Goal: Information Seeking & Learning: Learn about a topic

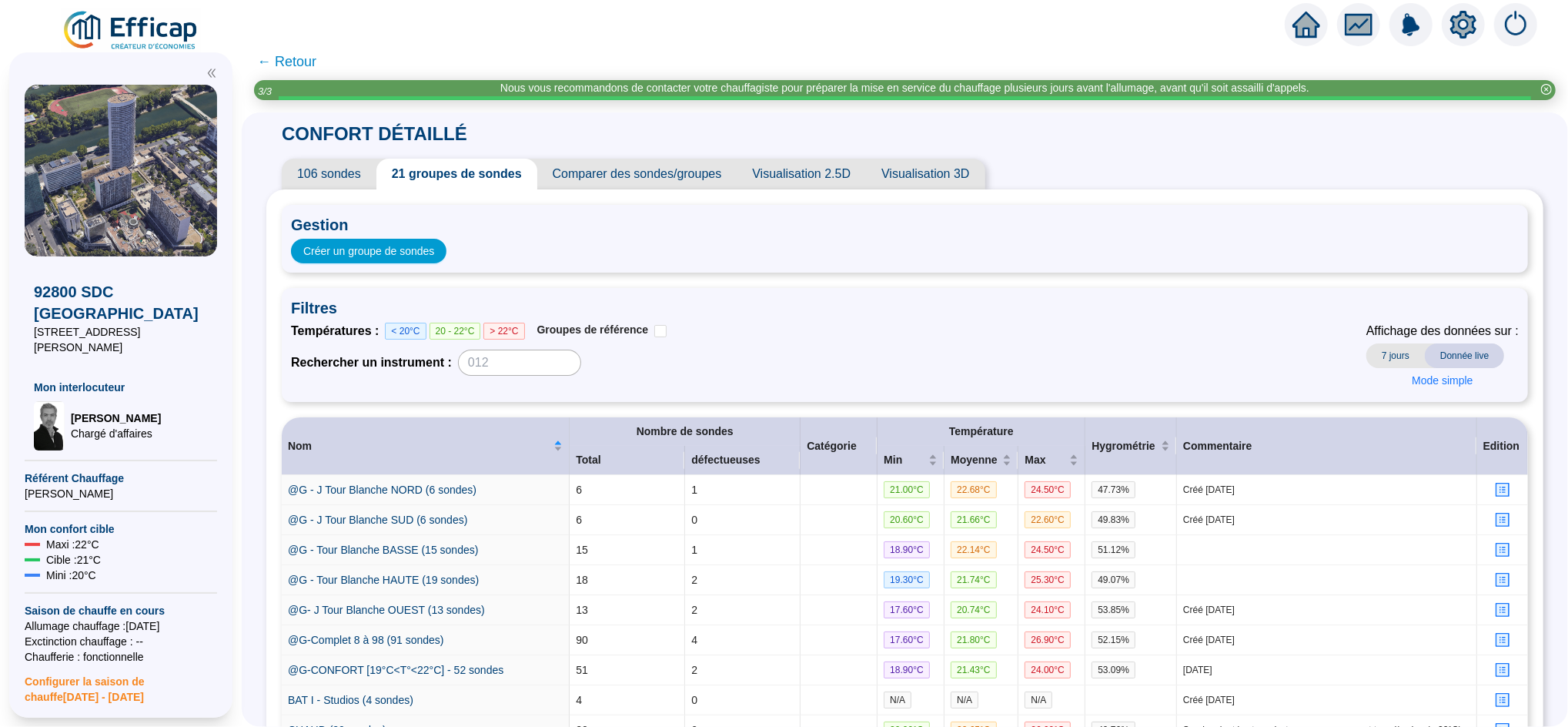
click at [1306, 30] on icon "home" at bounding box center [1306, 25] width 28 height 28
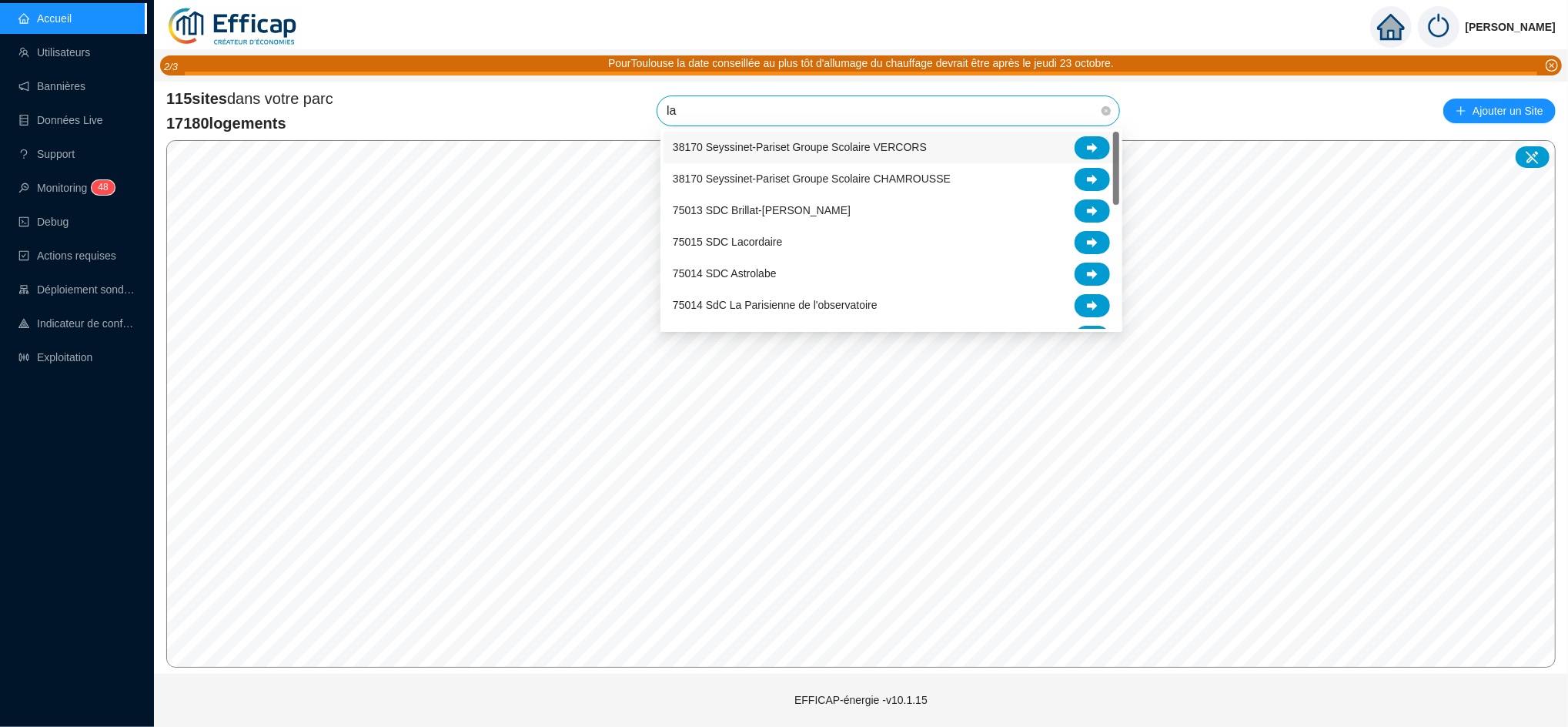
type input "l"
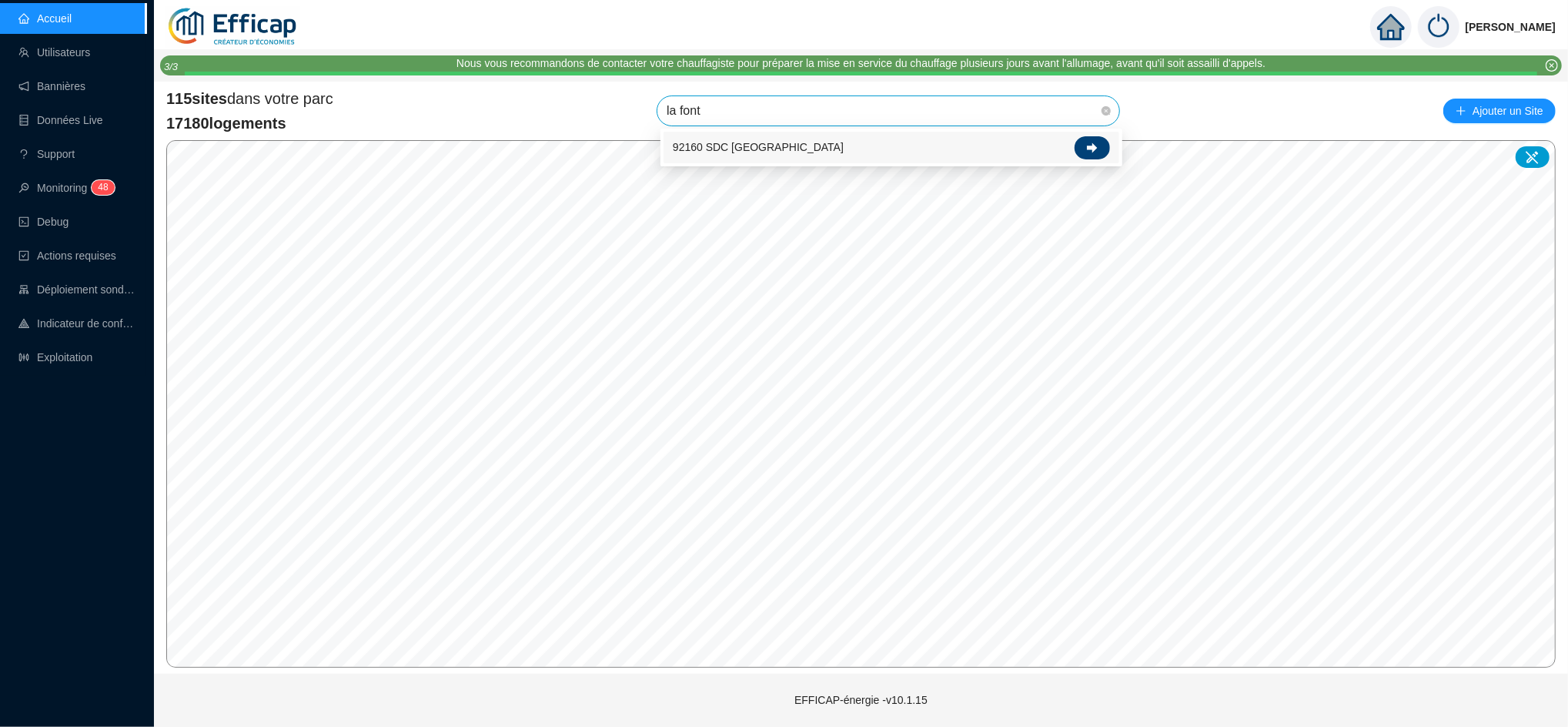
click at [1091, 144] on icon at bounding box center [1092, 148] width 11 height 11
type input "la font"
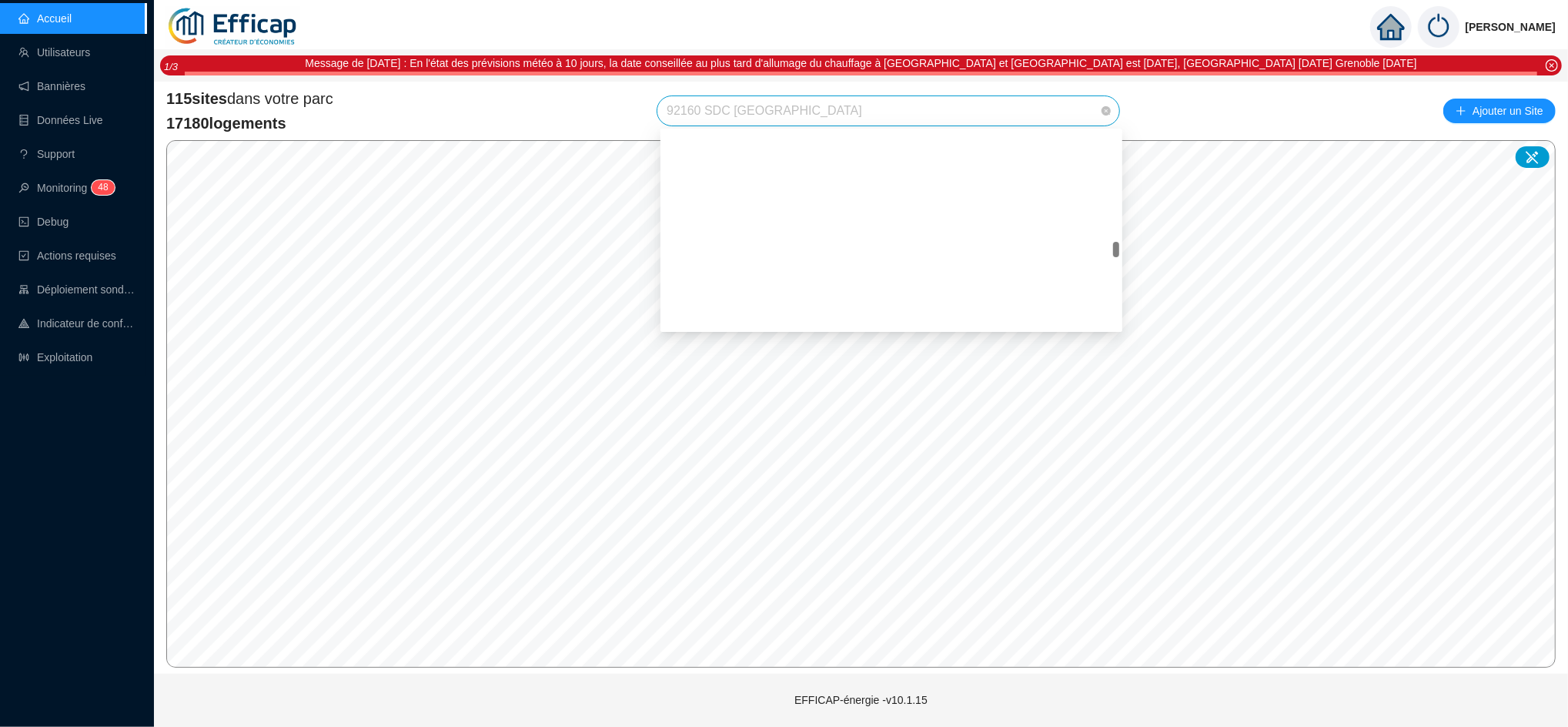
scroll to position [1725, 0]
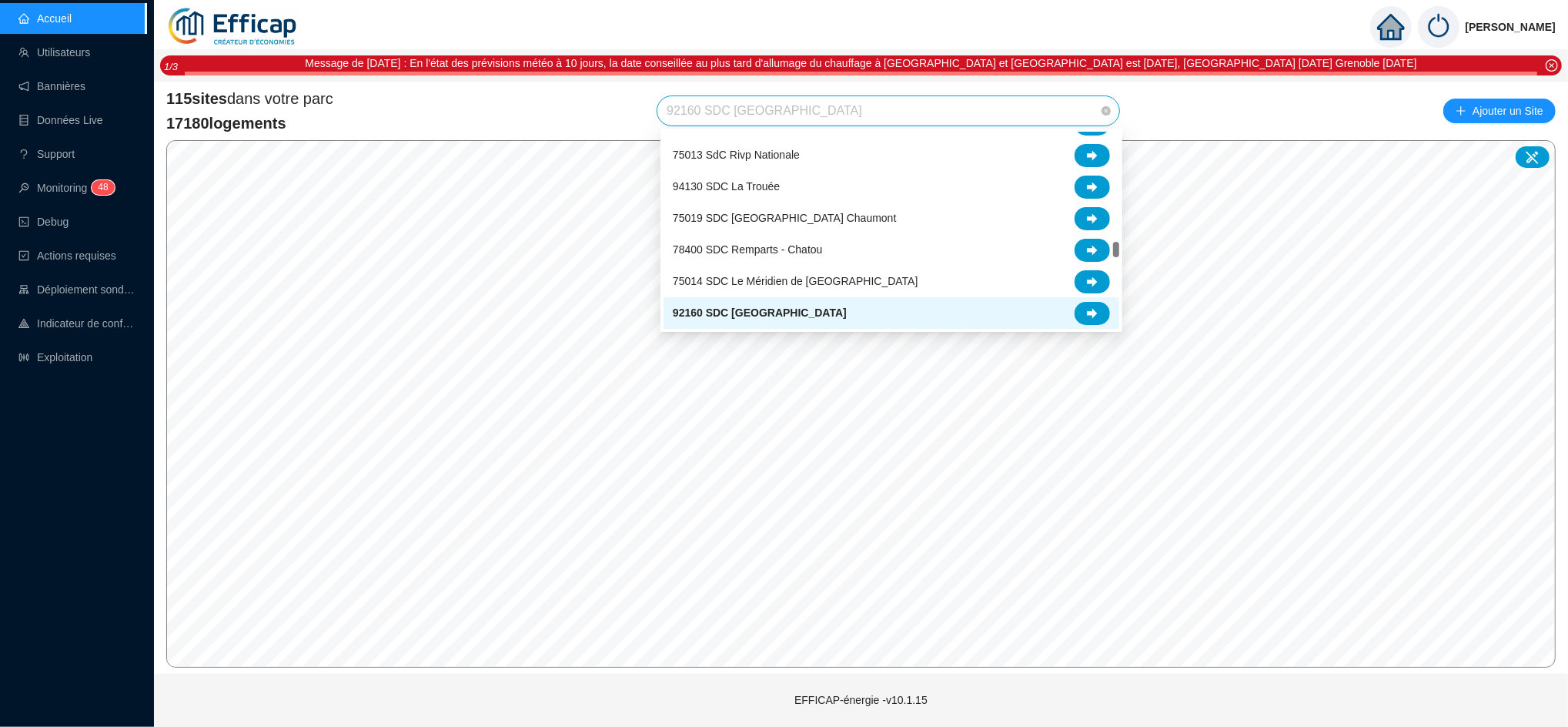
click at [780, 119] on span "92160 SDC [GEOGRAPHIC_DATA]" at bounding box center [888, 111] width 443 height 30
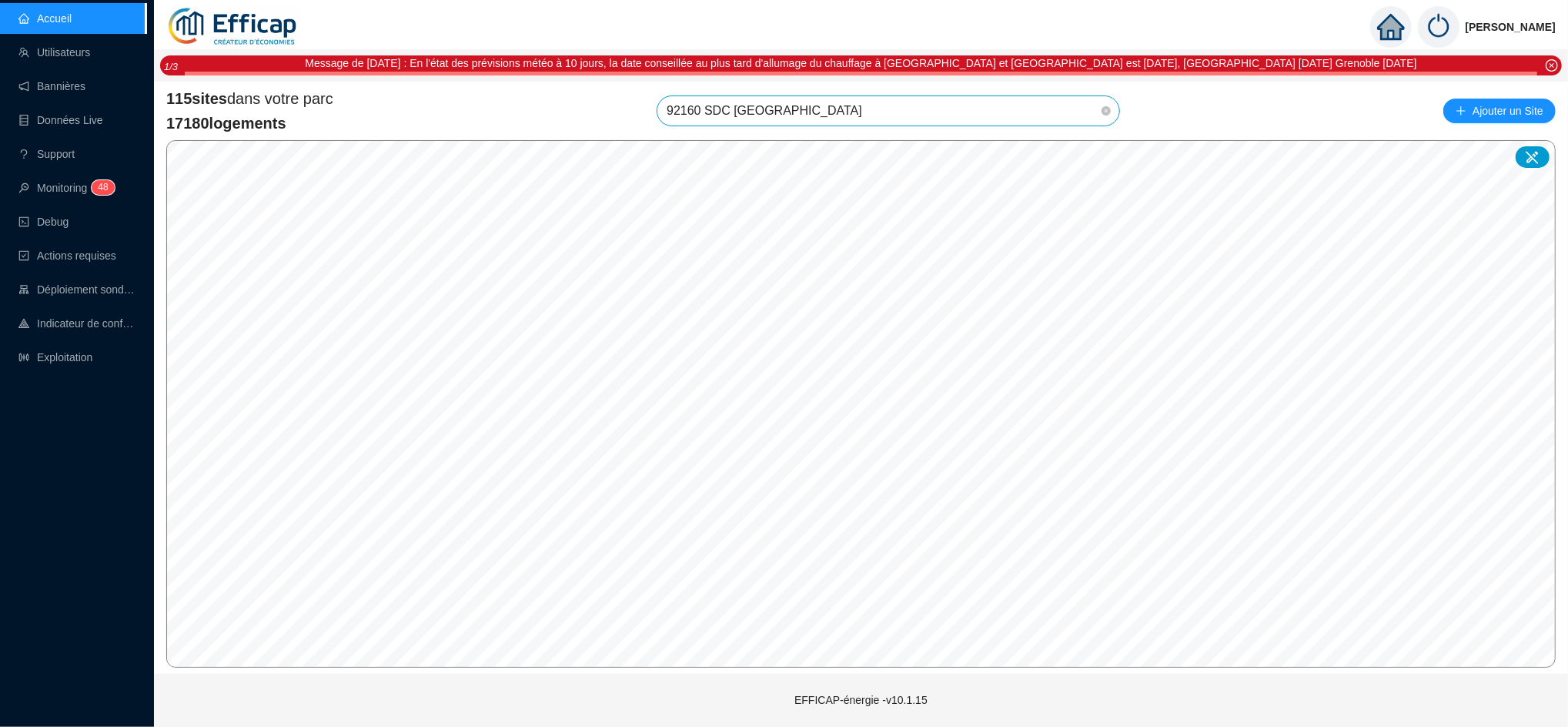
click at [780, 119] on span "92160 SDC [GEOGRAPHIC_DATA]" at bounding box center [888, 111] width 443 height 30
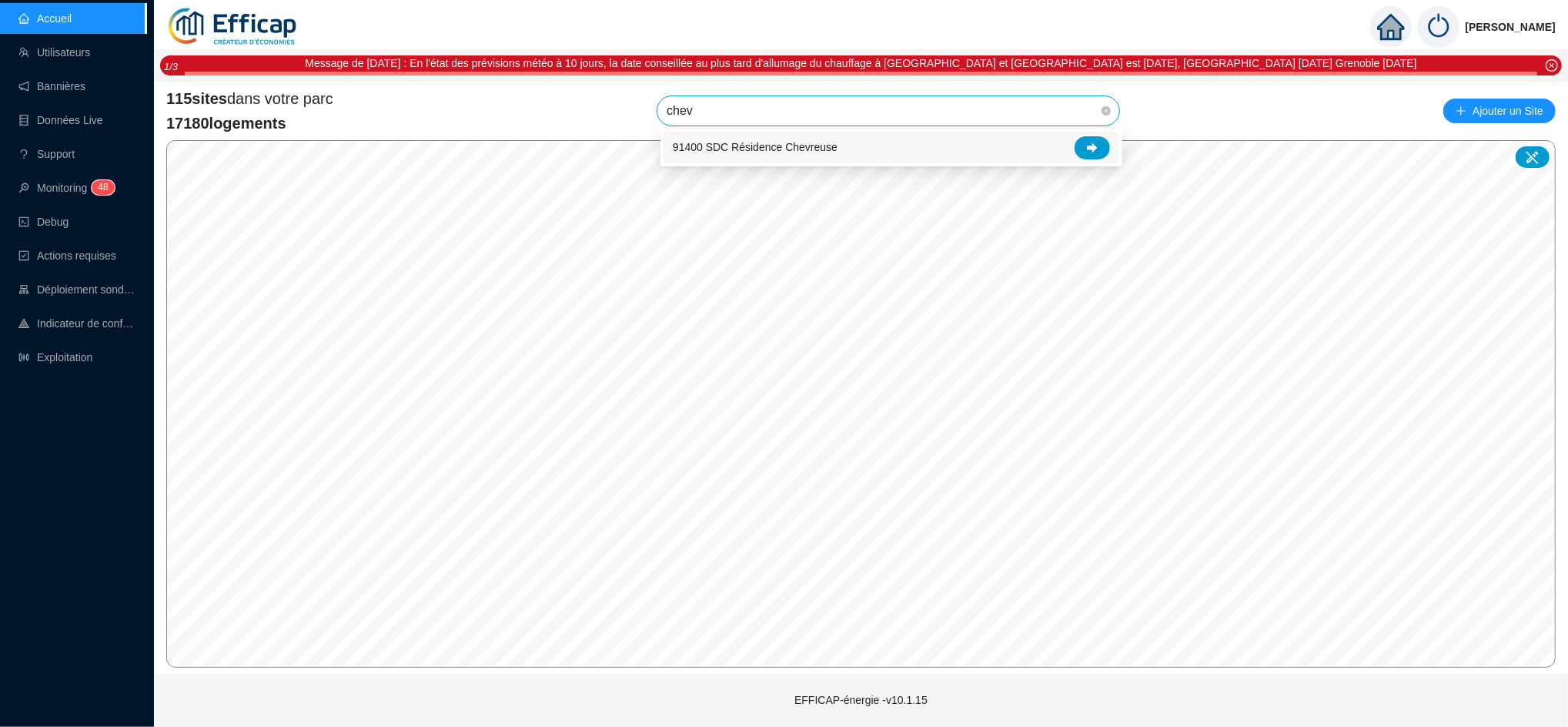
scroll to position [0, 0]
type input "chevre"
click at [1099, 157] on div at bounding box center [1092, 148] width 36 height 23
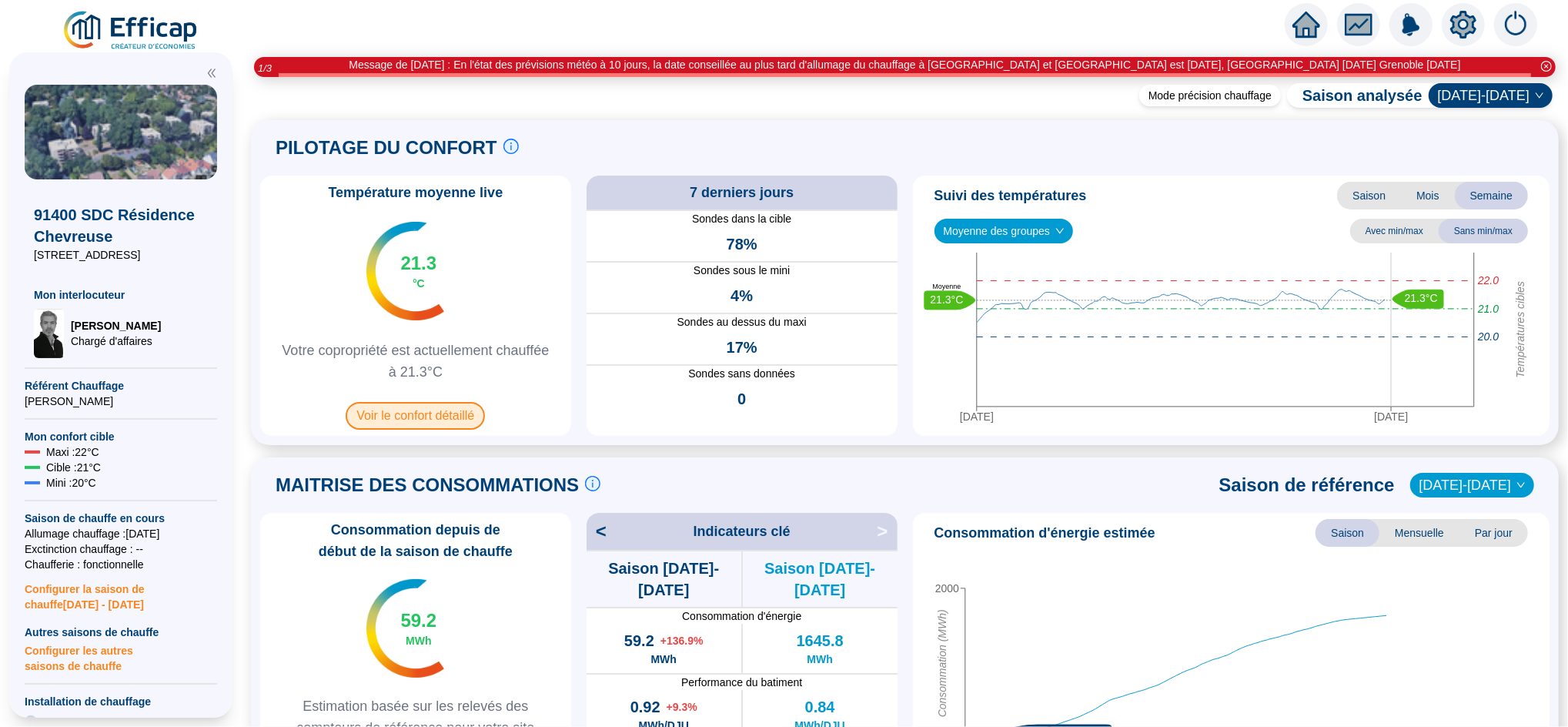
click at [446, 407] on span "Voir le confort détaillé" at bounding box center [415, 416] width 140 height 28
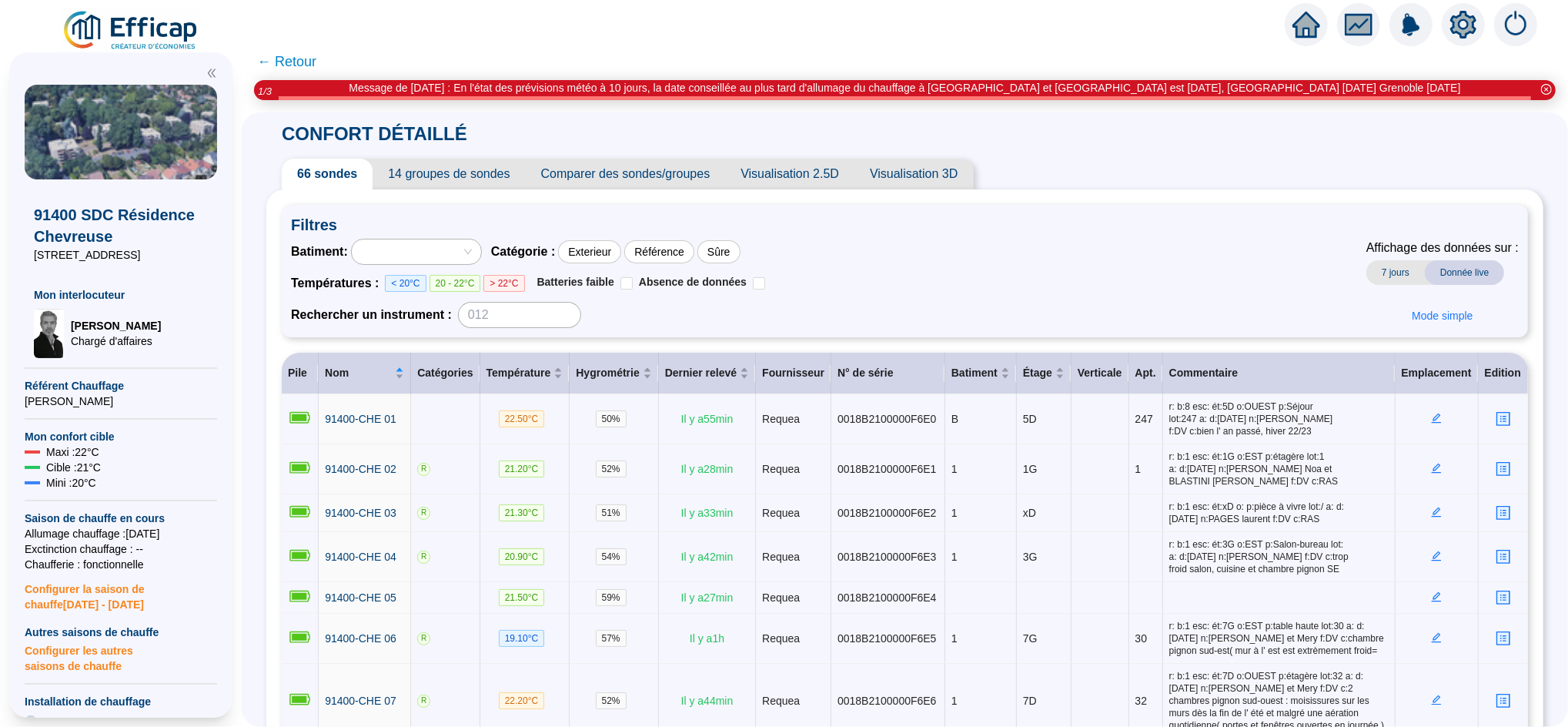
click at [587, 172] on span "Comparer des sondes/groupes" at bounding box center [626, 173] width 200 height 31
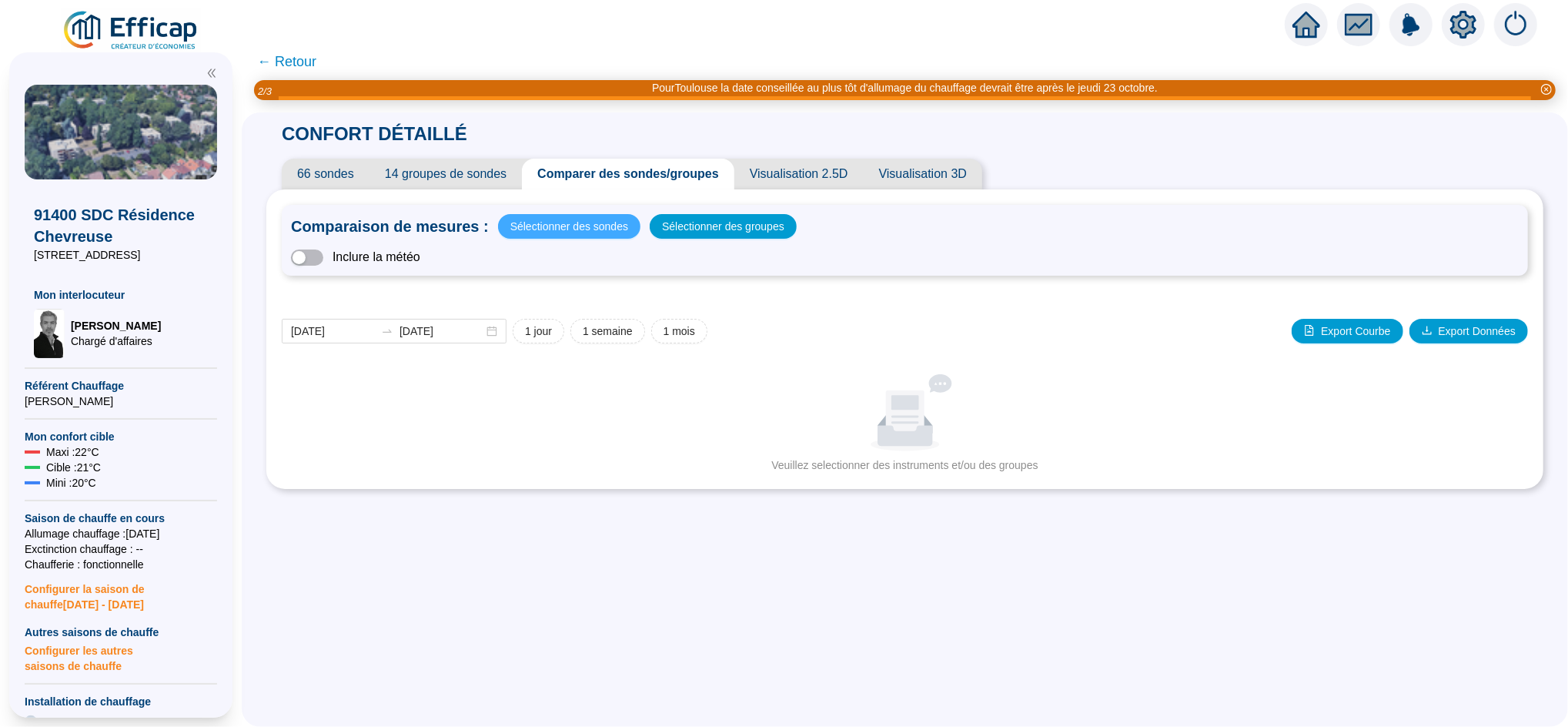
click at [574, 237] on span "Sélectionner des sondes" at bounding box center [569, 227] width 118 height 22
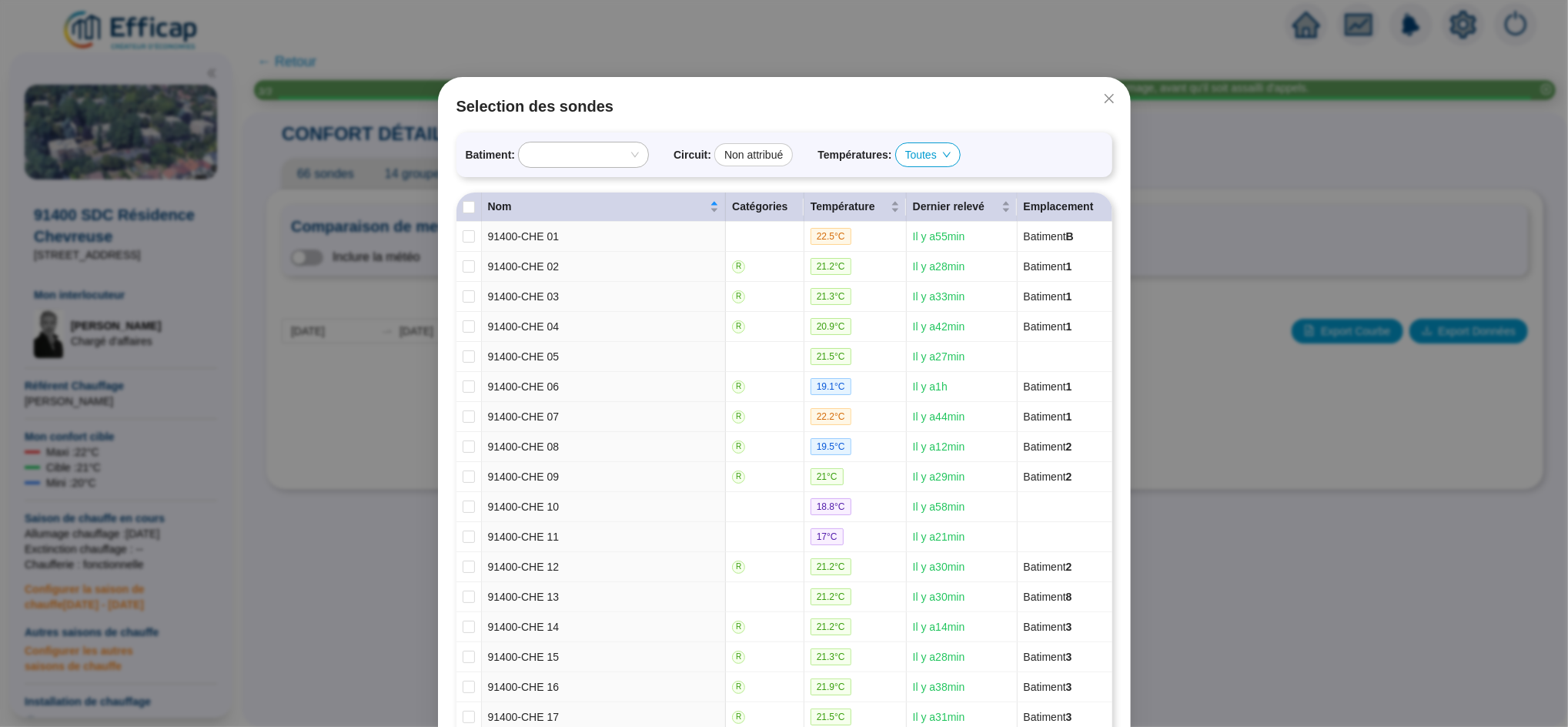
drag, startPoint x: 1101, startPoint y: 93, endPoint x: 1097, endPoint y: 108, distance: 15.5
click at [1097, 108] on button "Close" at bounding box center [1109, 98] width 25 height 25
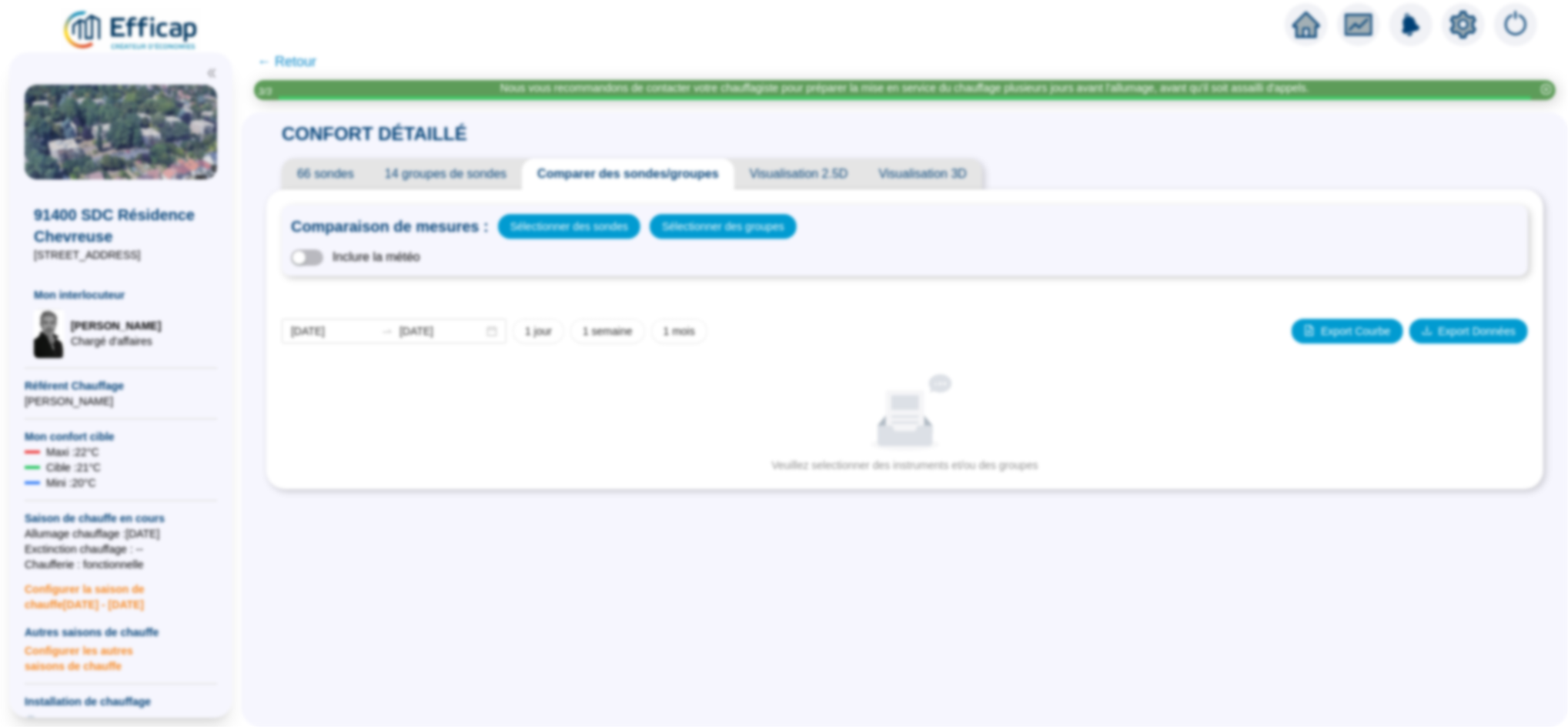
click at [1097, 108] on div "Selection des sondes Batiment : Circuit : Non attribué Températures : Toutes No…" at bounding box center [784, 364] width 1568 height 727
click at [766, 223] on span "Sélectionner des groupes" at bounding box center [724, 227] width 123 height 22
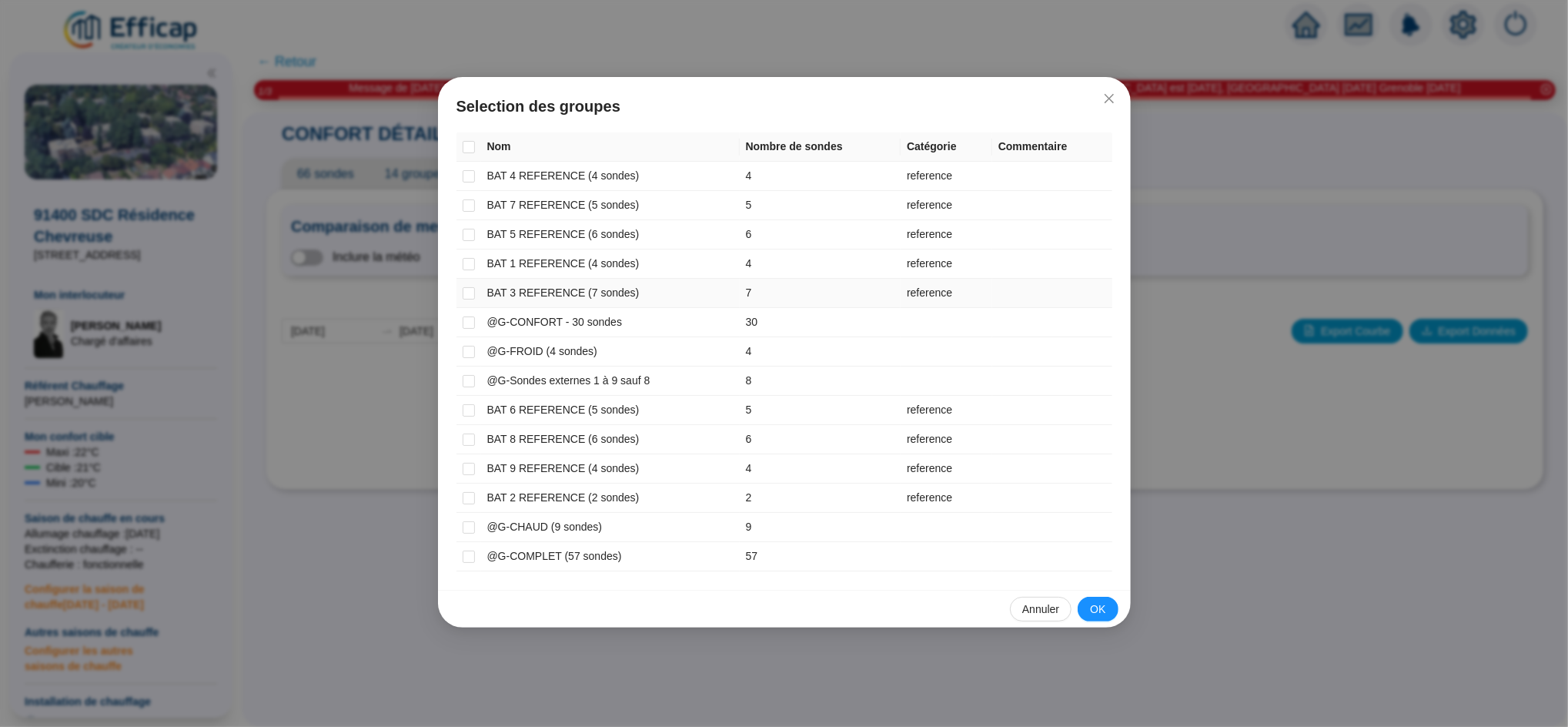
drag, startPoint x: 463, startPoint y: 294, endPoint x: 465, endPoint y: 272, distance: 22.1
click at [465, 272] on tbody "BAT 4 REFERENCE (4 sondes) 4 reference BAT 7 REFERENCE (5 sondes) 5 reference B…" at bounding box center [784, 366] width 655 height 410
drag, startPoint x: 465, startPoint y: 272, endPoint x: 469, endPoint y: 264, distance: 8.9
click at [469, 264] on td at bounding box center [468, 264] width 25 height 30
click at [469, 264] on input "checkbox" at bounding box center [468, 263] width 12 height 12
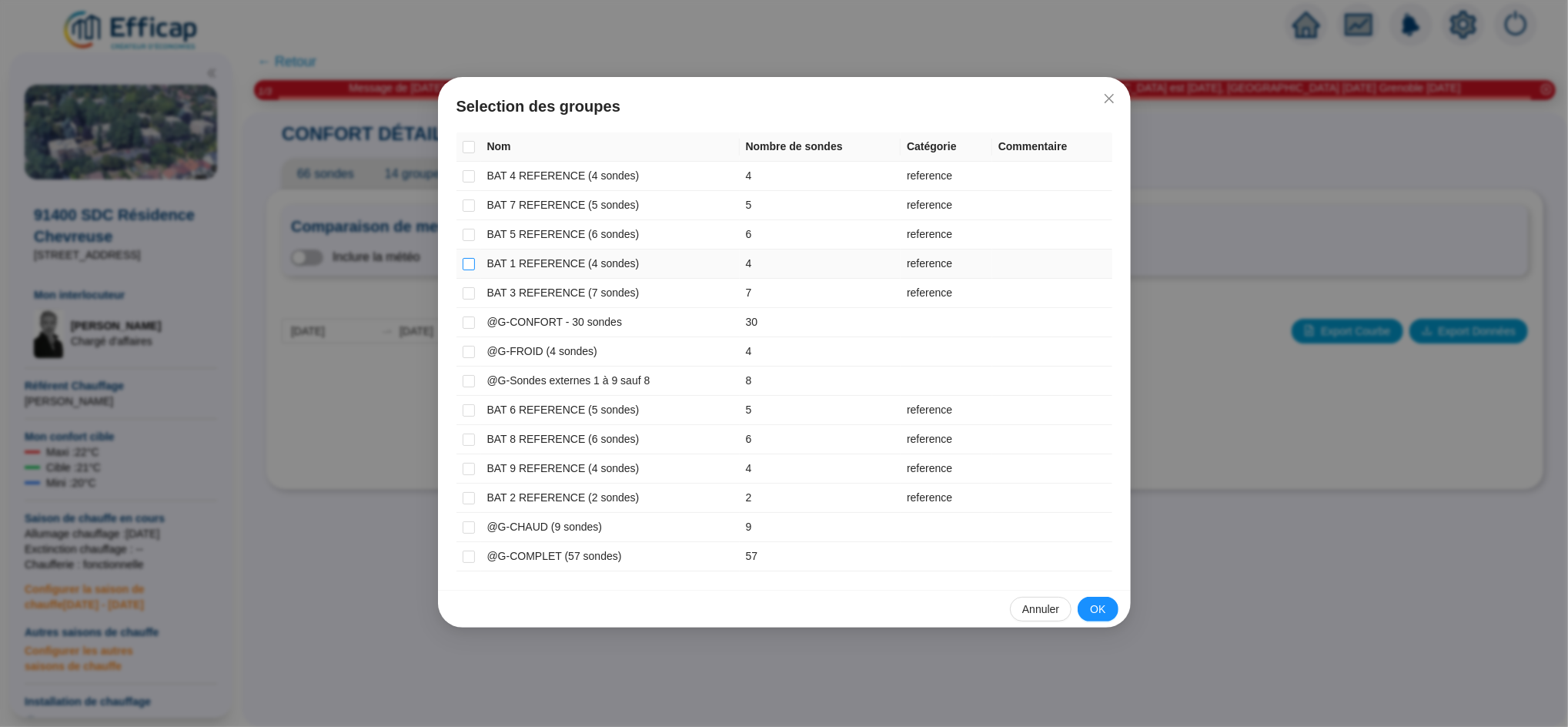
checkbox input "true"
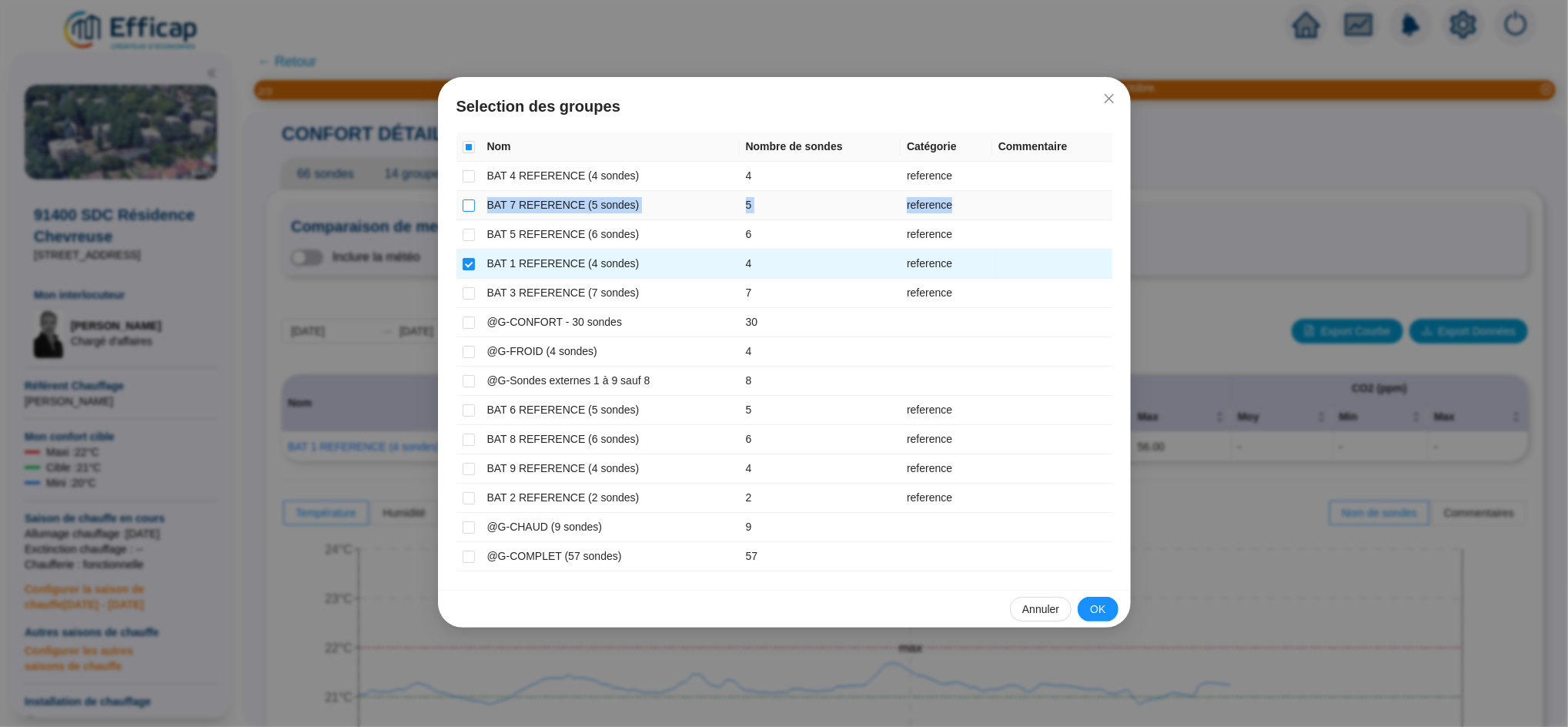
drag, startPoint x: 470, startPoint y: 227, endPoint x: 470, endPoint y: 207, distance: 20.0
click at [470, 207] on tbody "BAT 4 REFERENCE (4 sondes) 4 reference BAT 7 REFERENCE (5 sondes) 5 reference B…" at bounding box center [784, 366] width 655 height 410
click at [466, 180] on input "checkbox" at bounding box center [468, 176] width 12 height 12
checkbox input "true"
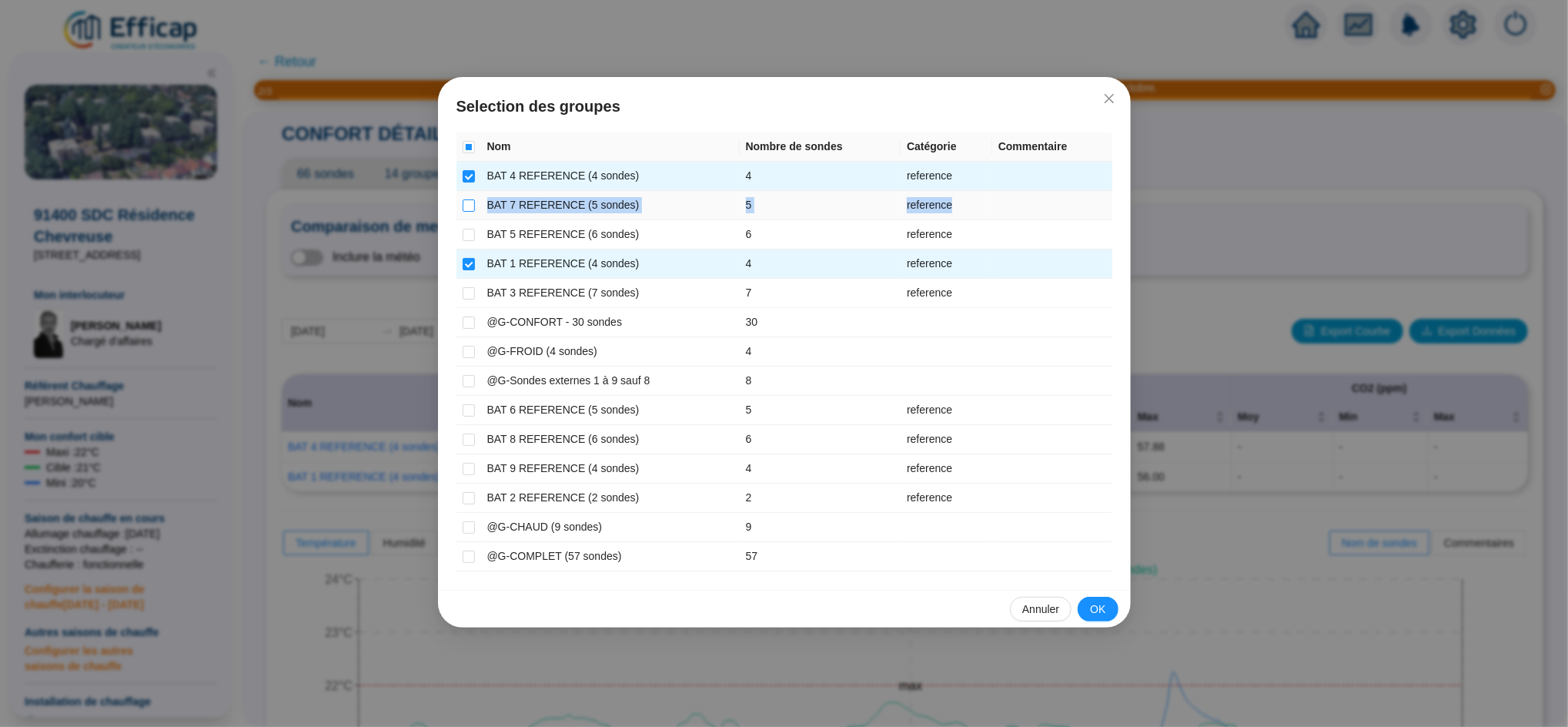
click at [466, 204] on input "checkbox" at bounding box center [468, 205] width 12 height 12
checkbox input "true"
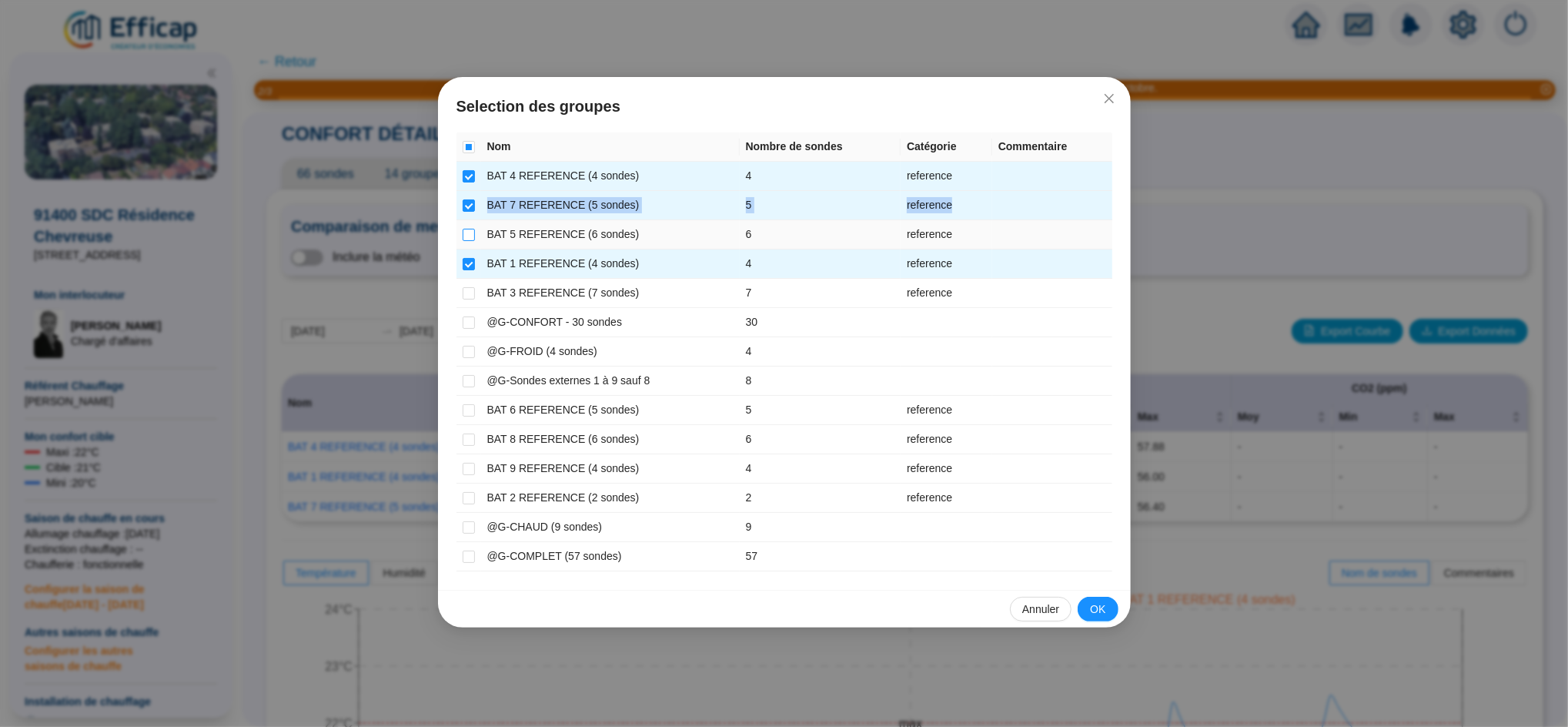
click at [466, 235] on input "checkbox" at bounding box center [468, 235] width 12 height 12
checkbox input "true"
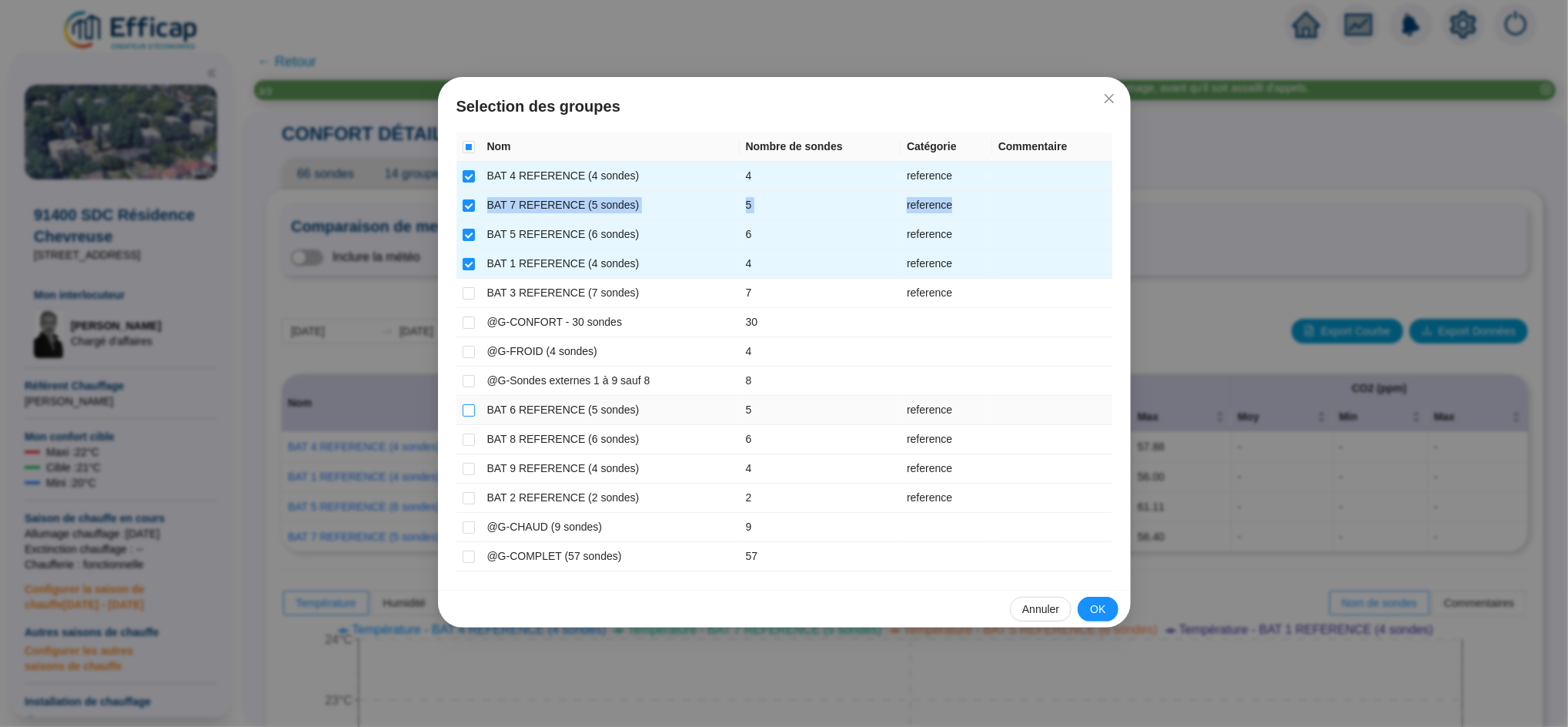
click at [469, 407] on input "checkbox" at bounding box center [468, 410] width 12 height 12
checkbox input "true"
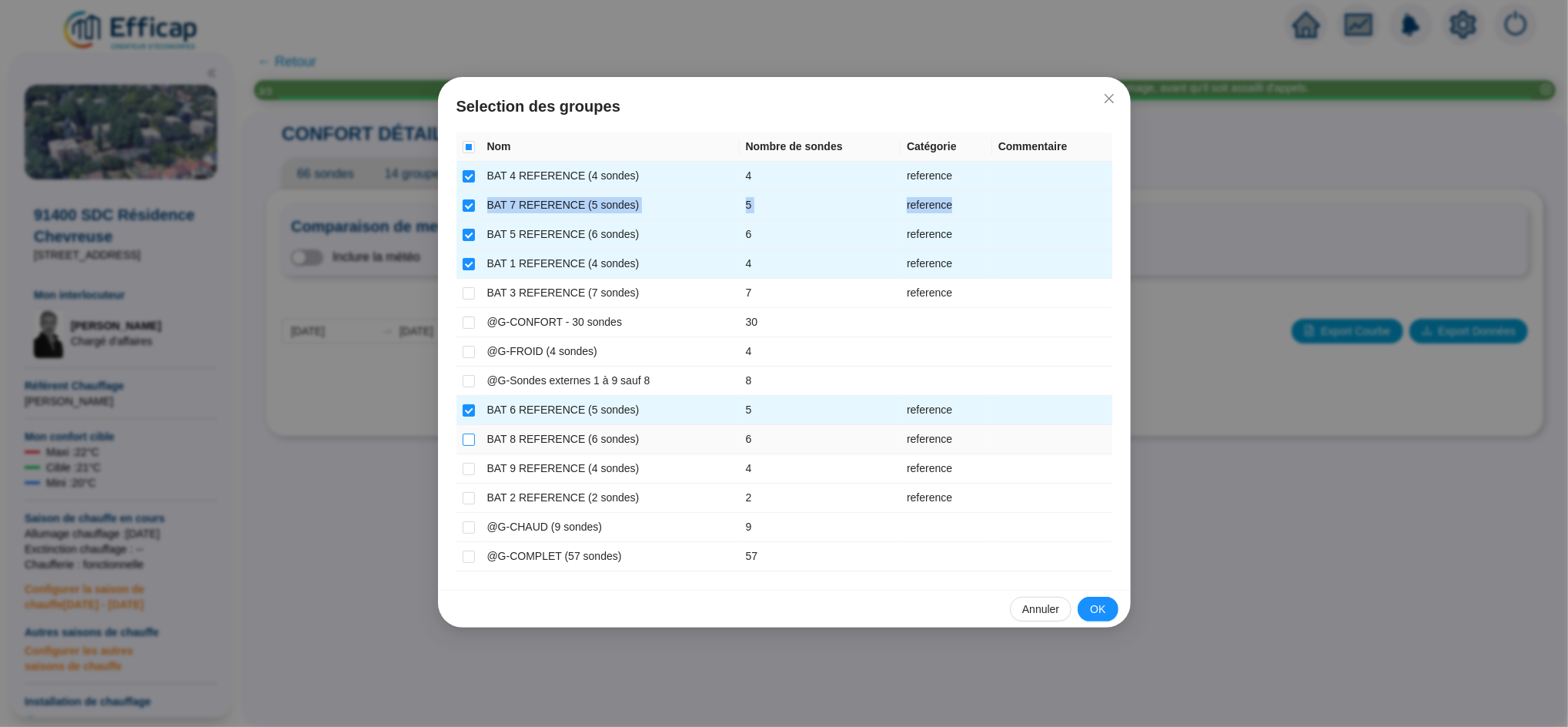
click at [465, 441] on input "checkbox" at bounding box center [468, 440] width 12 height 12
checkbox input "true"
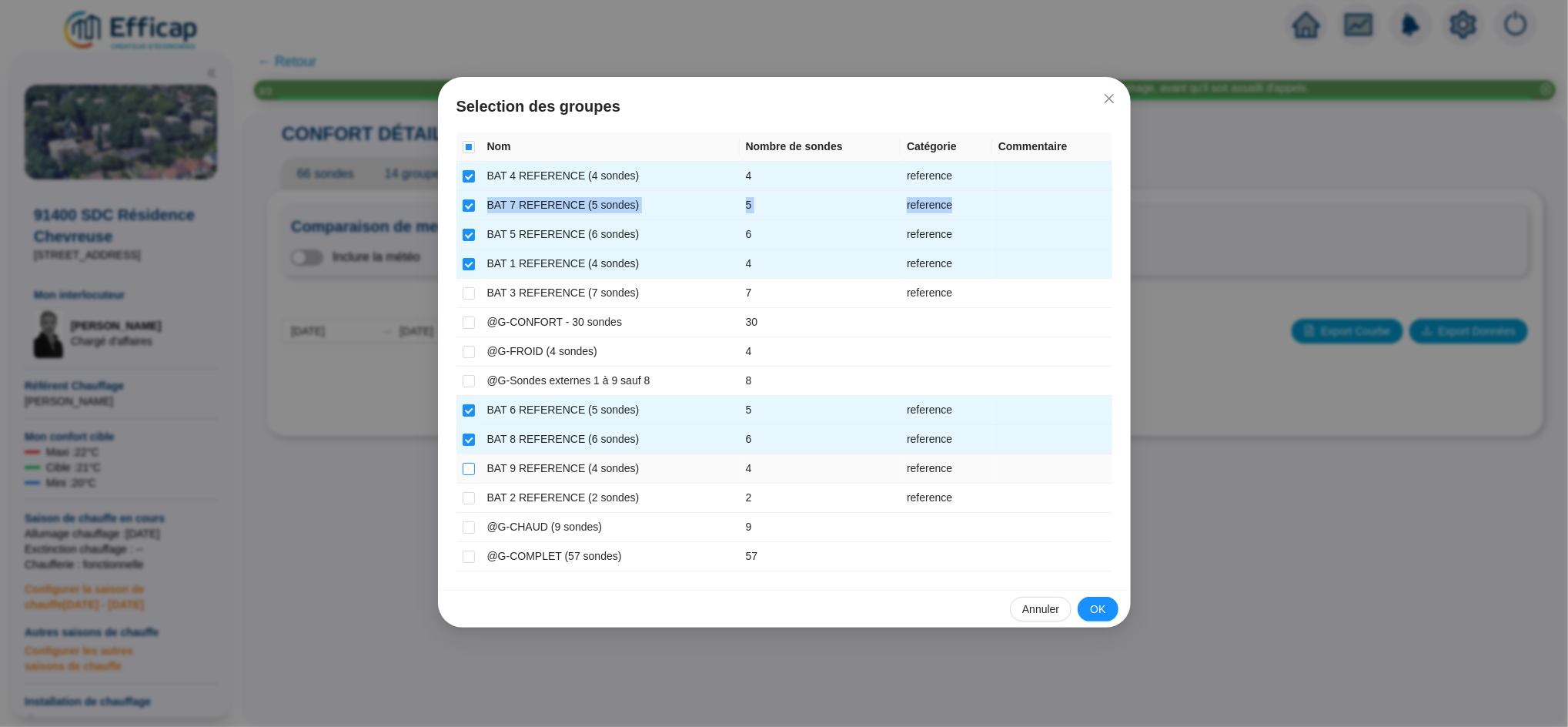
click at [466, 472] on input "checkbox" at bounding box center [468, 468] width 12 height 12
checkbox input "true"
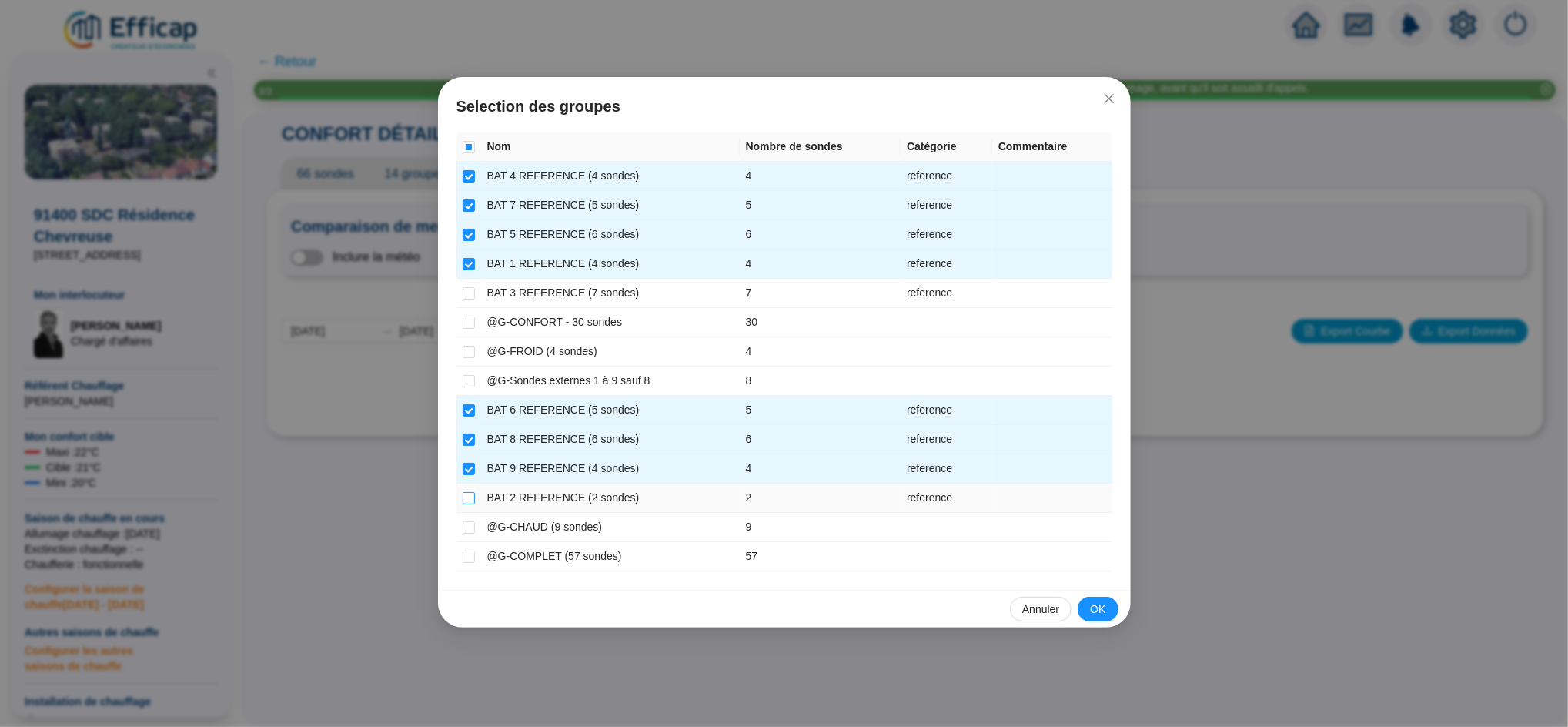
click at [465, 490] on label at bounding box center [468, 498] width 12 height 16
click at [465, 492] on input "checkbox" at bounding box center [468, 498] width 12 height 12
checkbox input "true"
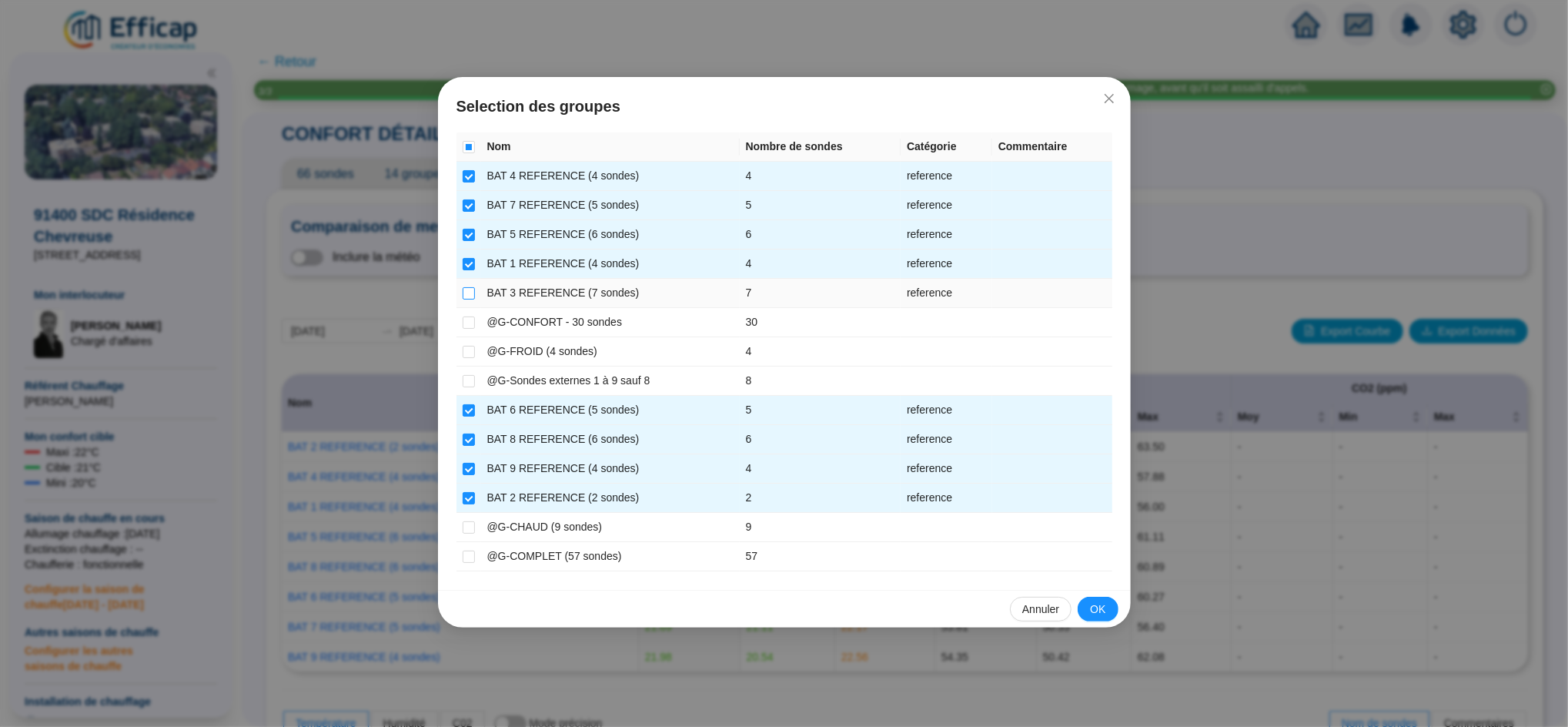
click at [470, 292] on input "checkbox" at bounding box center [468, 293] width 12 height 12
checkbox input "true"
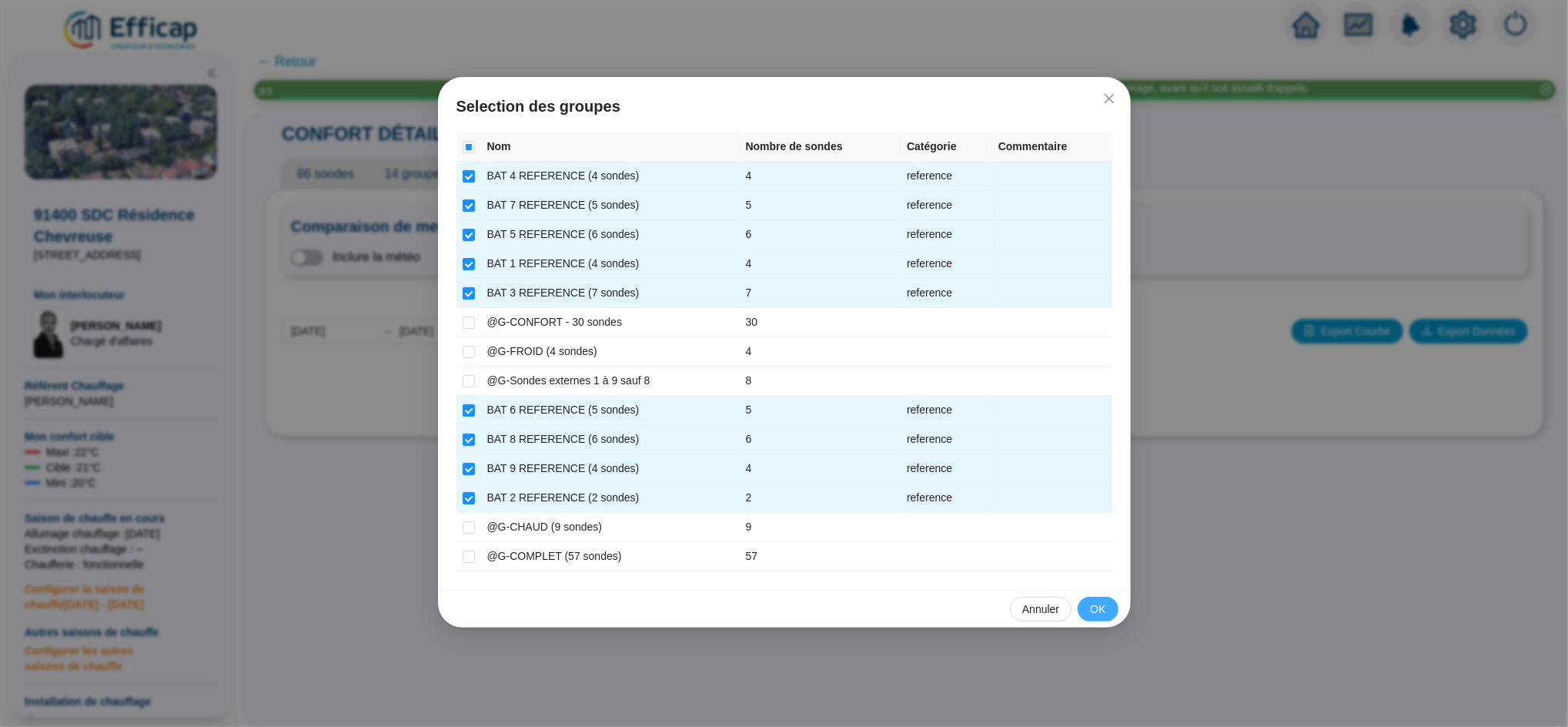
click at [1081, 602] on button "OK" at bounding box center [1098, 609] width 40 height 25
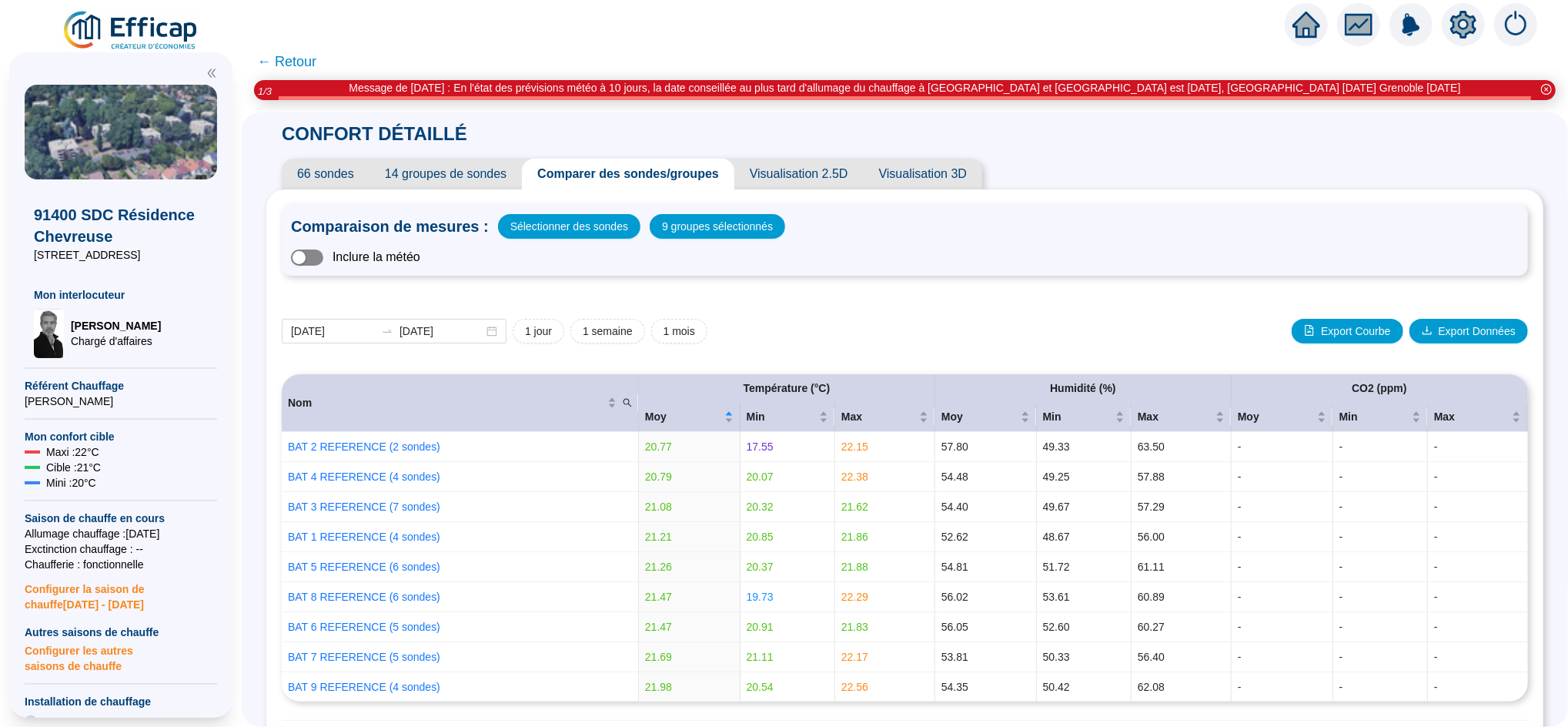
click at [324, 259] on span "button" at bounding box center [307, 258] width 33 height 16
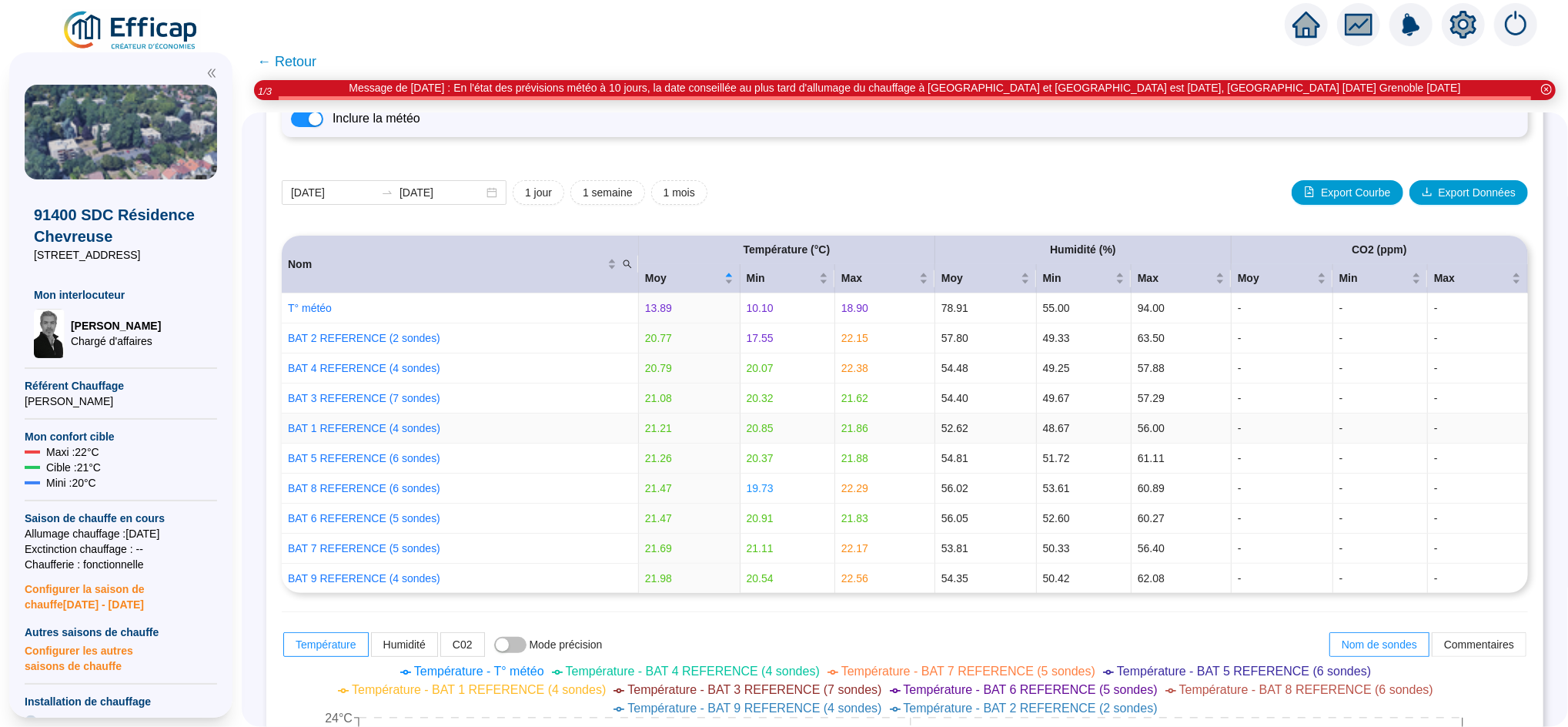
scroll to position [142, 0]
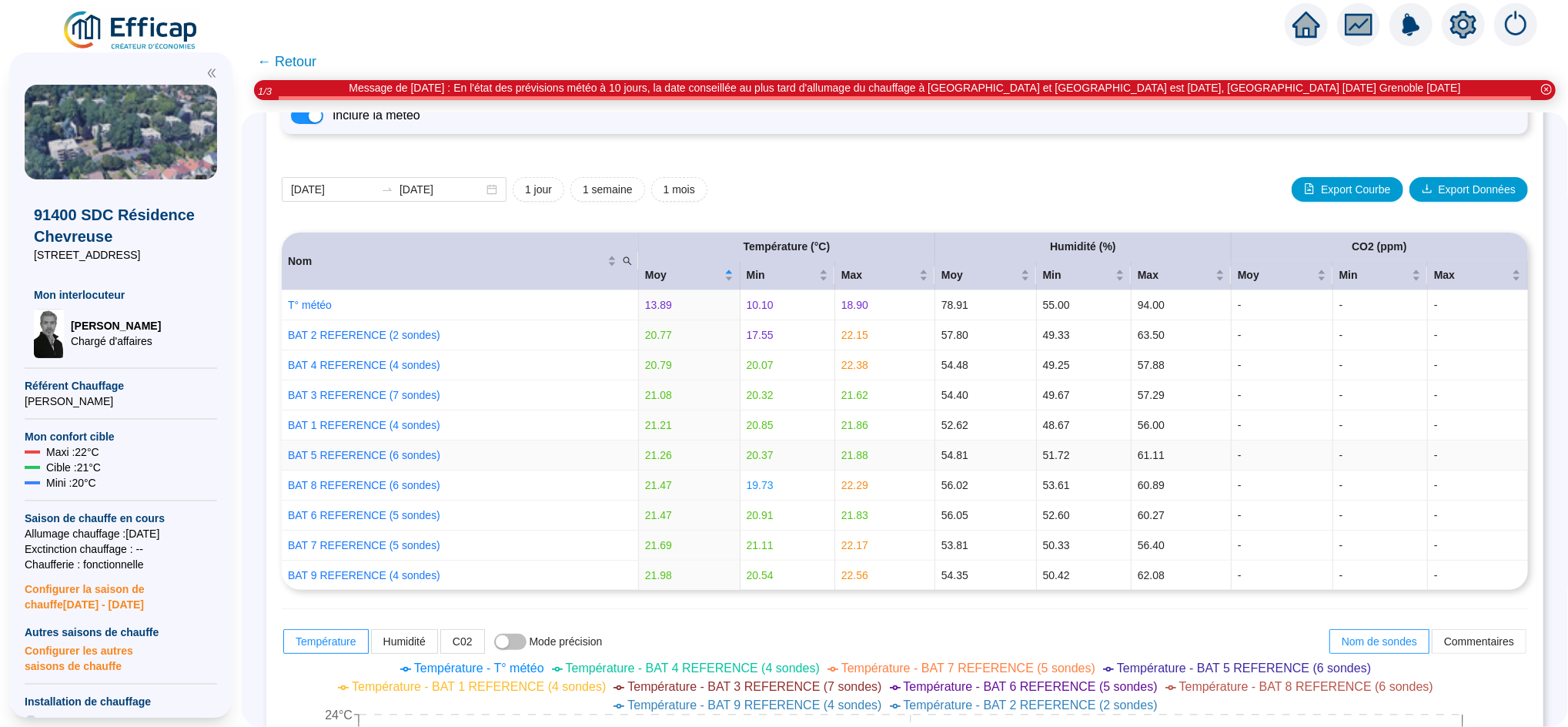
click at [512, 441] on td "BAT 5 REFERENCE (6 sondes)" at bounding box center [460, 456] width 357 height 30
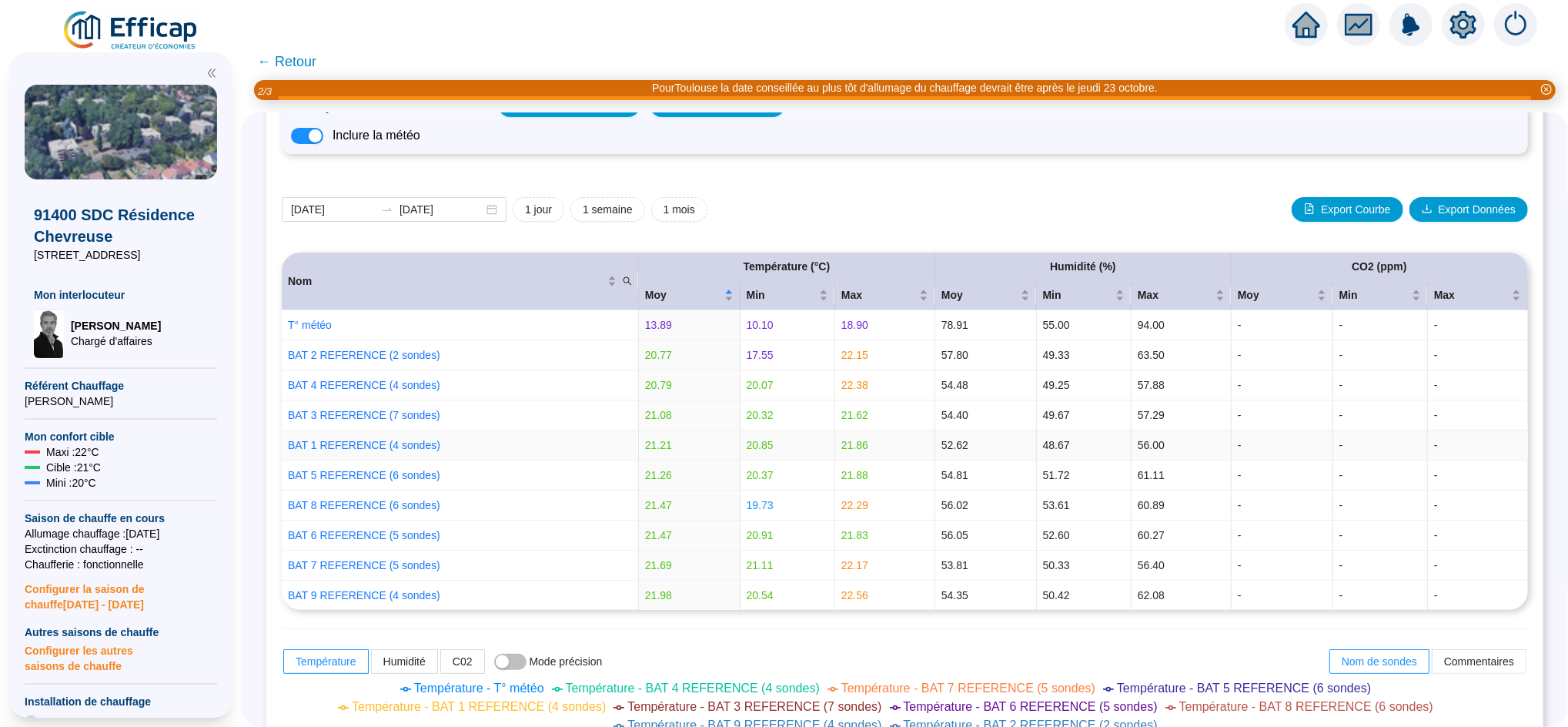
scroll to position [157, 0]
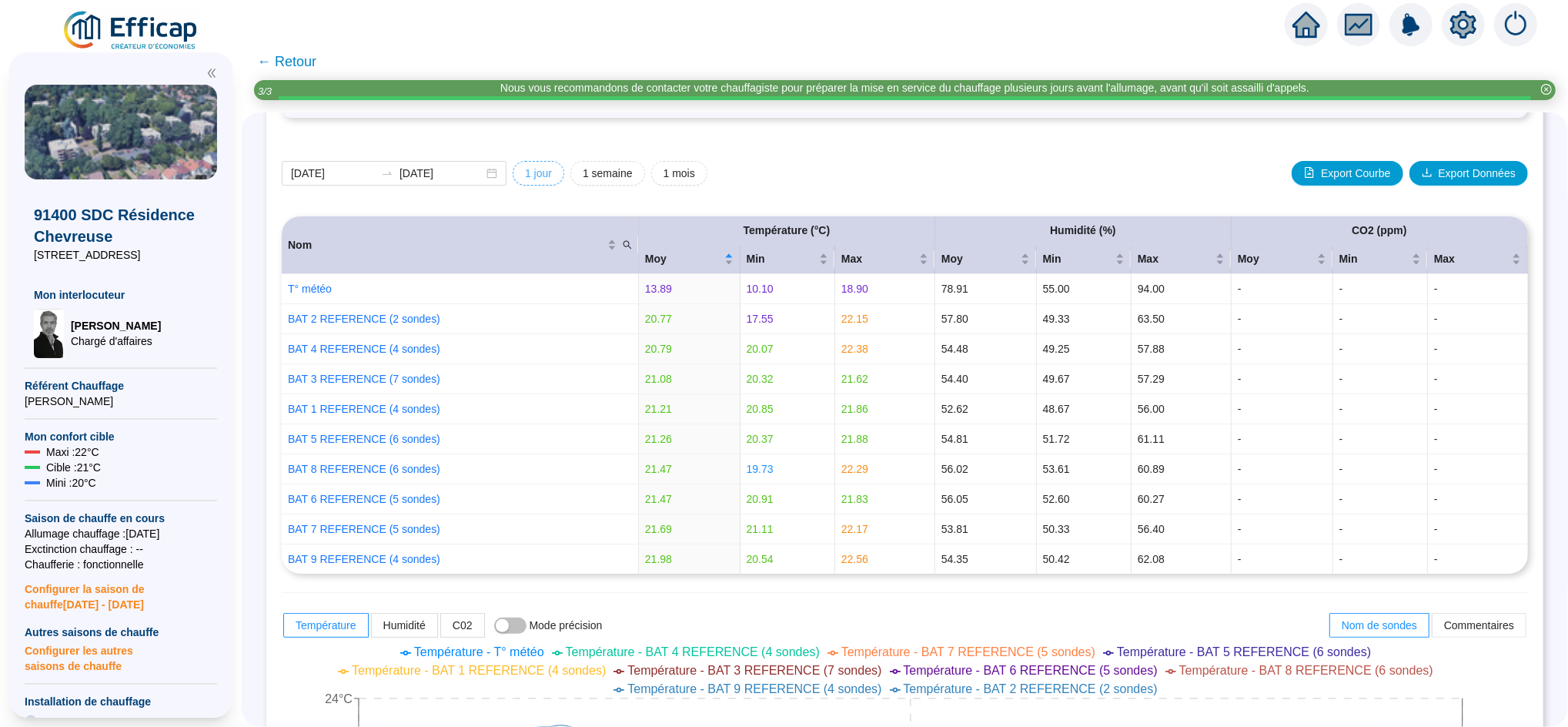
click at [545, 165] on span "1 jour" at bounding box center [538, 173] width 27 height 16
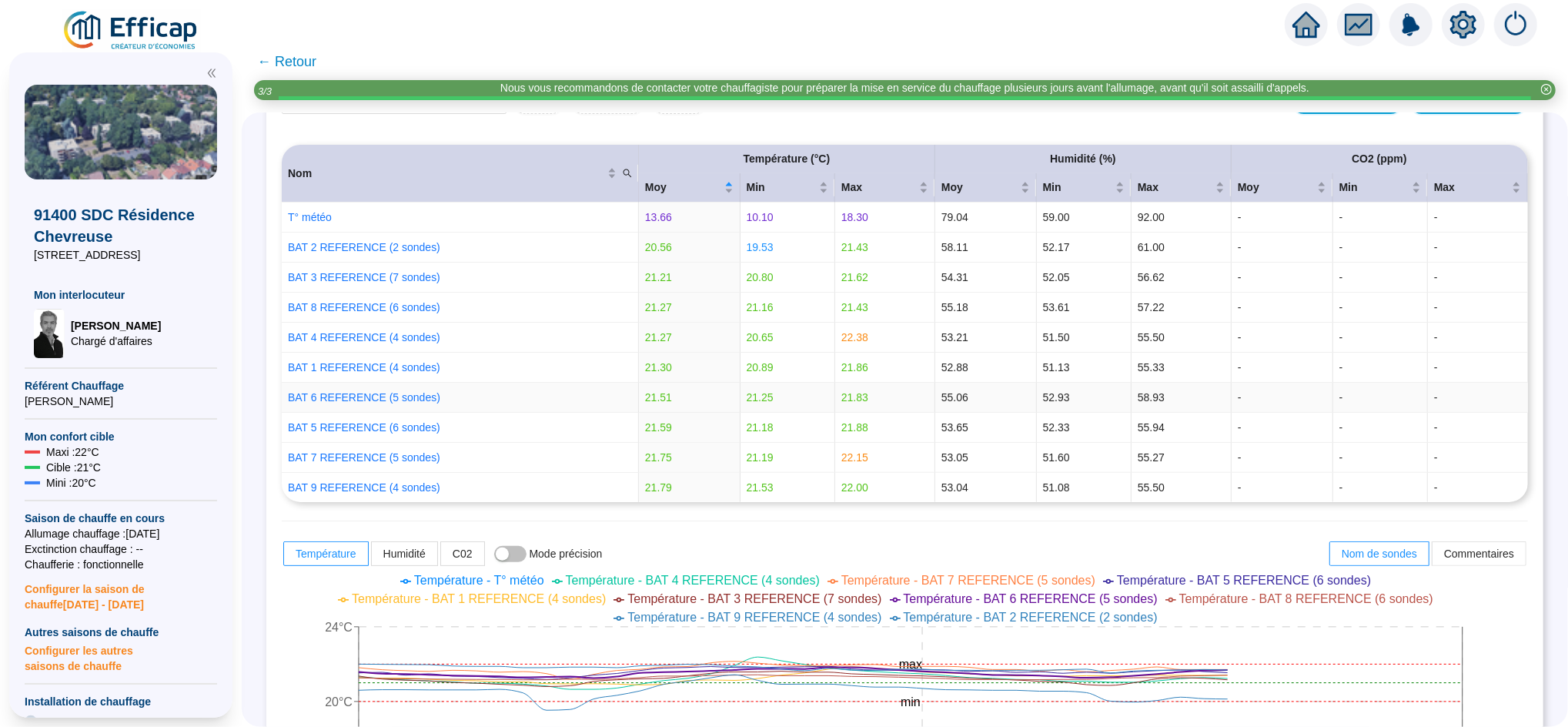
scroll to position [80, 0]
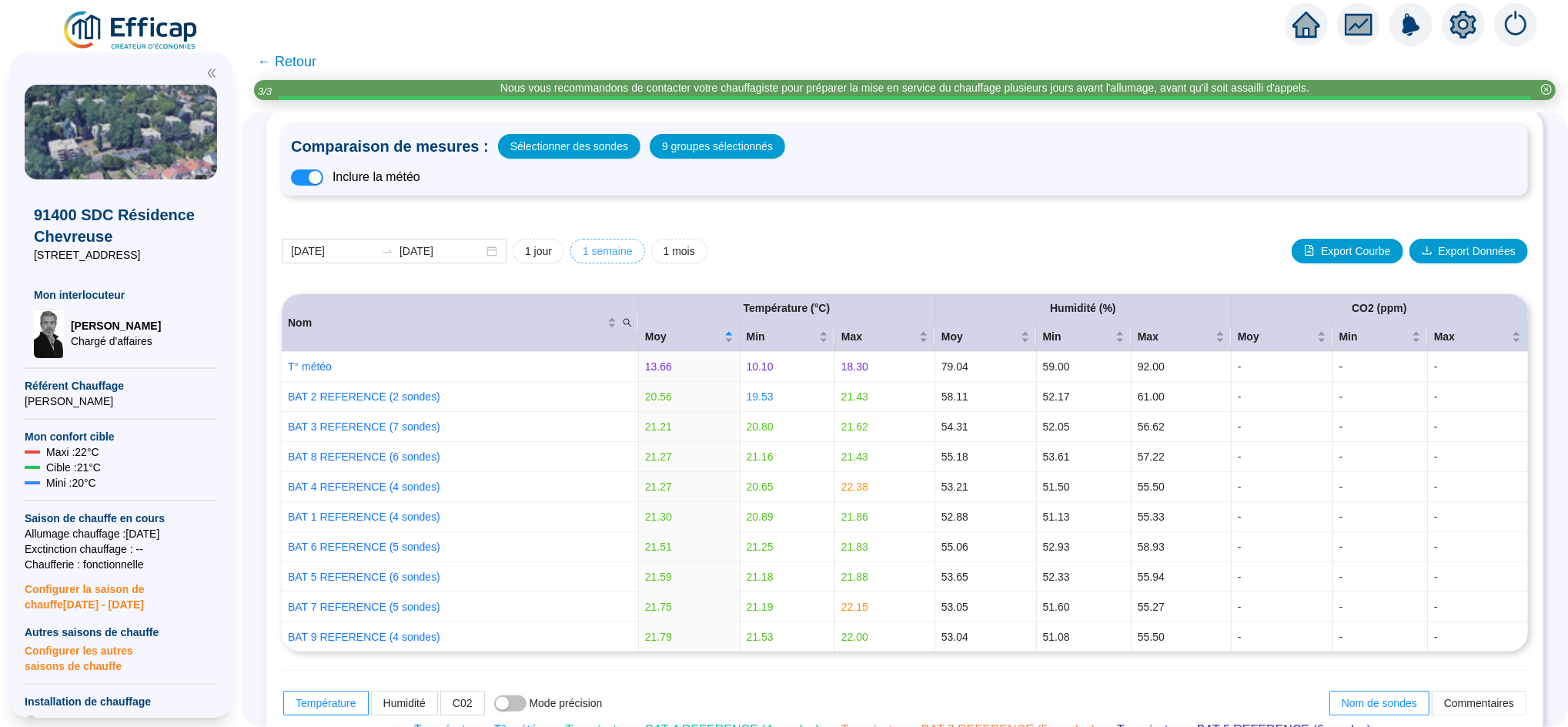
click at [633, 248] on span "1 semaine" at bounding box center [608, 252] width 50 height 16
type input "[DATE]"
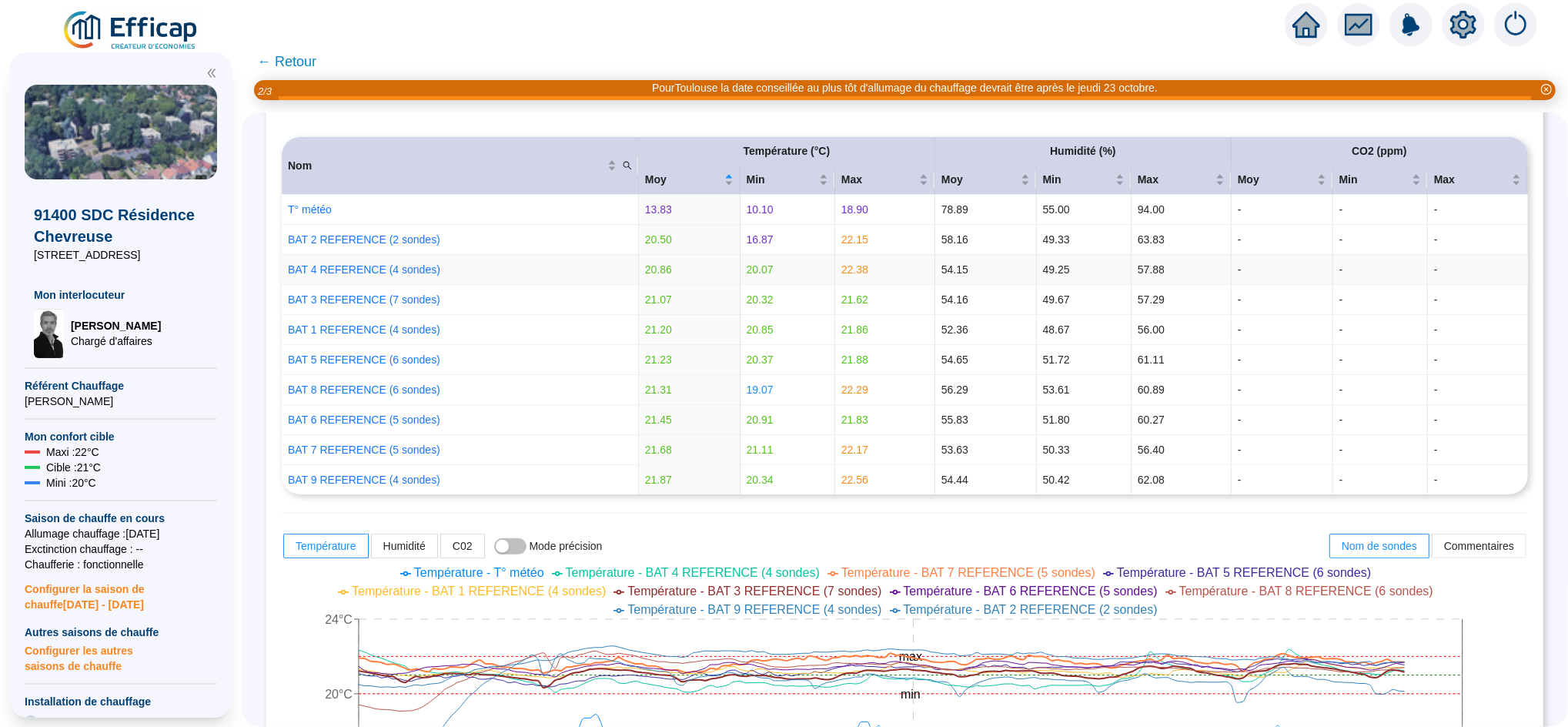
scroll to position [0, 0]
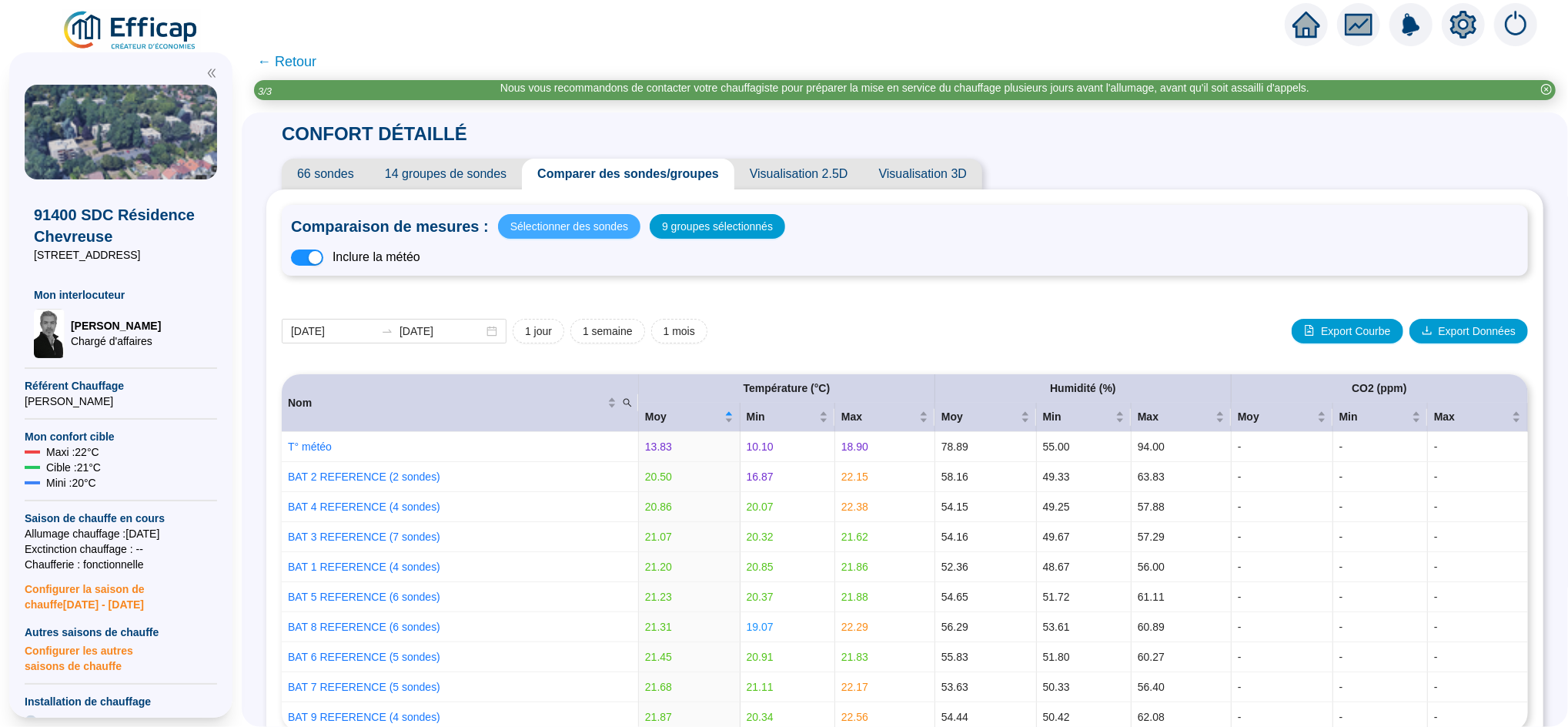
click at [609, 234] on span "Sélectionner des sondes" at bounding box center [569, 227] width 118 height 22
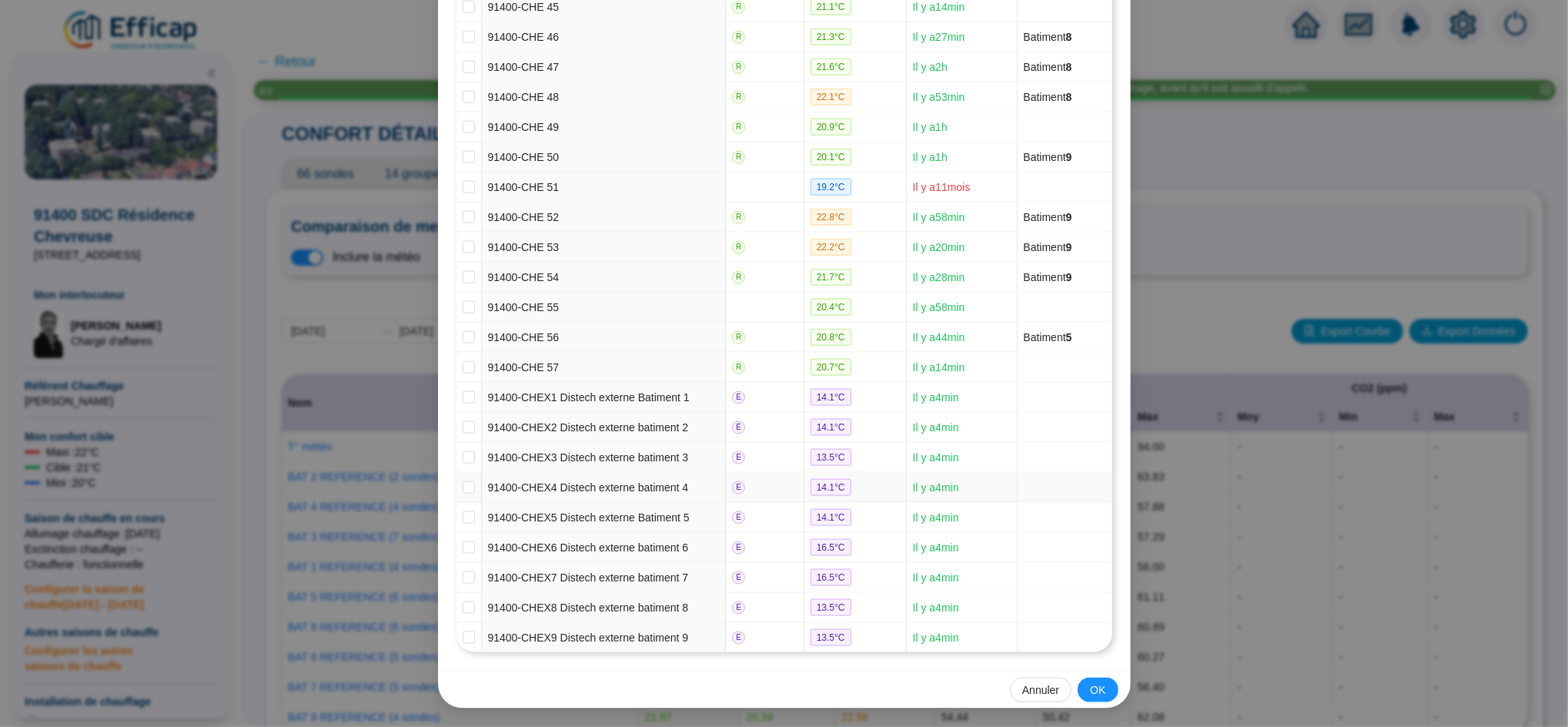
scroll to position [1615, 0]
click at [462, 391] on input "checkbox" at bounding box center [468, 397] width 12 height 12
checkbox input "true"
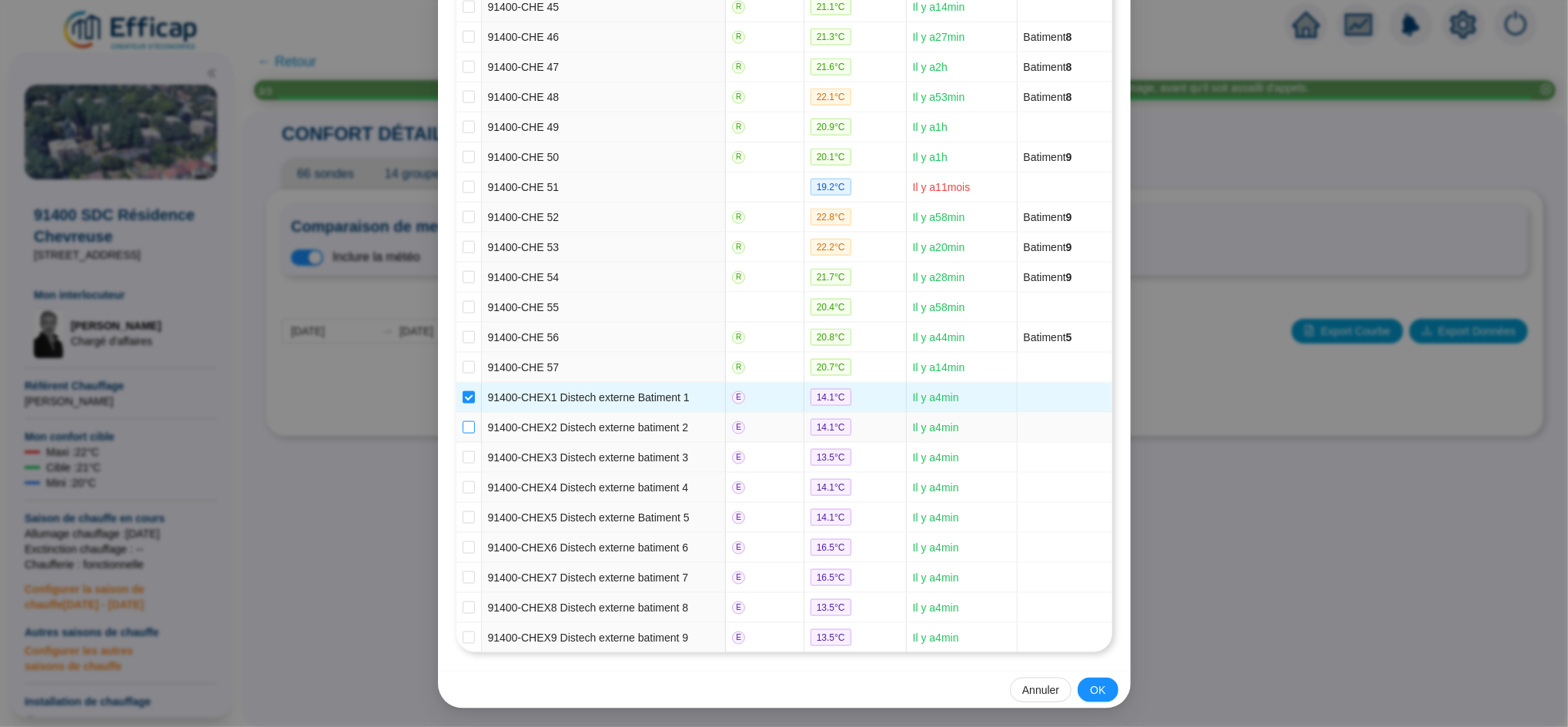
click at [462, 421] on input "checkbox" at bounding box center [468, 427] width 12 height 12
checkbox input "true"
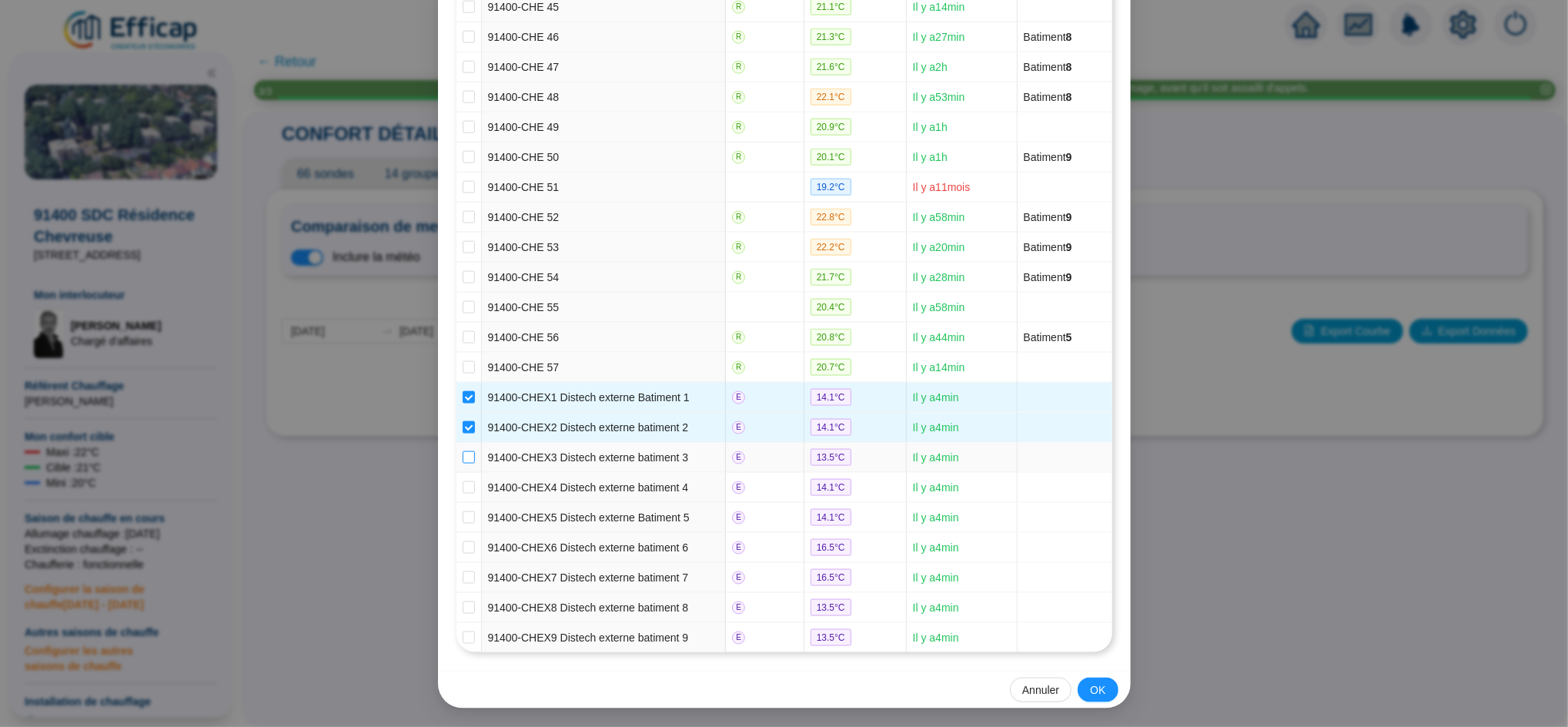
click at [462, 452] on input "checkbox" at bounding box center [468, 458] width 12 height 12
checkbox input "true"
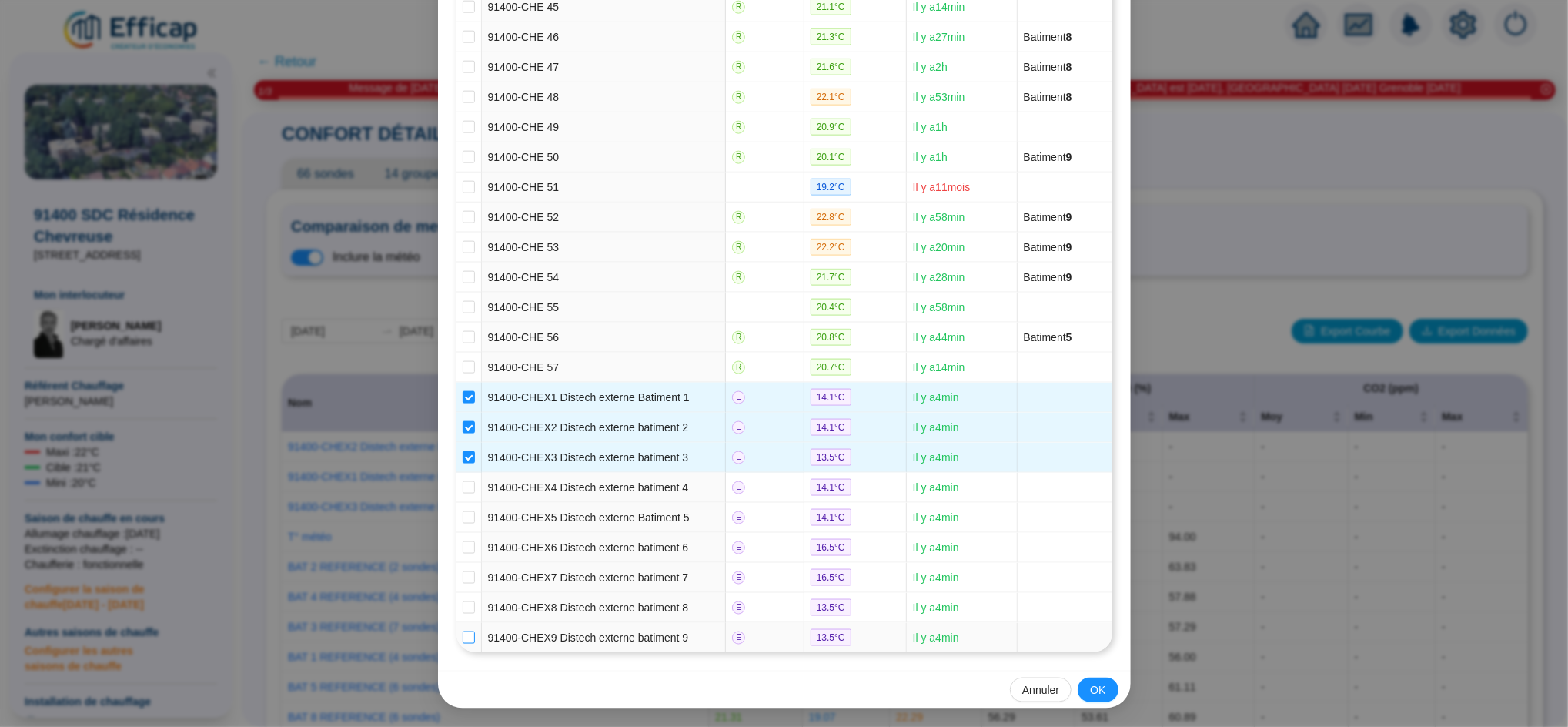
click at [462, 634] on input "checkbox" at bounding box center [468, 638] width 12 height 12
checkbox input "true"
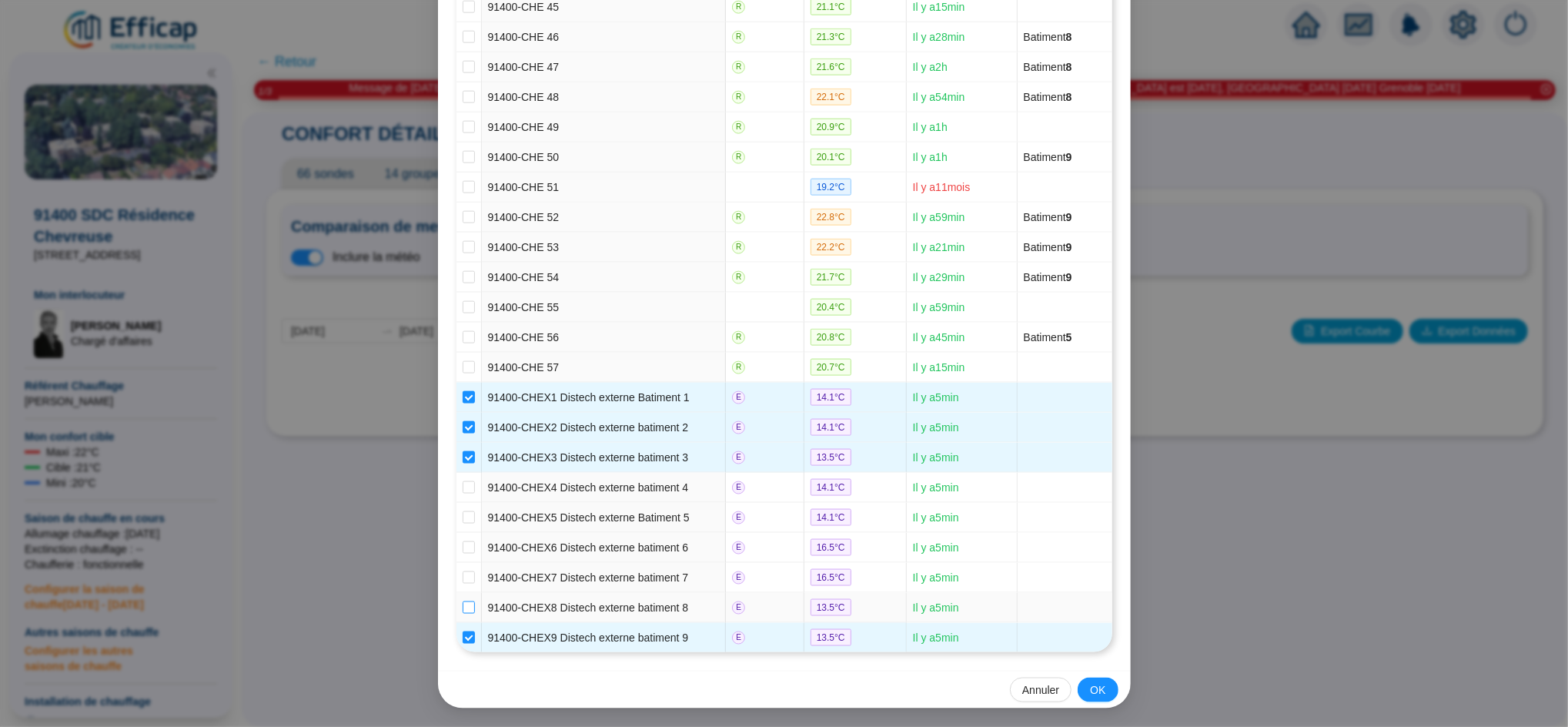
click at [464, 601] on input "checkbox" at bounding box center [468, 607] width 12 height 12
checkbox input "true"
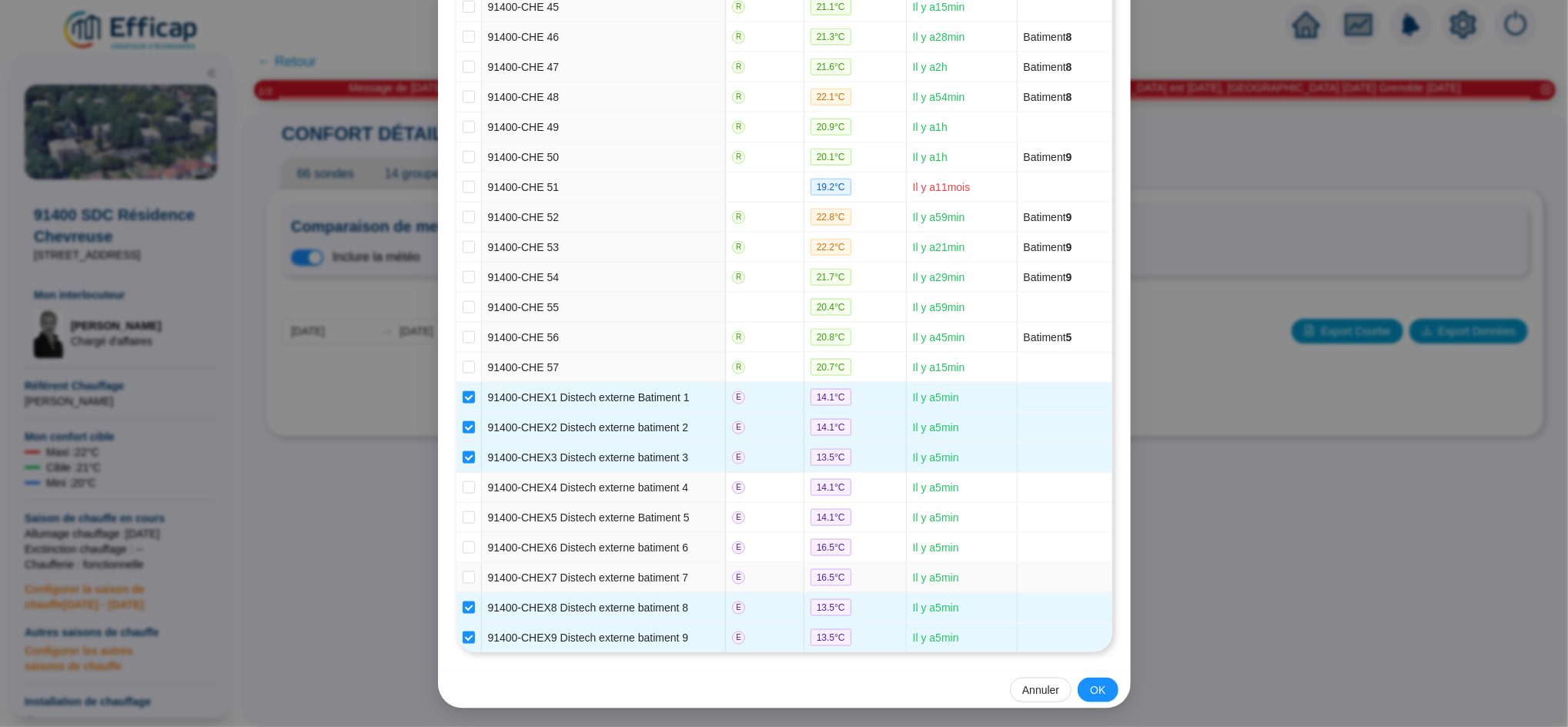
click at [459, 583] on td at bounding box center [469, 577] width 26 height 30
click at [462, 580] on input "checkbox" at bounding box center [468, 577] width 12 height 12
checkbox input "true"
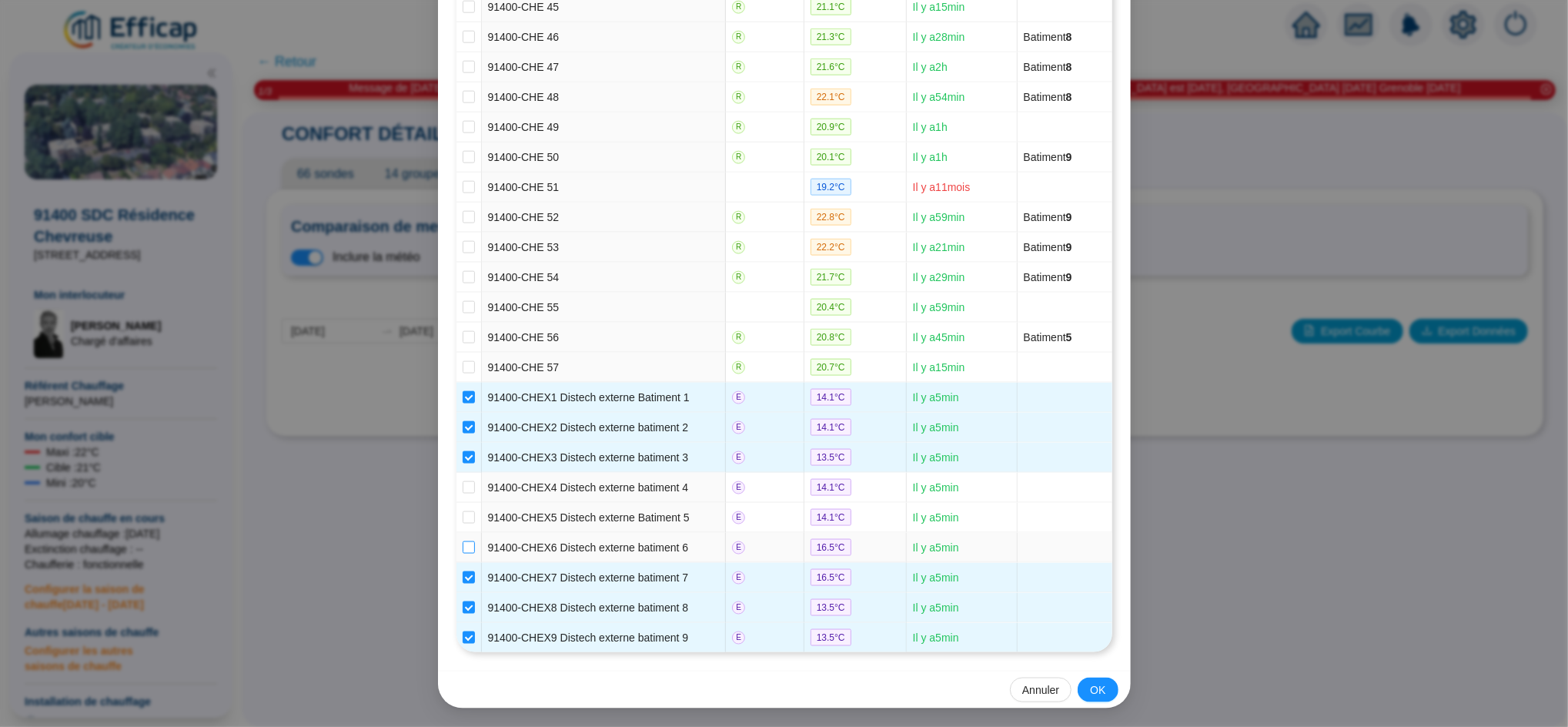
click at [462, 545] on input "checkbox" at bounding box center [468, 548] width 12 height 12
checkbox input "true"
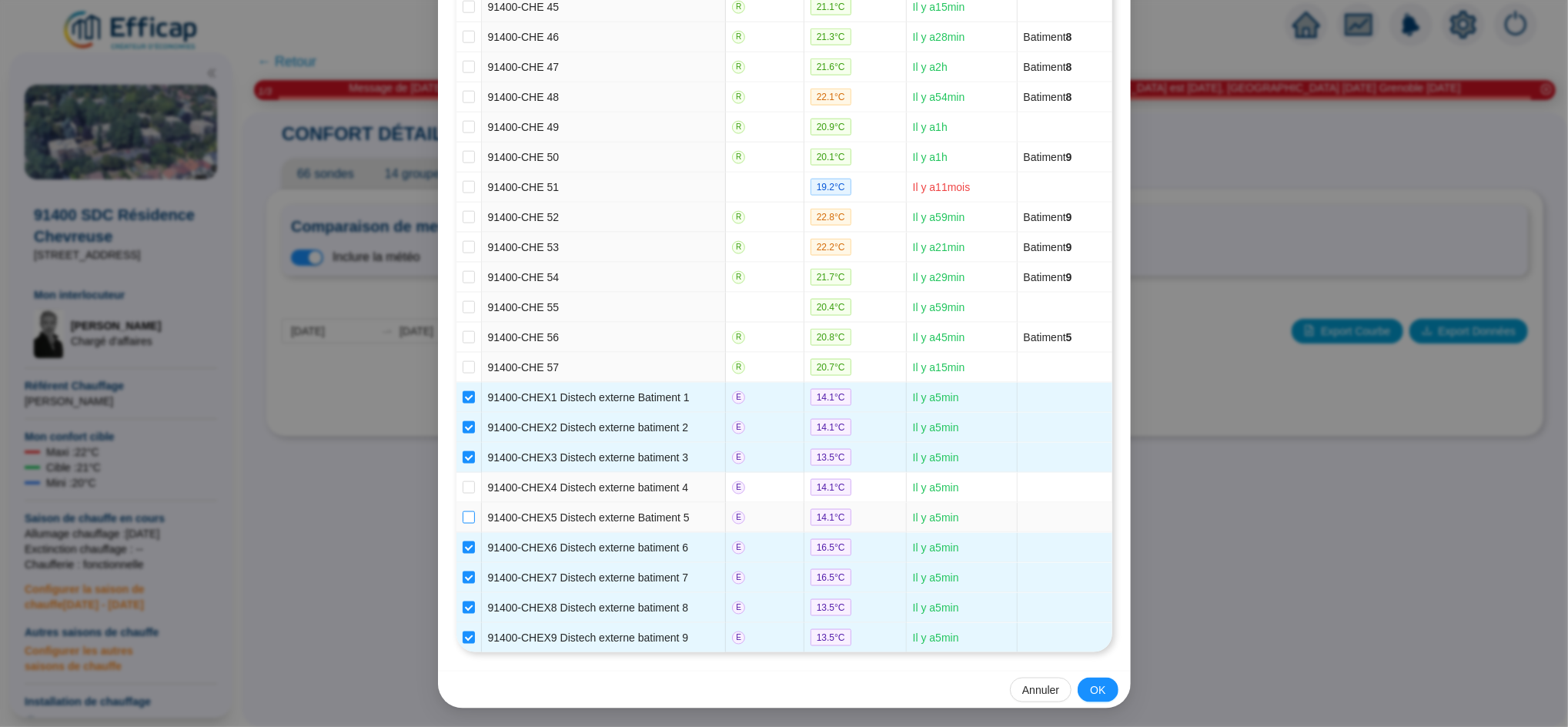
click at [462, 511] on input "checkbox" at bounding box center [468, 517] width 12 height 12
checkbox input "true"
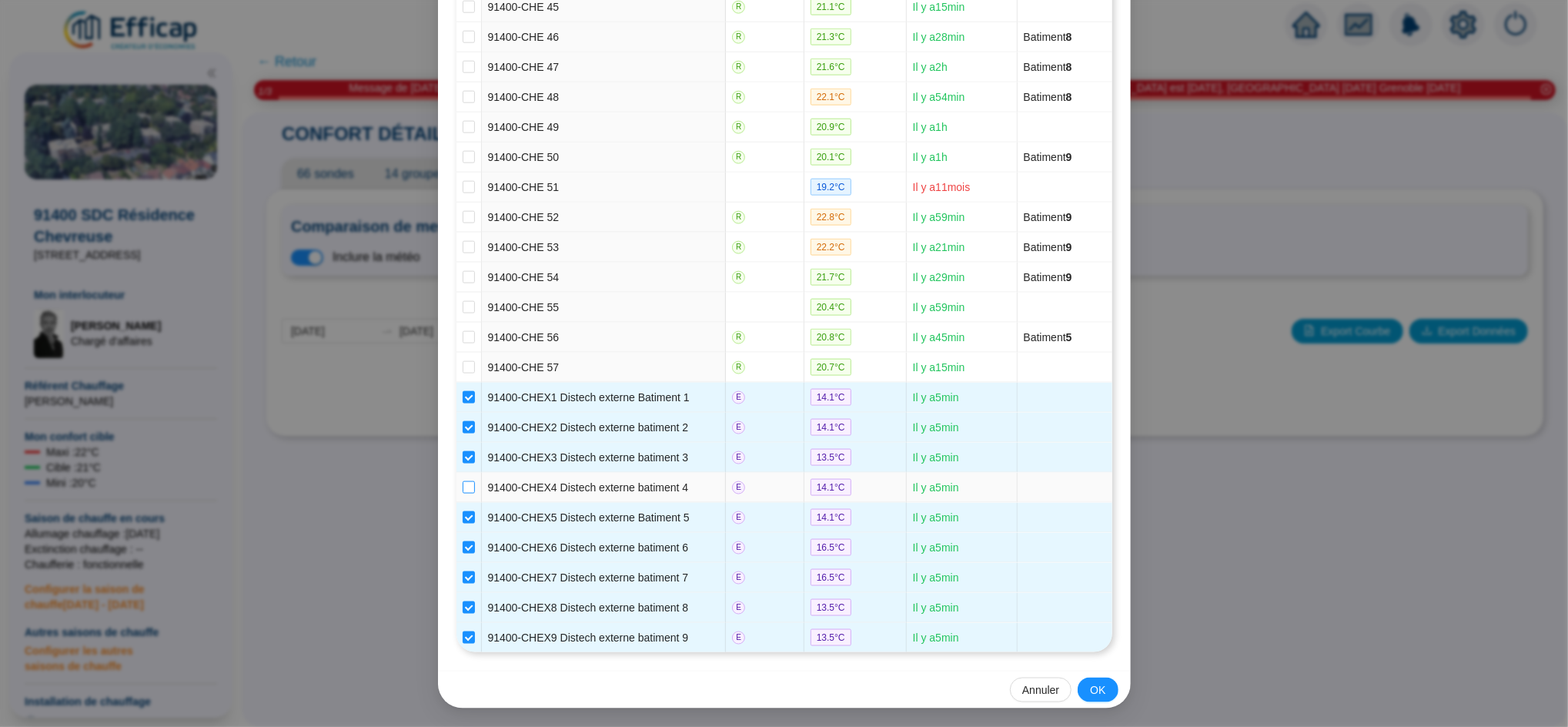
click at [462, 481] on input "checkbox" at bounding box center [468, 487] width 12 height 12
checkbox input "true"
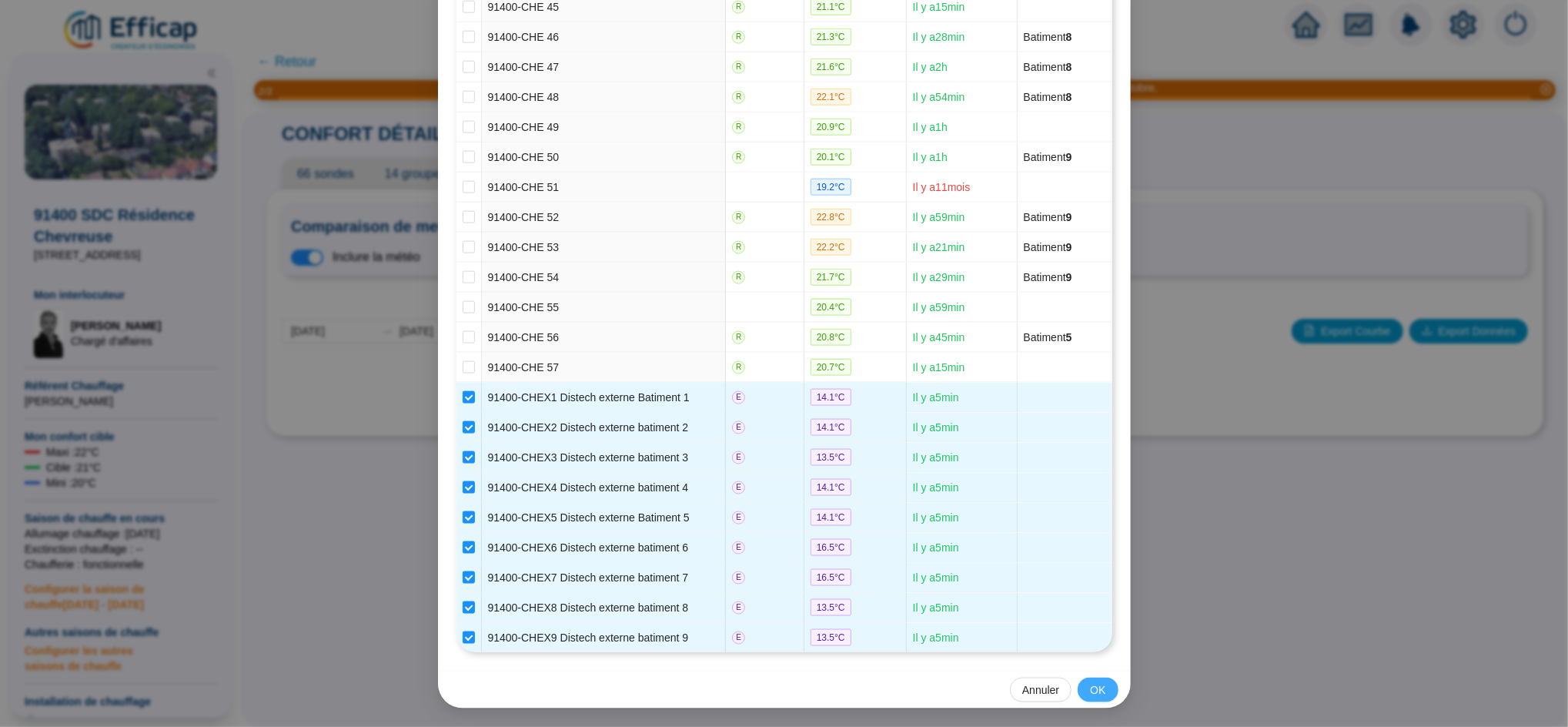
click at [1094, 690] on span "OK" at bounding box center [1098, 690] width 16 height 16
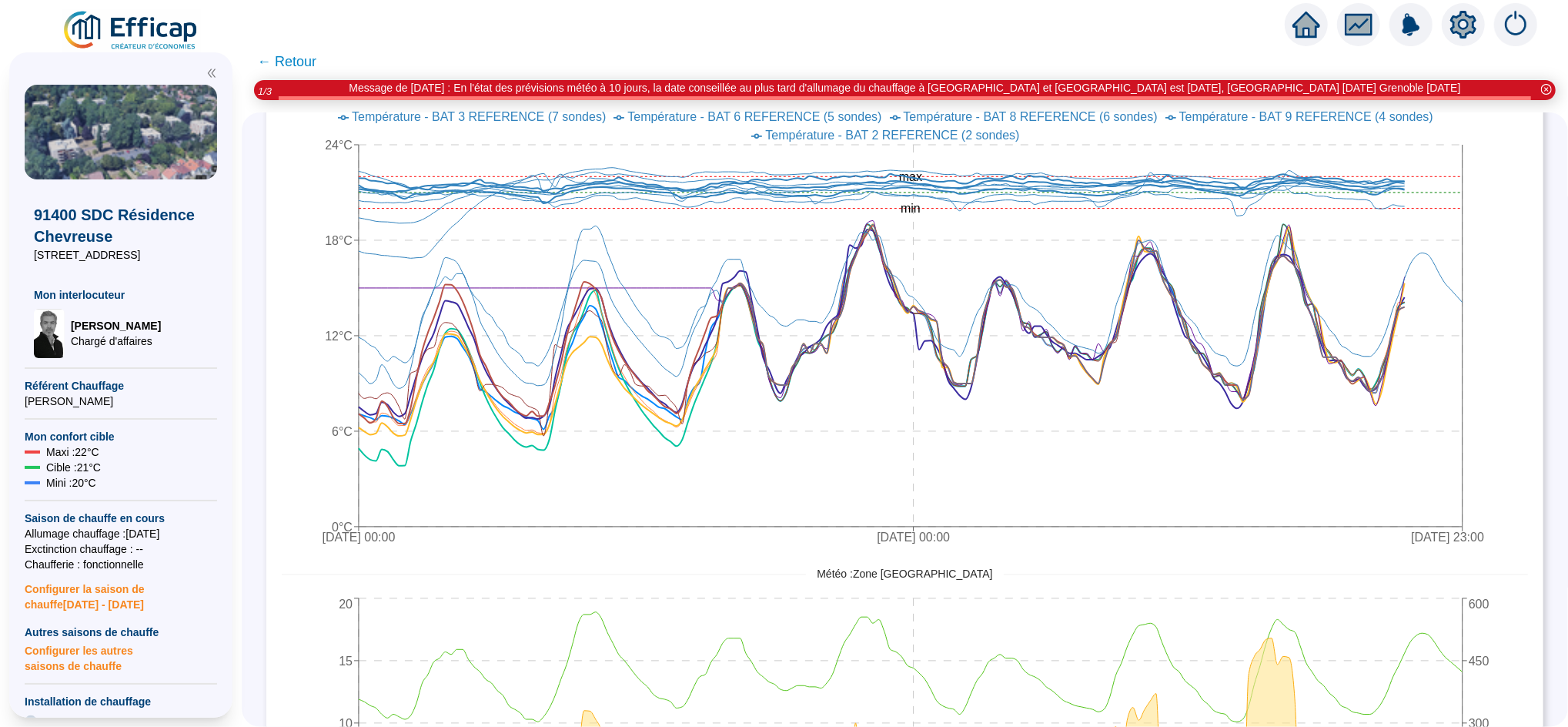
scroll to position [1037, 0]
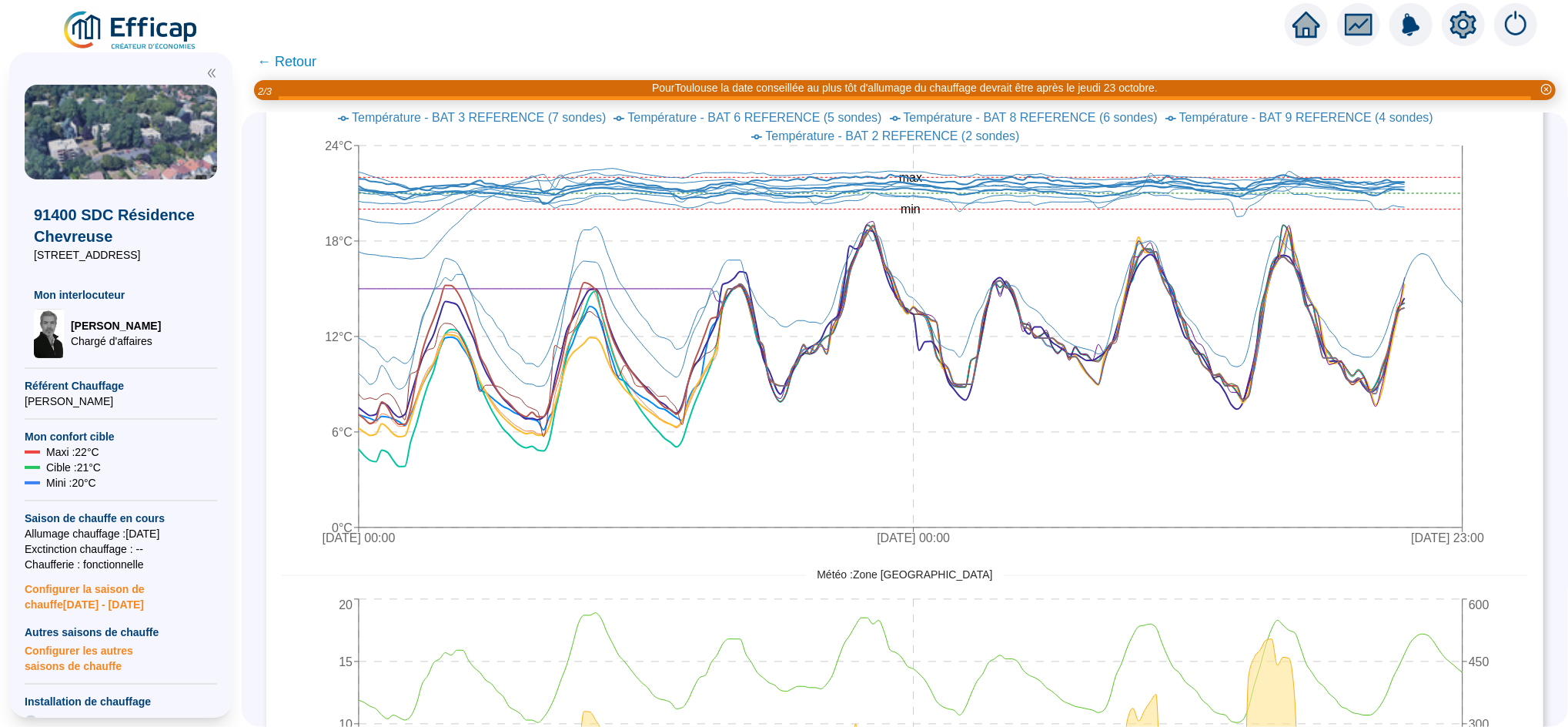
click at [313, 57] on span "← Retour" at bounding box center [287, 61] width 59 height 22
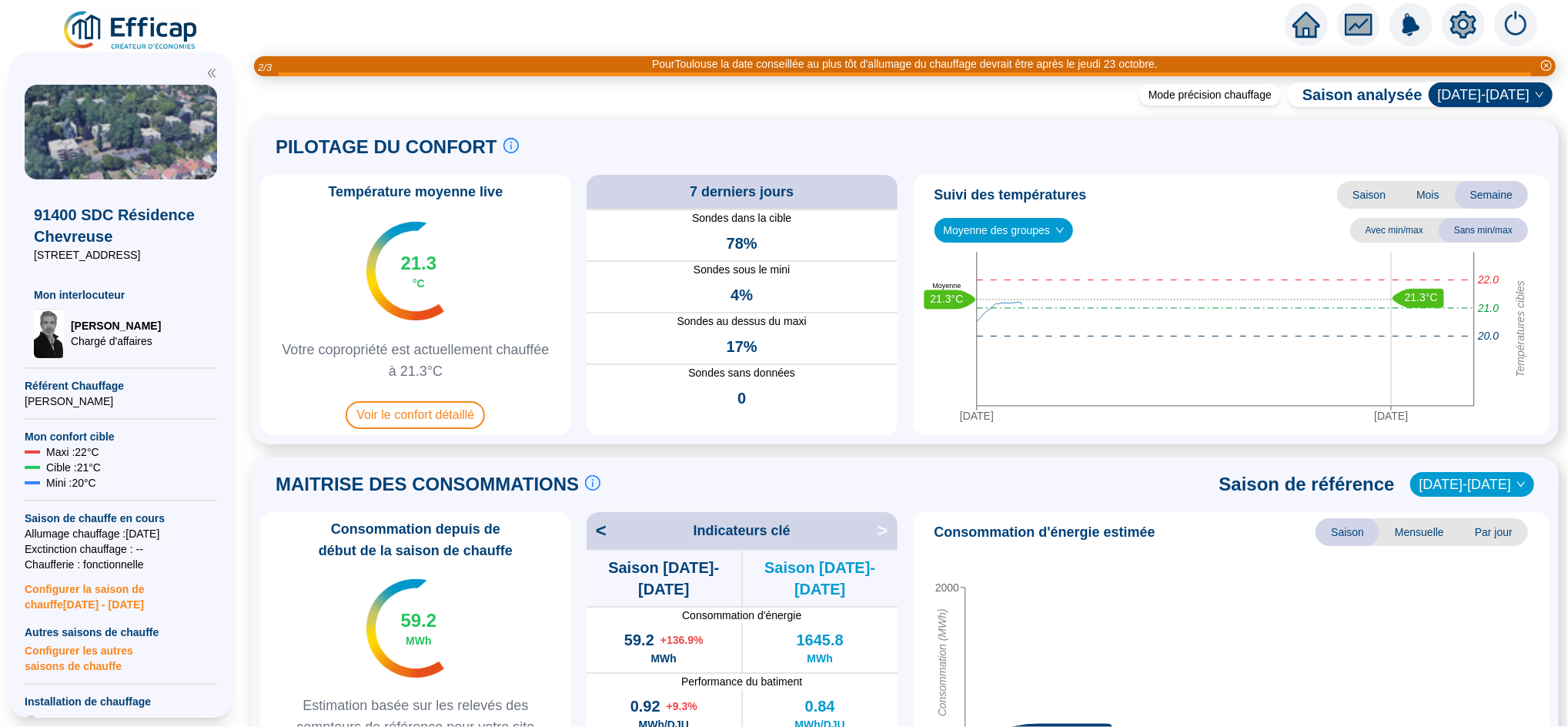
click at [1312, 19] on icon "home" at bounding box center [1306, 25] width 28 height 26
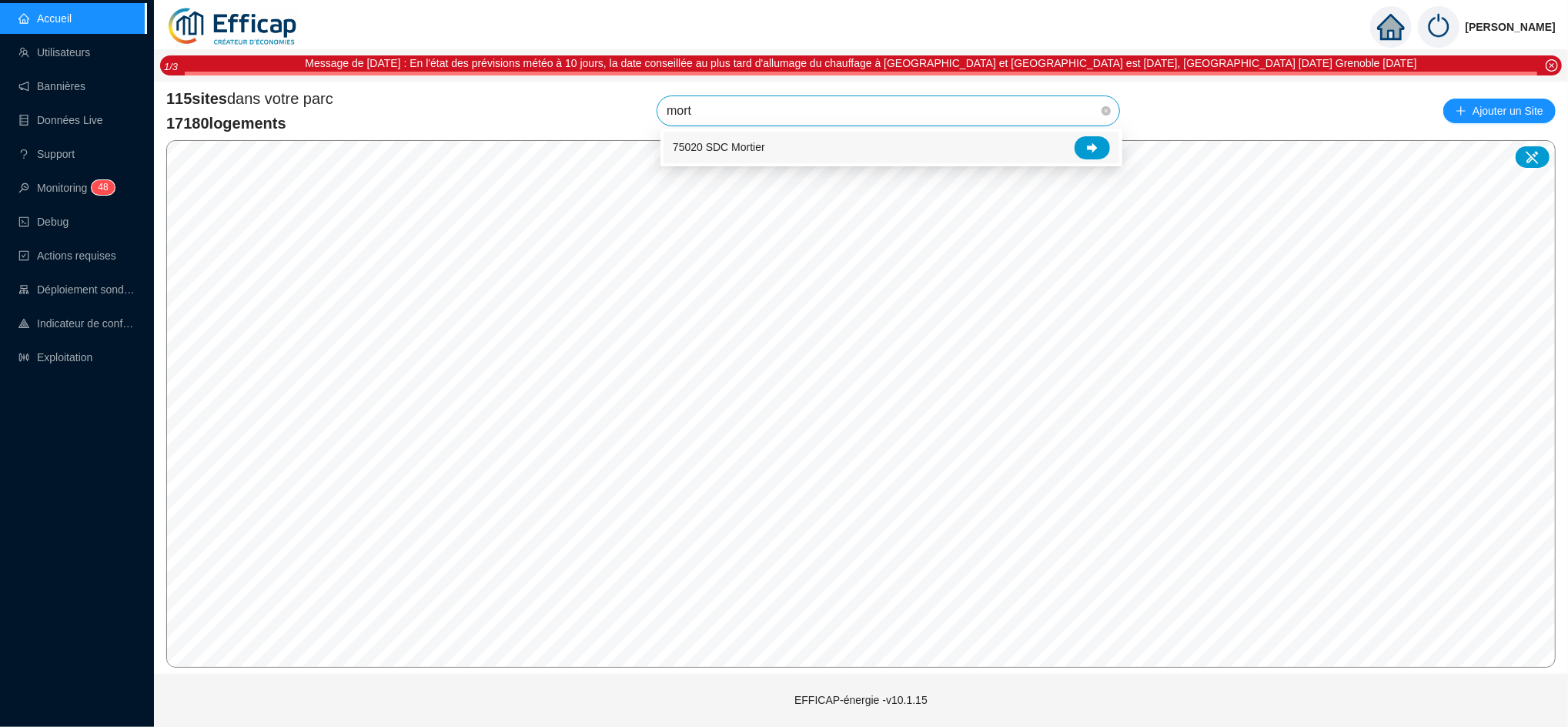
type input "morti"
click at [1102, 144] on div at bounding box center [1092, 148] width 36 height 23
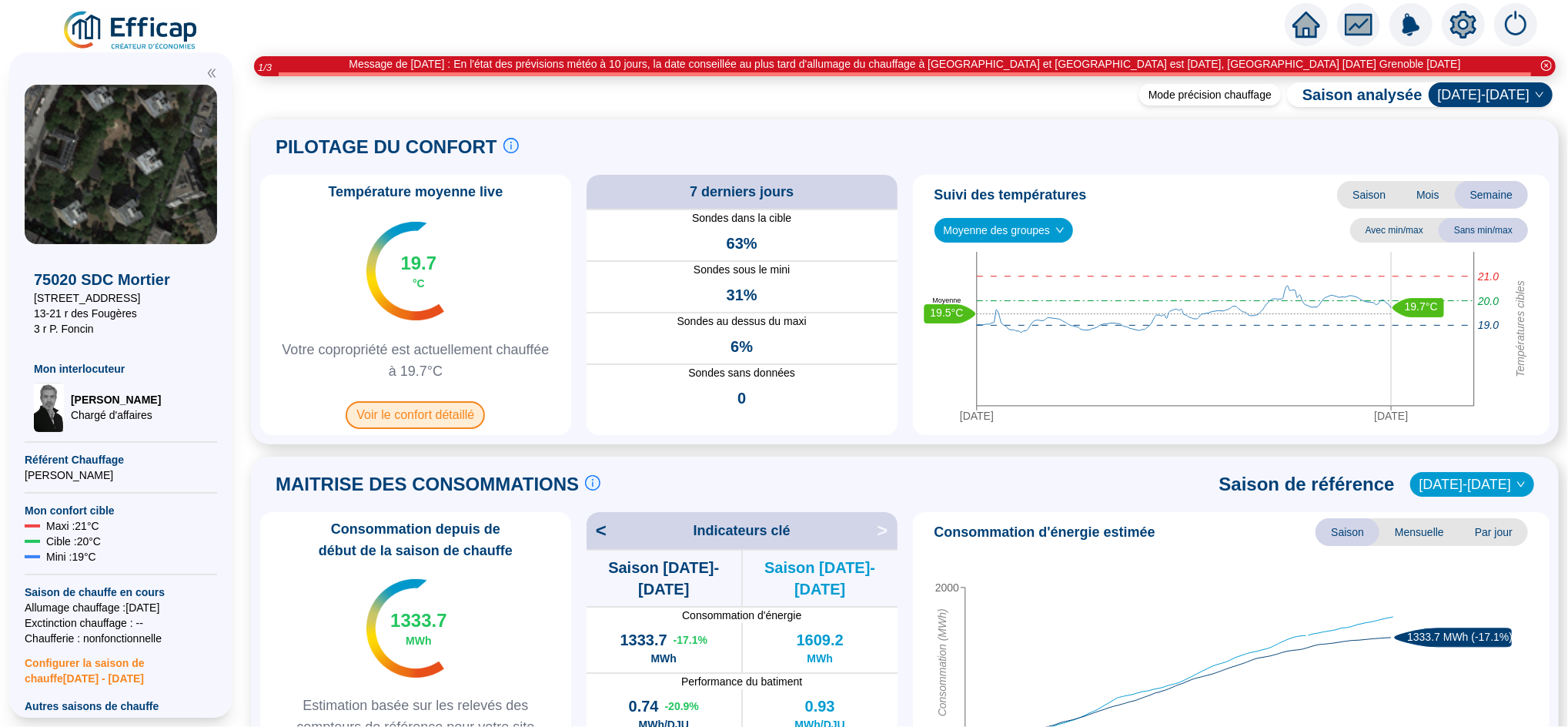
click at [448, 422] on span "Voir le confort détaillé" at bounding box center [415, 415] width 140 height 28
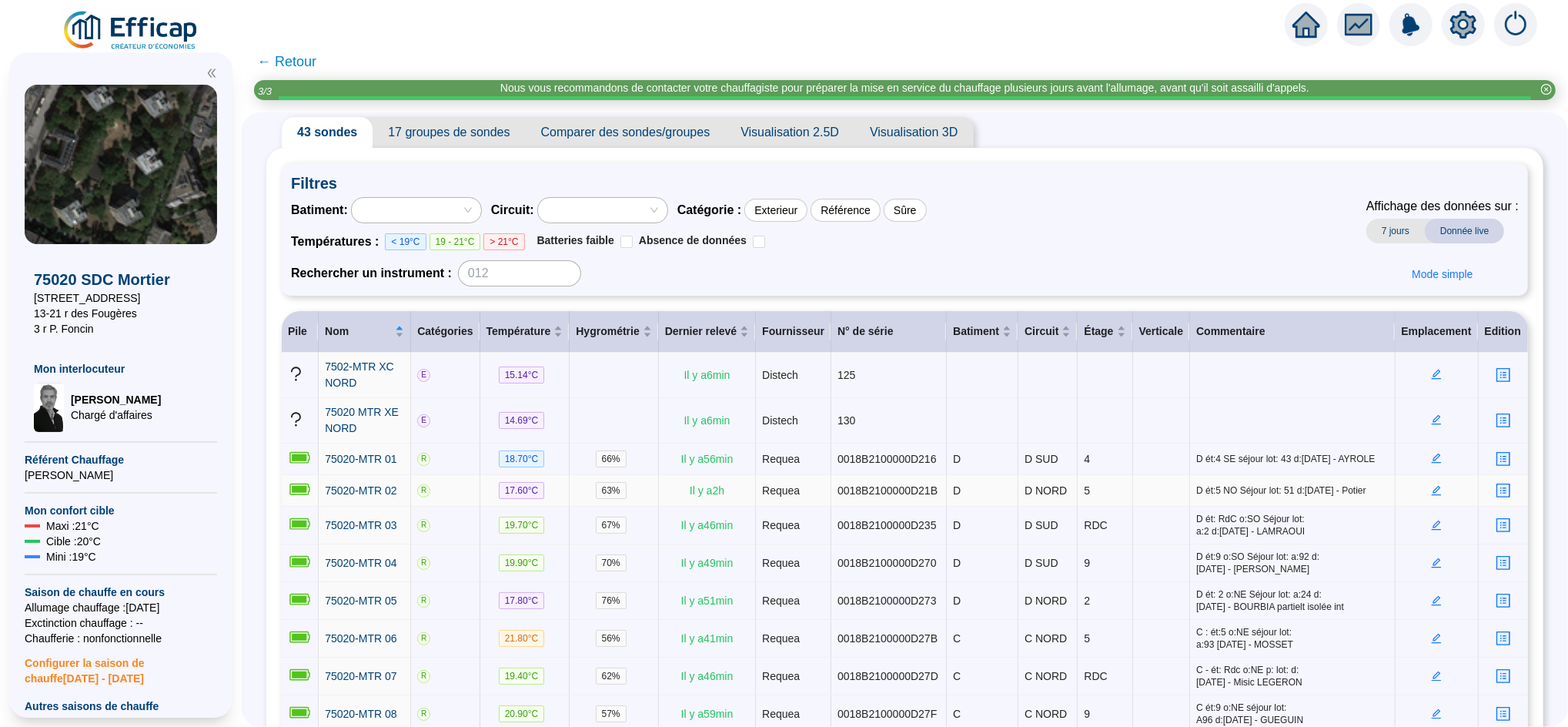
scroll to position [57, 0]
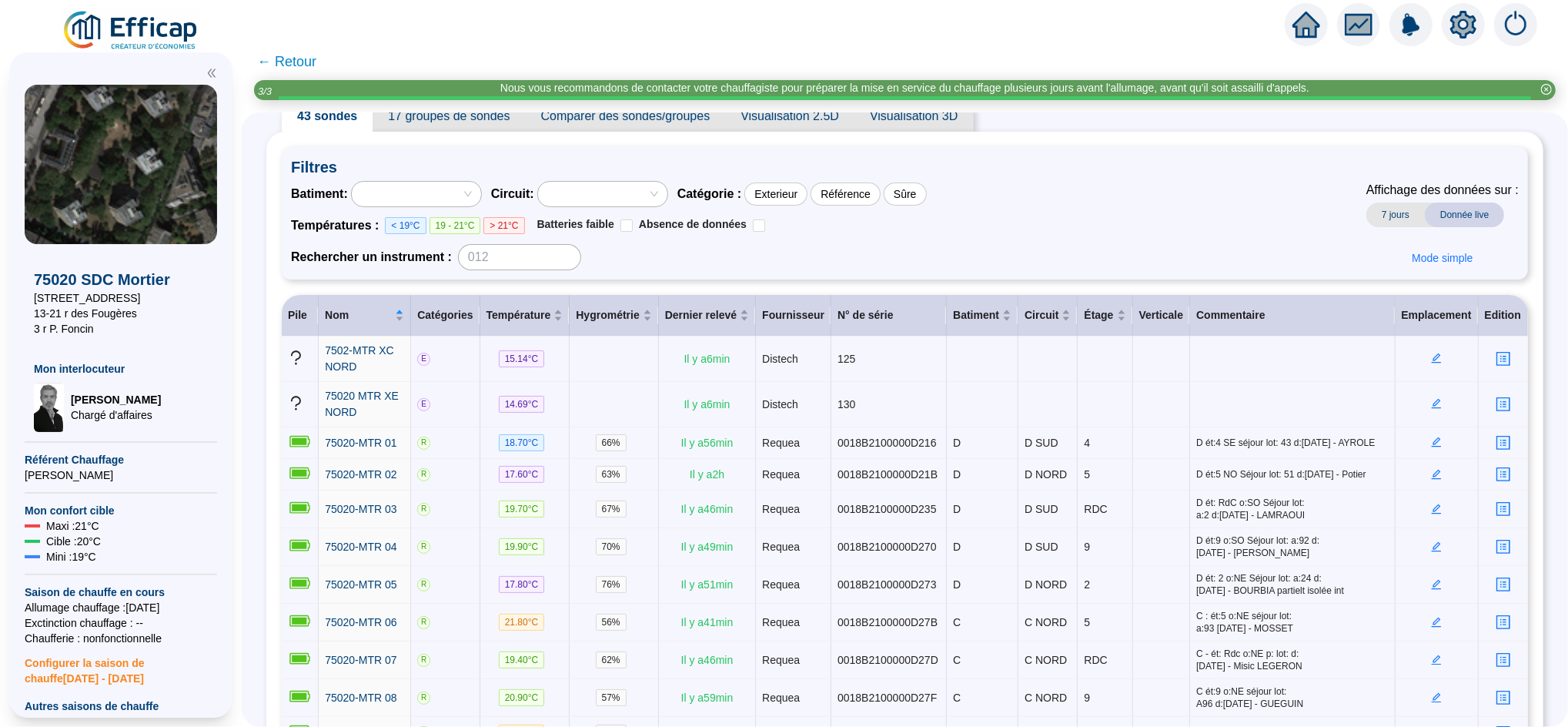
click at [613, 115] on span "Comparer des sondes/groupes" at bounding box center [626, 116] width 200 height 31
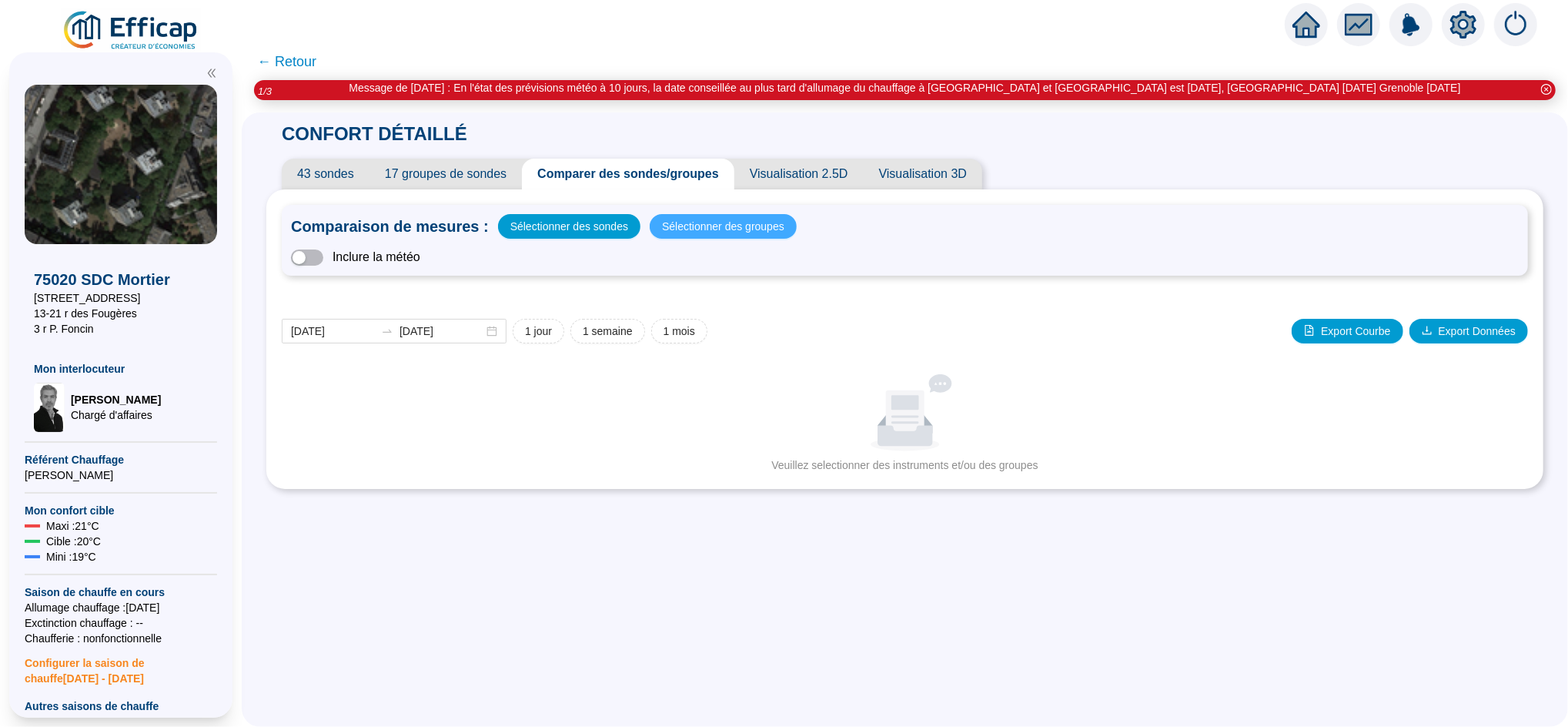
click at [702, 228] on span "Sélectionner des groupes" at bounding box center [724, 227] width 123 height 22
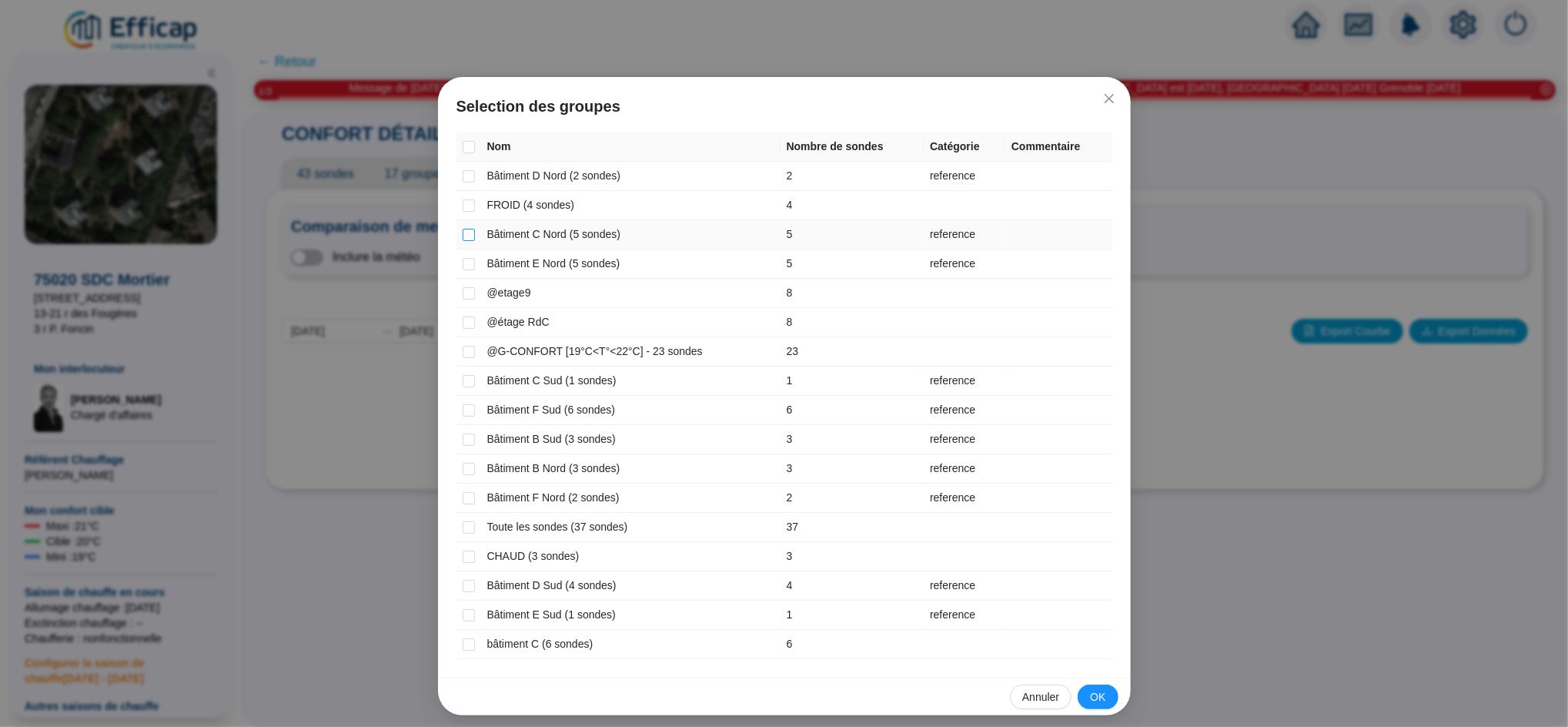
click at [463, 237] on input "checkbox" at bounding box center [468, 235] width 12 height 12
checkbox input "true"
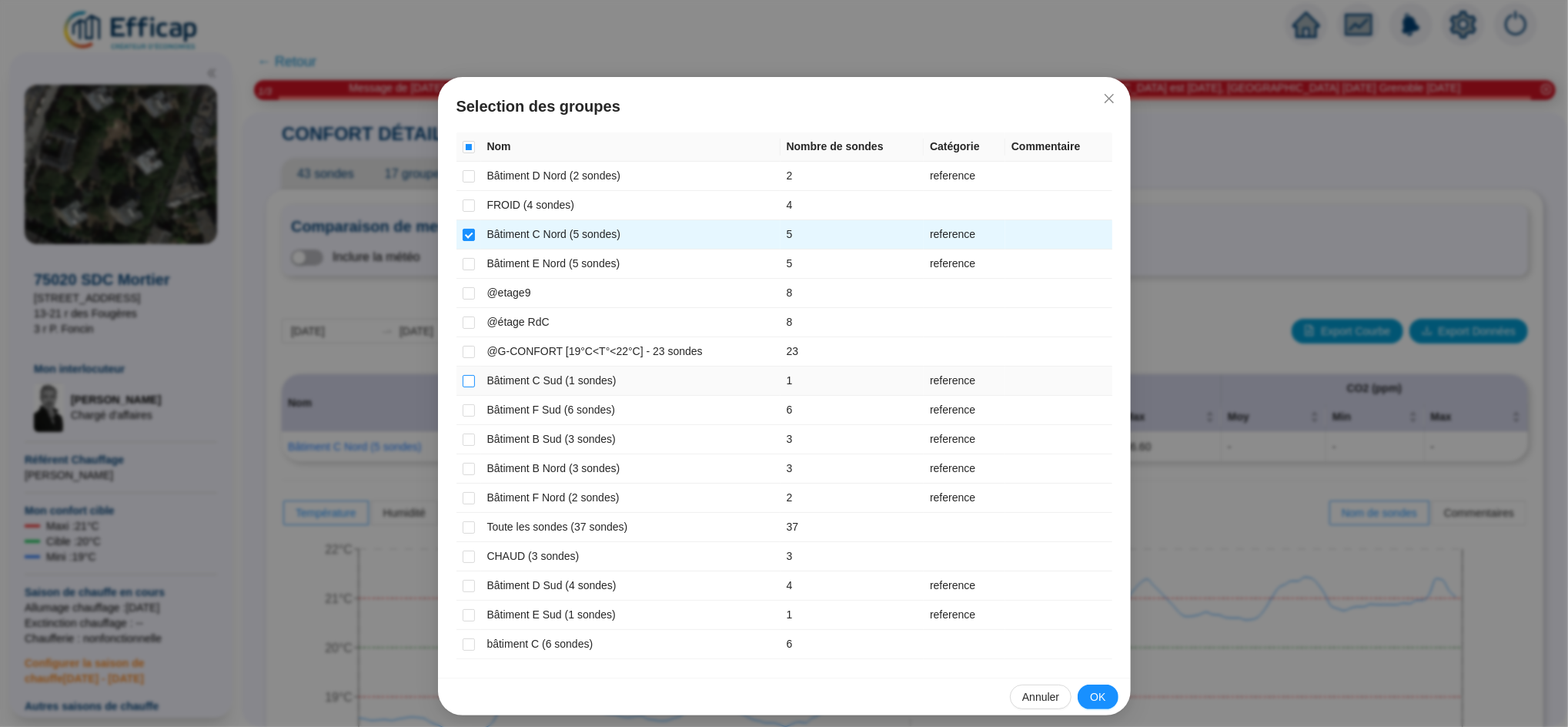
click at [462, 382] on input "checkbox" at bounding box center [468, 381] width 12 height 12
checkbox input "true"
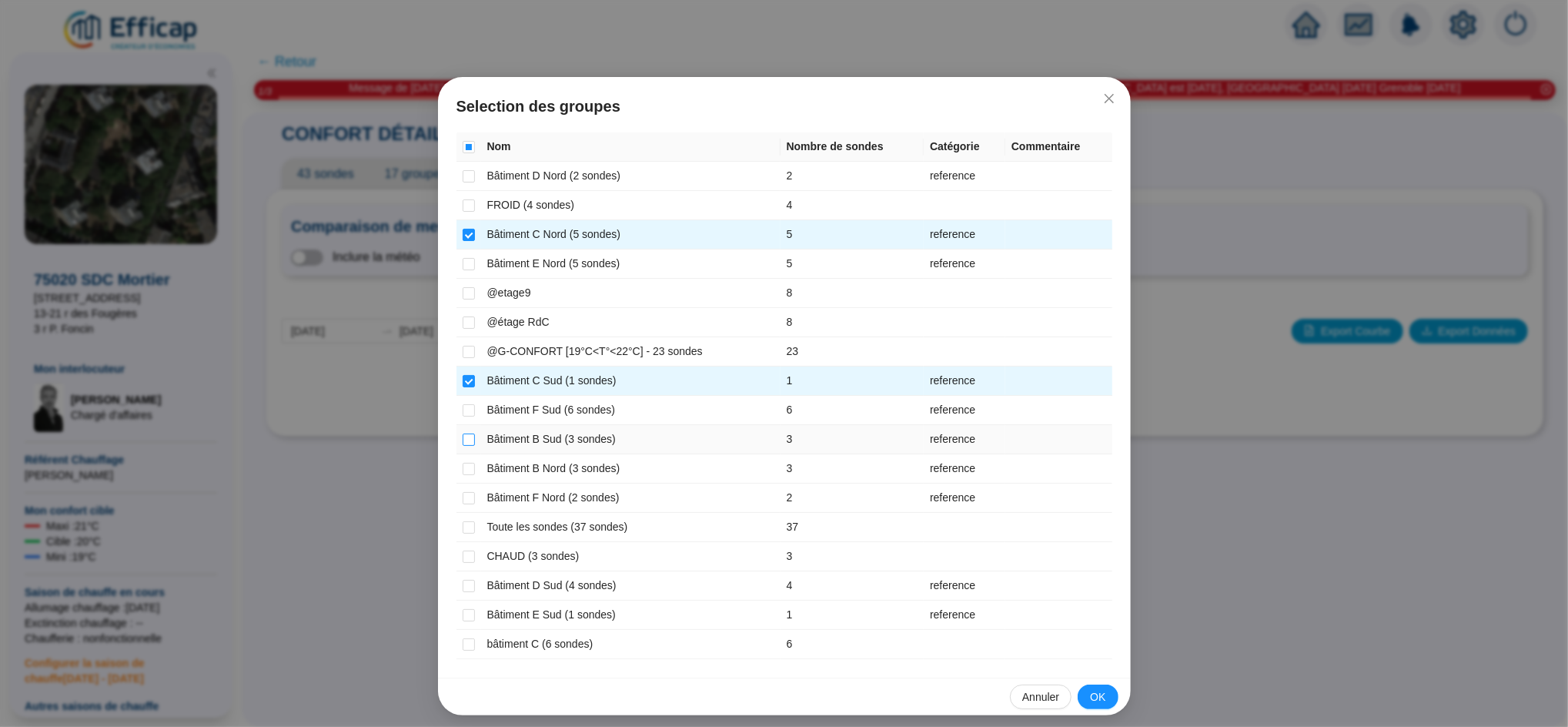
click at [462, 439] on input "checkbox" at bounding box center [468, 440] width 12 height 12
checkbox input "true"
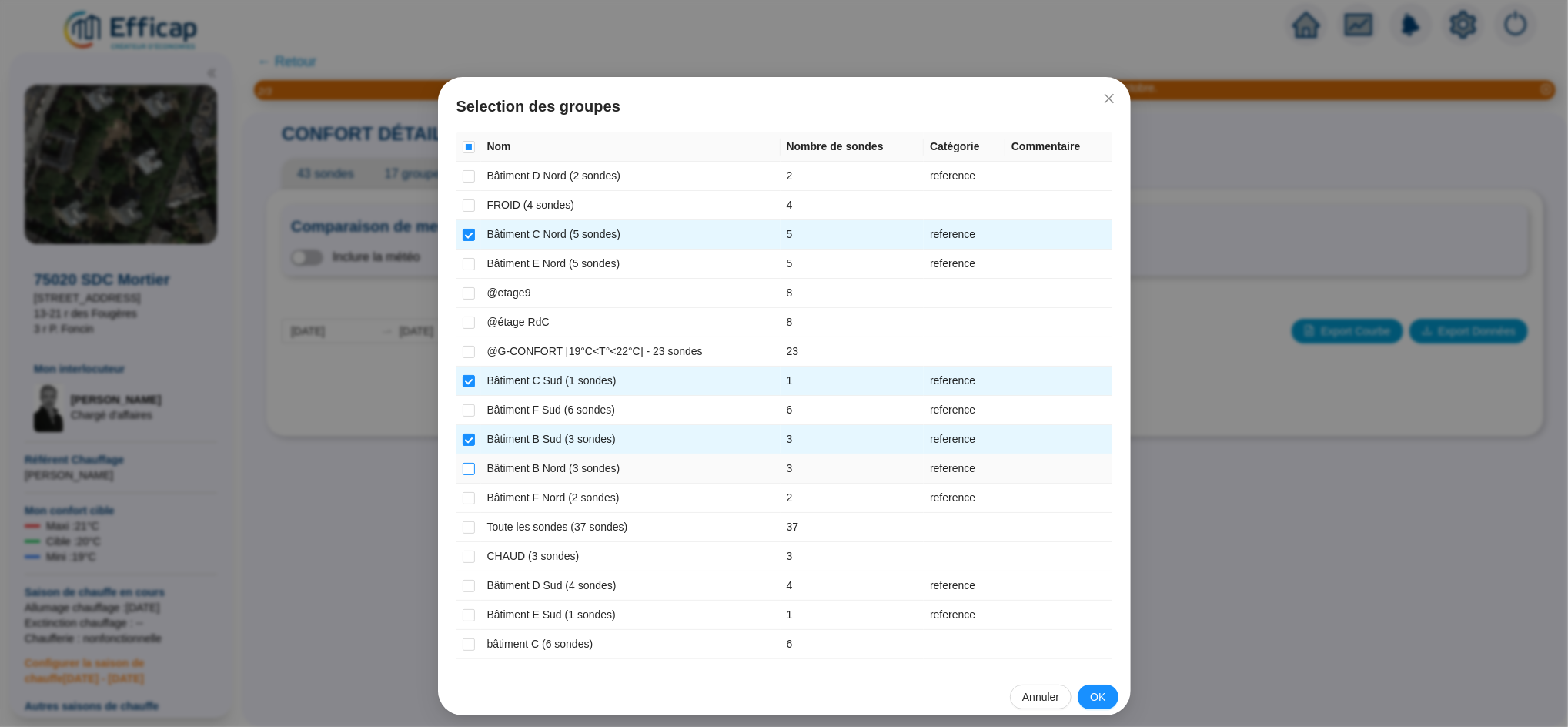
click at [462, 466] on input "checkbox" at bounding box center [468, 468] width 12 height 12
checkbox input "true"
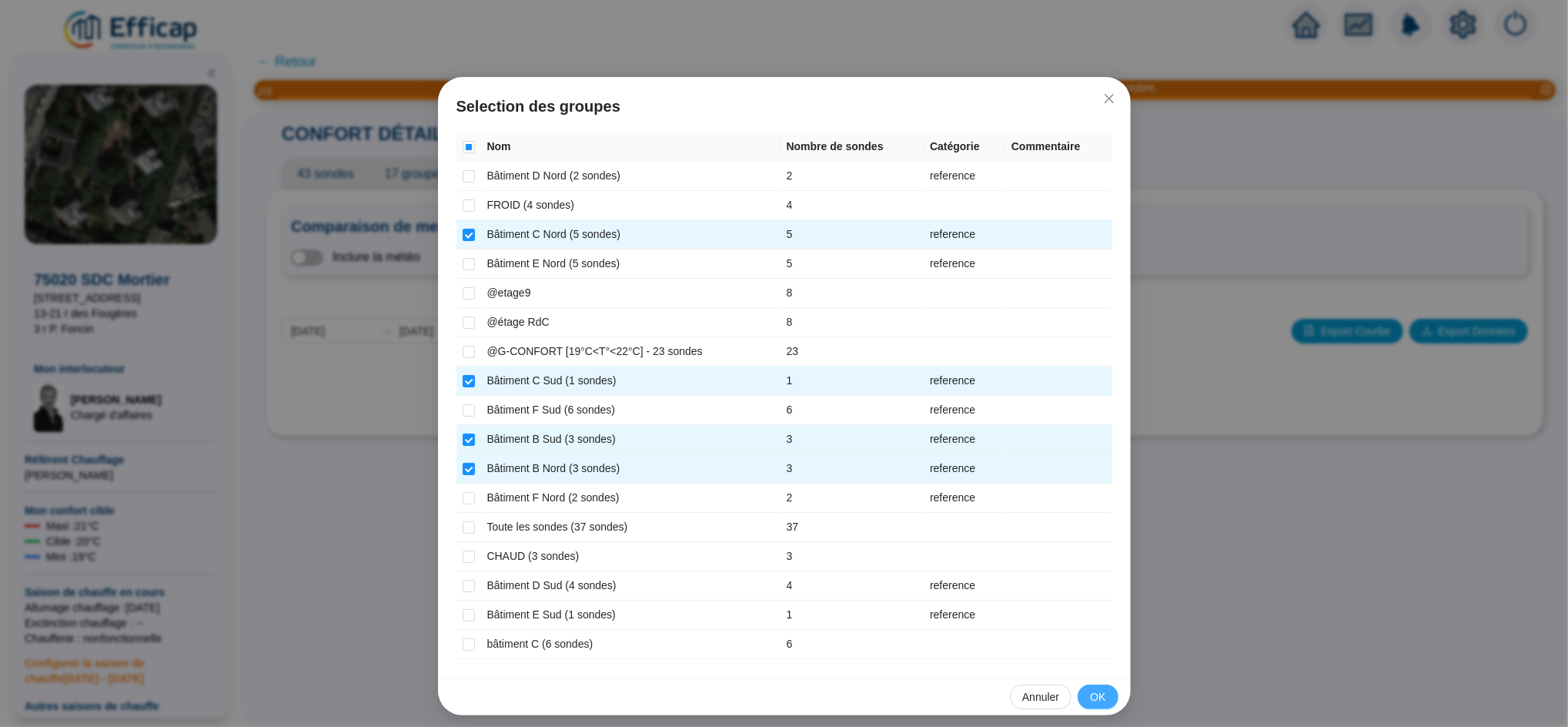
click at [1091, 694] on span "OK" at bounding box center [1098, 697] width 16 height 16
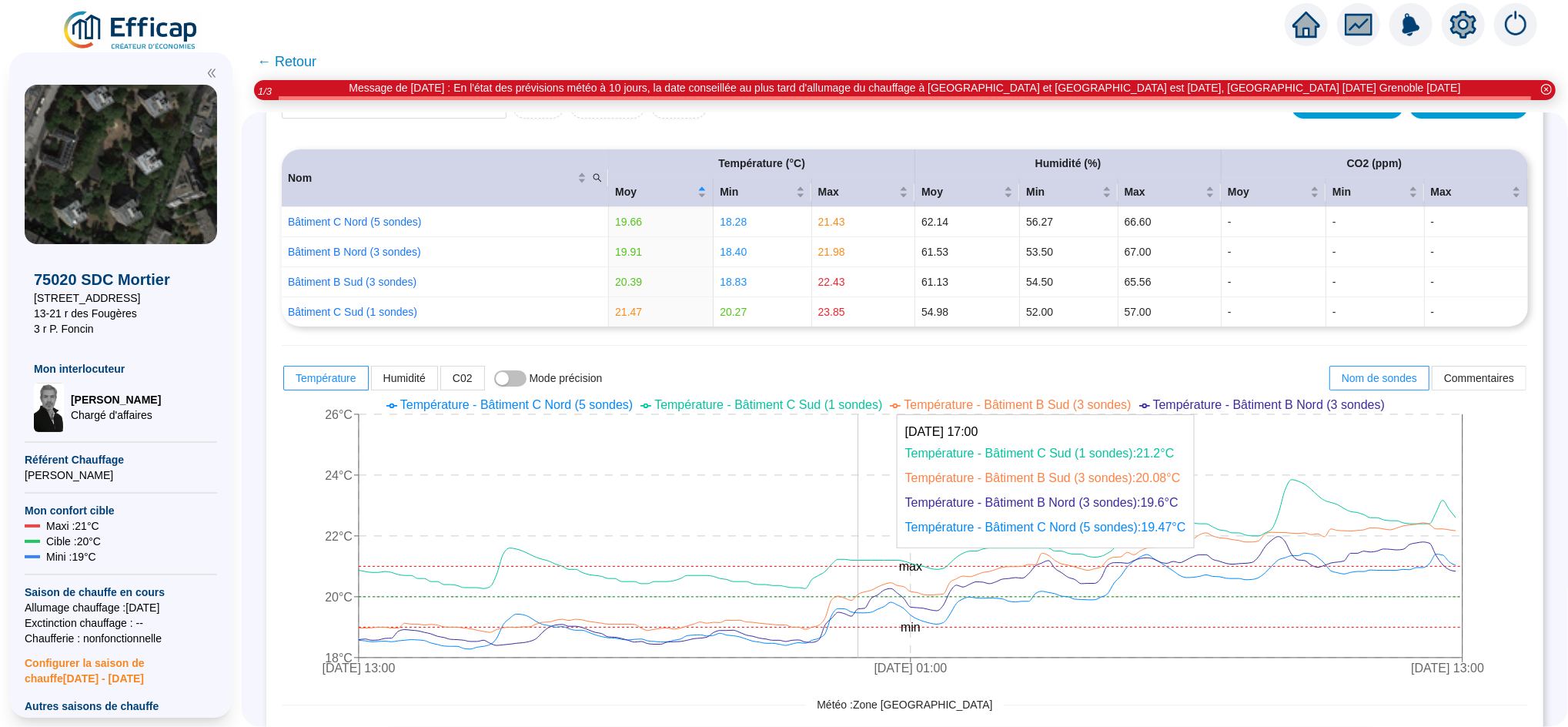
scroll to position [86, 0]
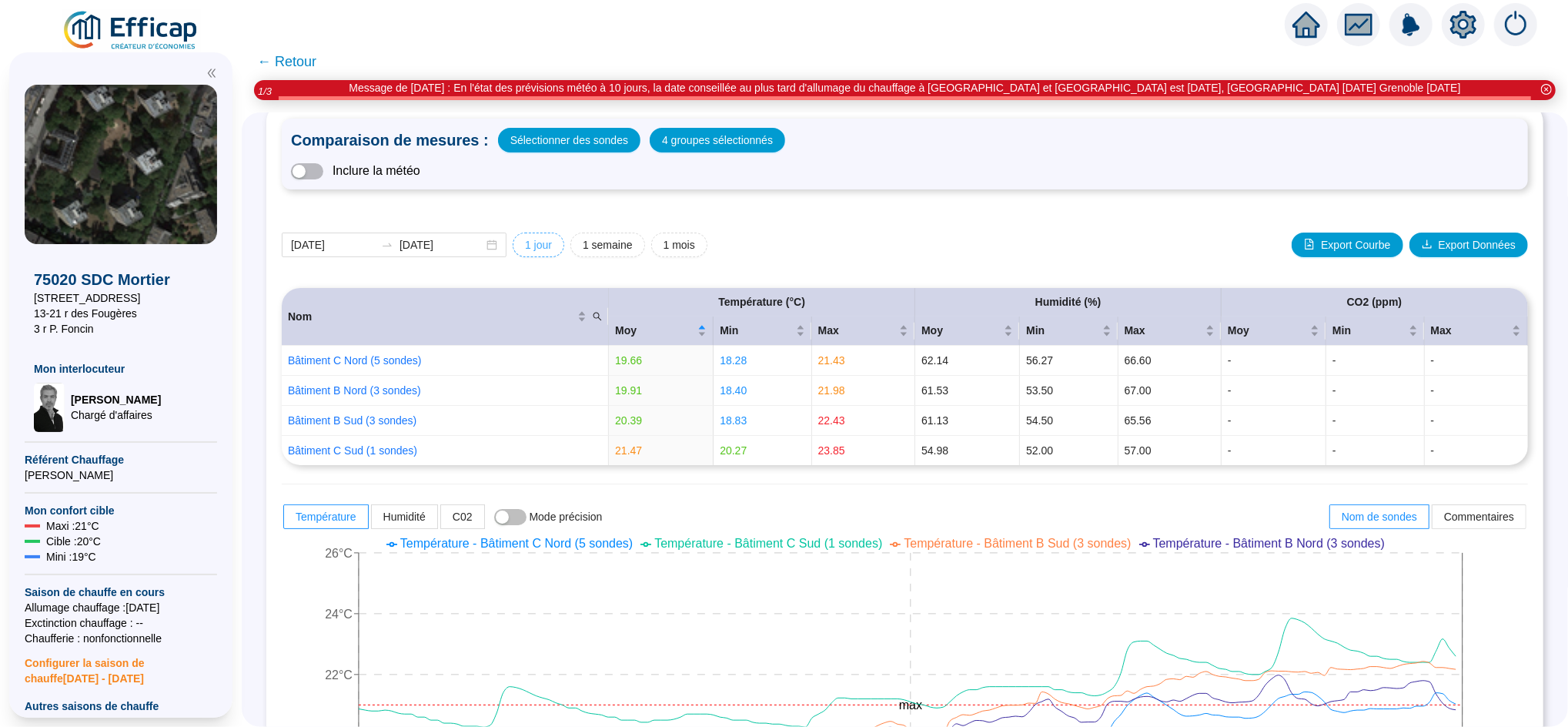
click at [551, 241] on span "1 jour" at bounding box center [538, 245] width 27 height 16
type input "[DATE]"
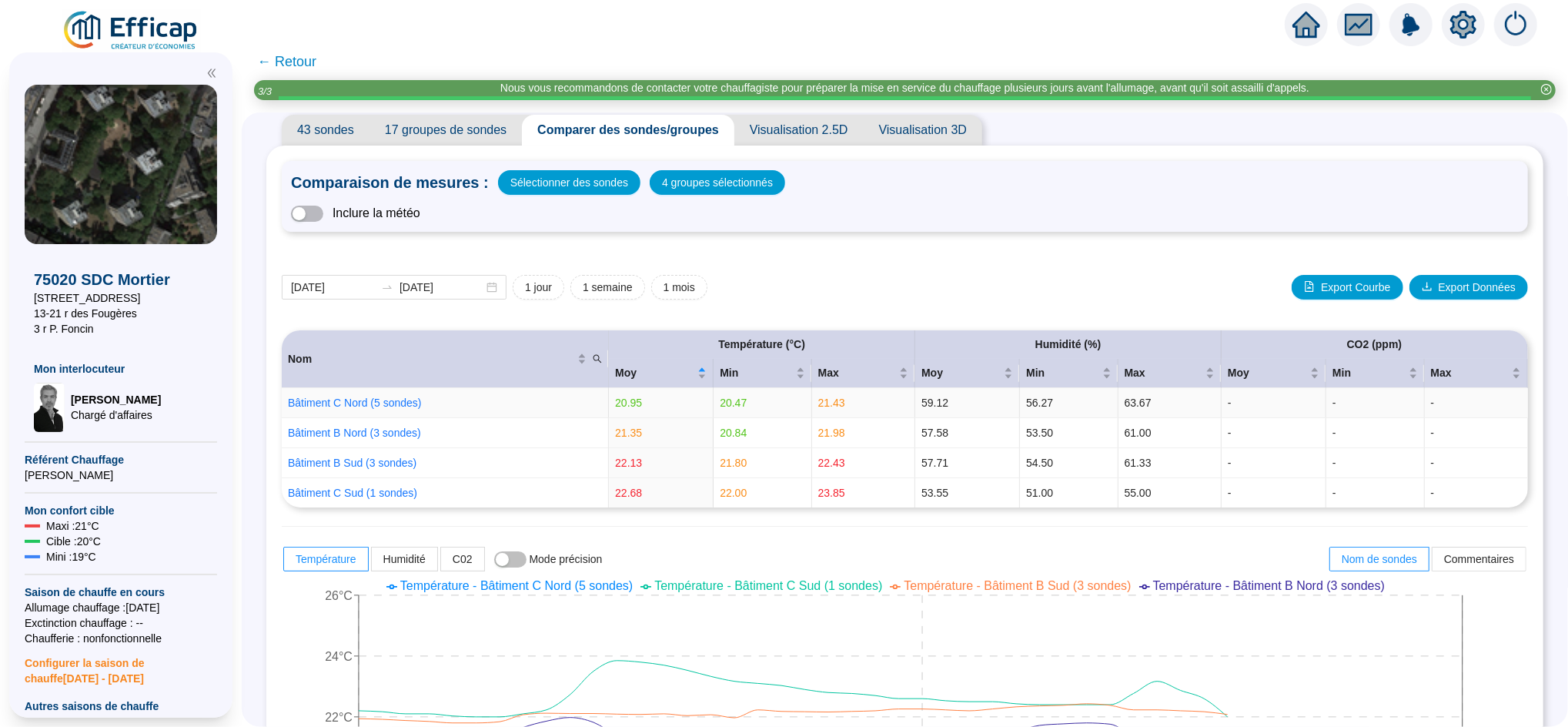
scroll to position [40, 0]
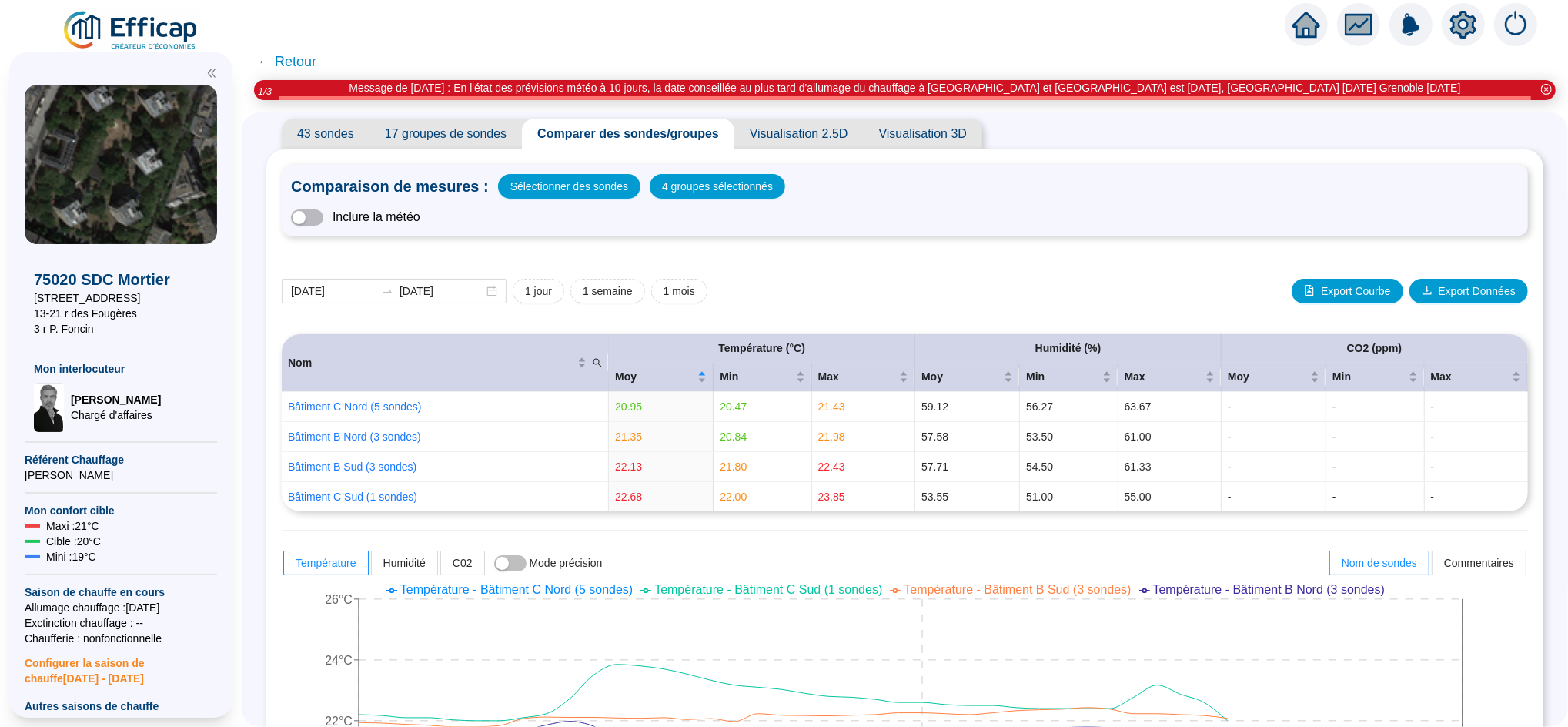
click at [299, 64] on span "← Retour" at bounding box center [287, 61] width 59 height 22
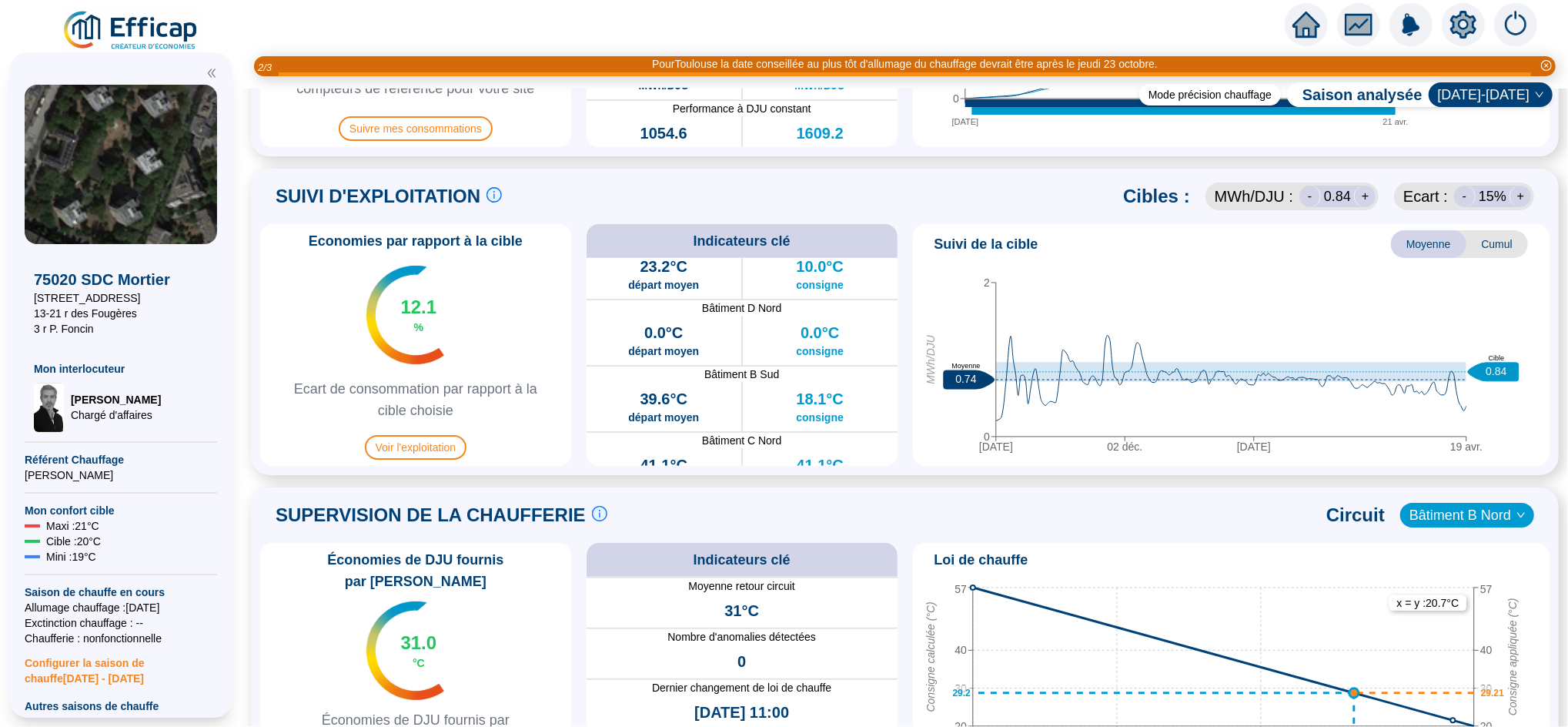
scroll to position [763, 0]
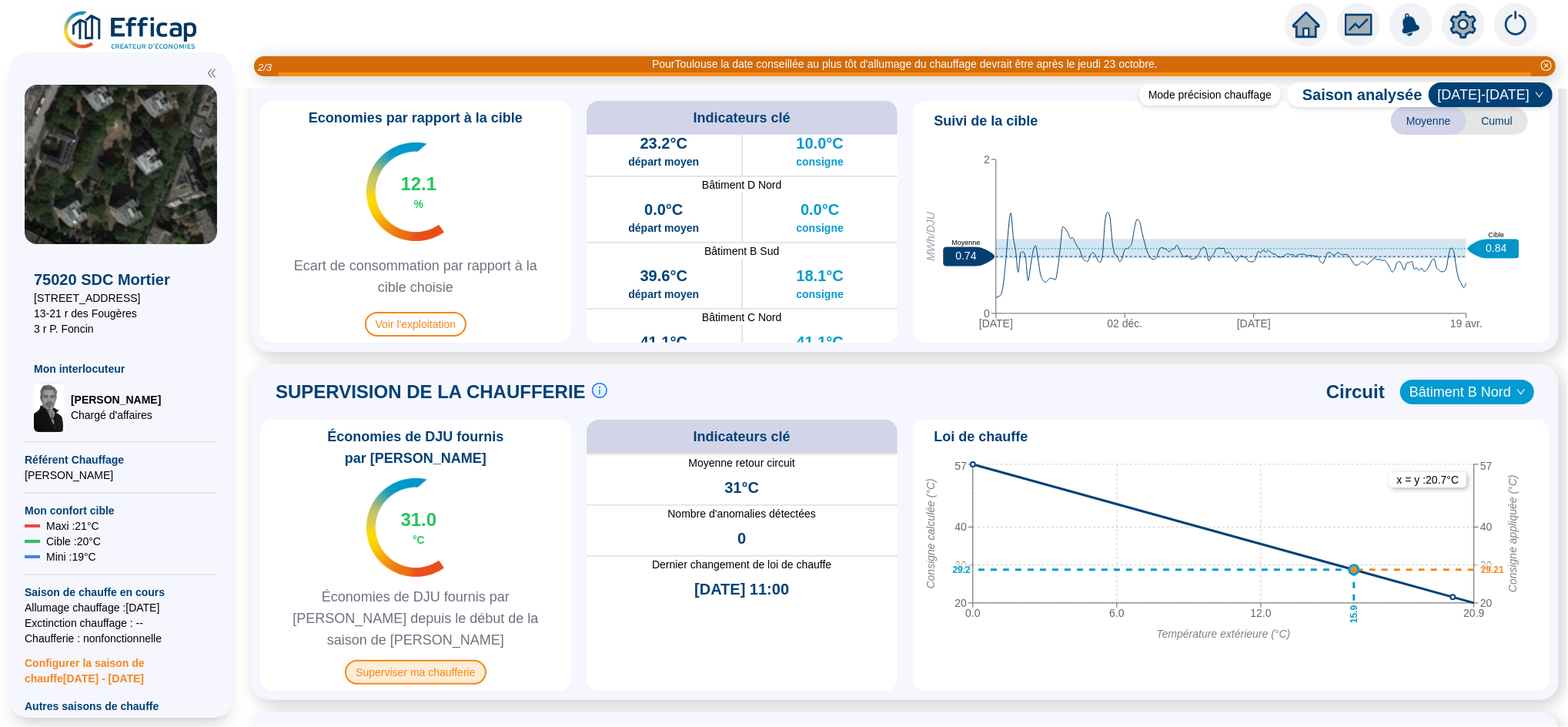
click at [444, 660] on span "Superviser ma chaufferie" at bounding box center [415, 672] width 141 height 25
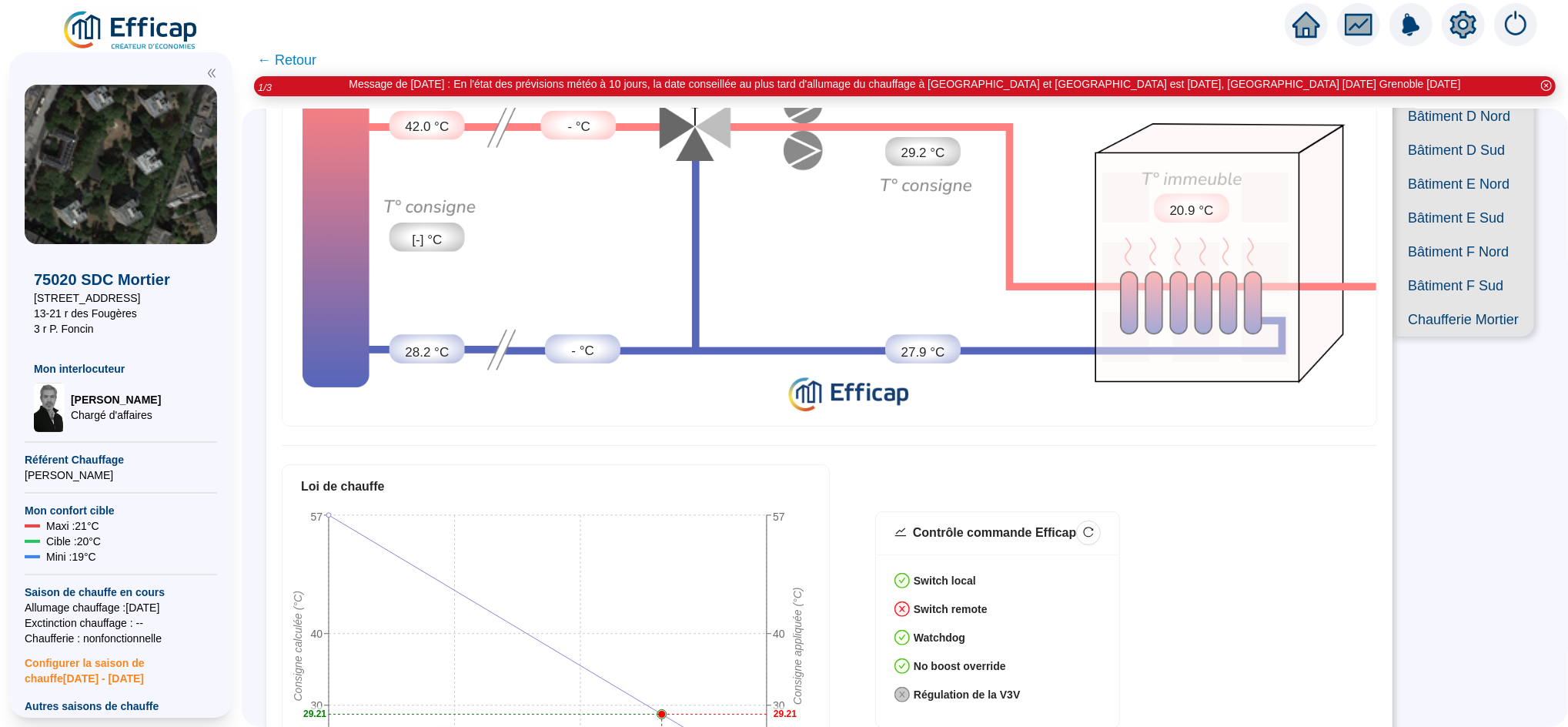
scroll to position [239, 0]
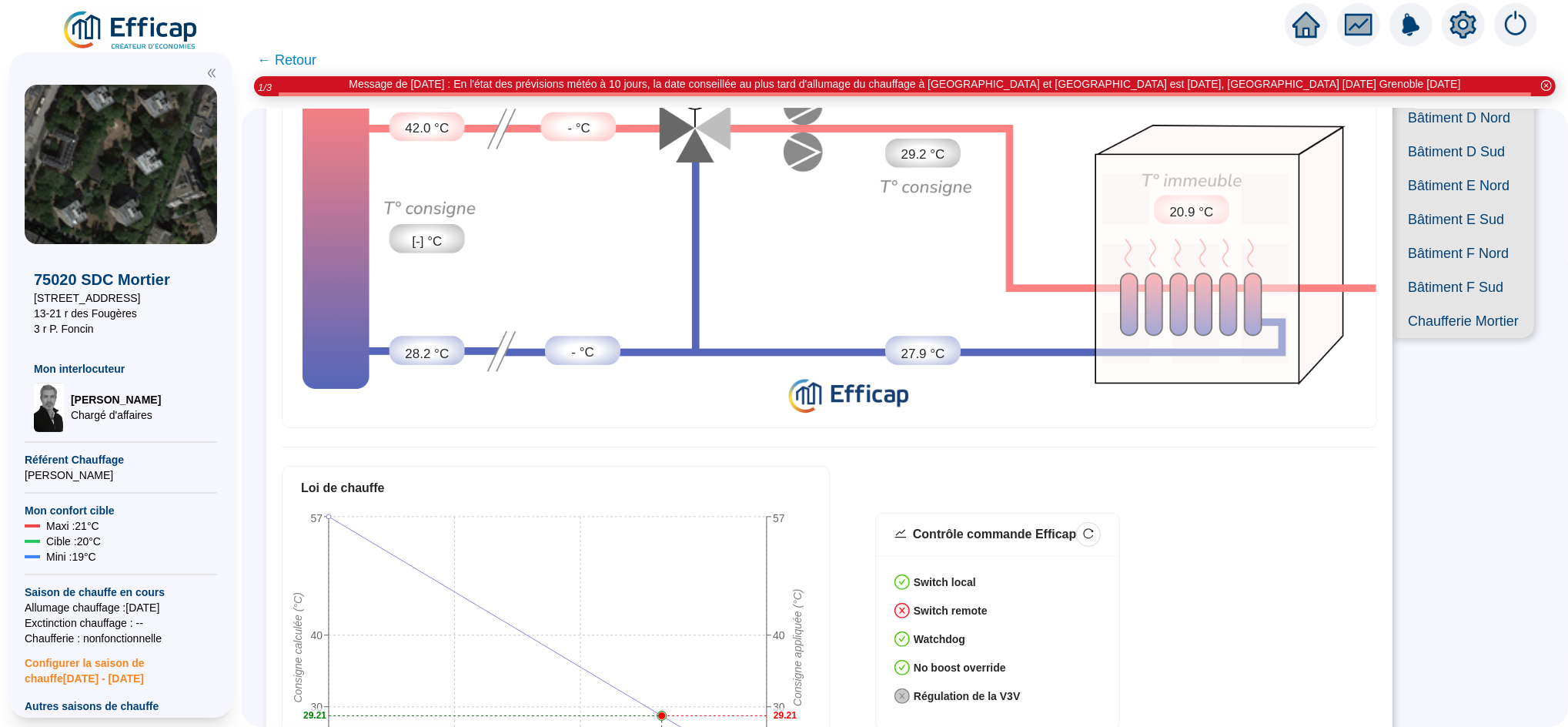
click at [1434, 270] on span "Bâtiment F Nord" at bounding box center [1463, 254] width 142 height 34
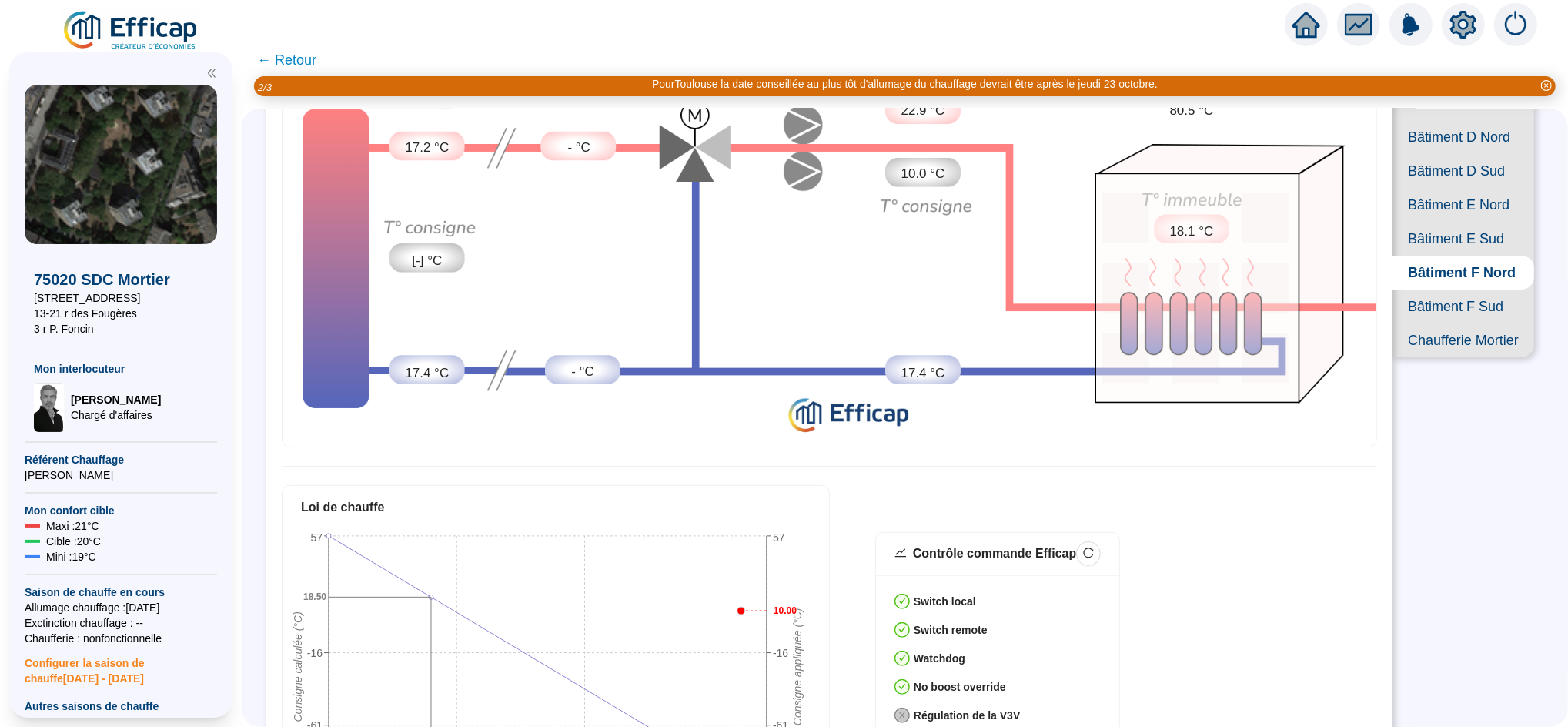
scroll to position [210, 0]
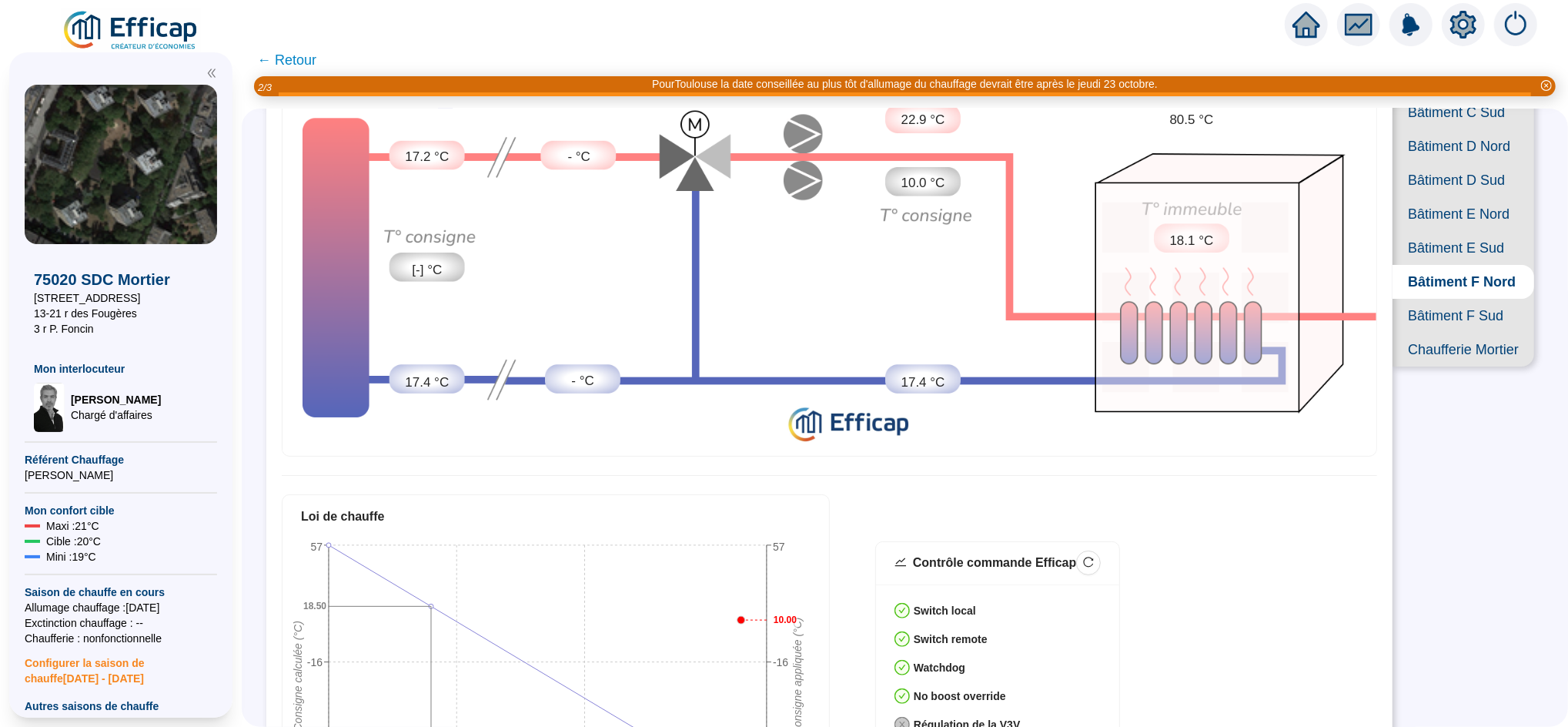
click at [1430, 231] on span "Bâtiment E Nord" at bounding box center [1463, 214] width 142 height 34
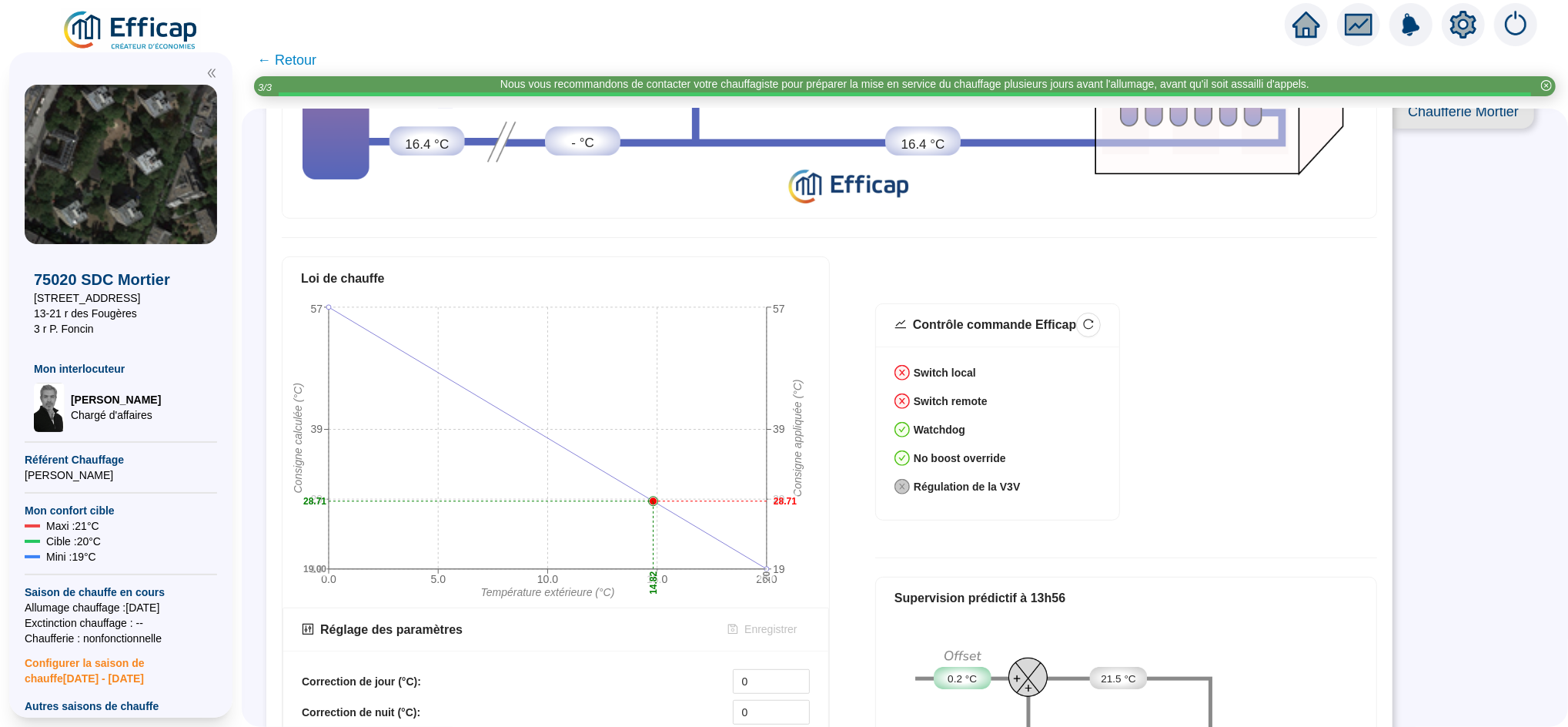
scroll to position [493, 0]
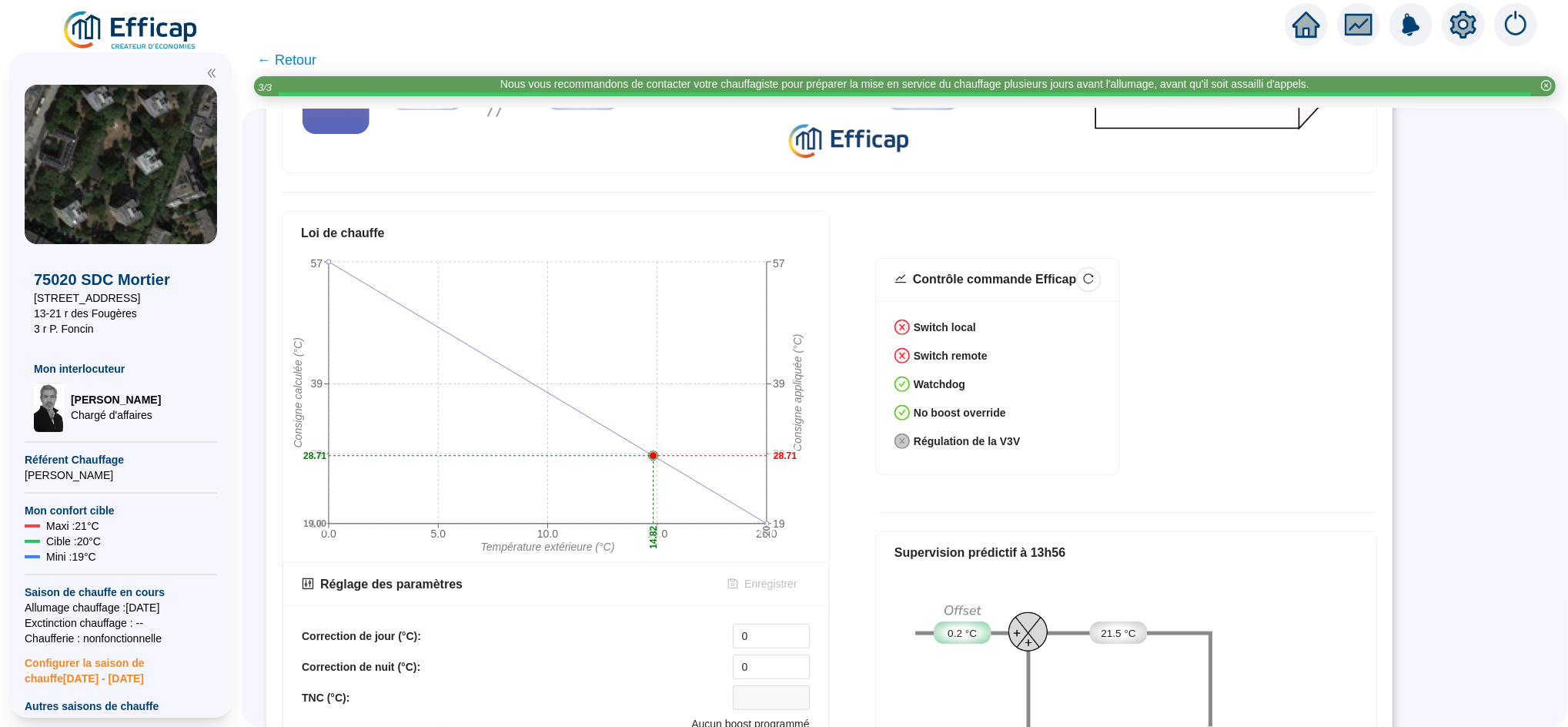
click at [1217, 461] on div "Contrôle commande Efficap Switch local Switch remote Watchdog No boost override…" at bounding box center [1126, 375] width 502 height 236
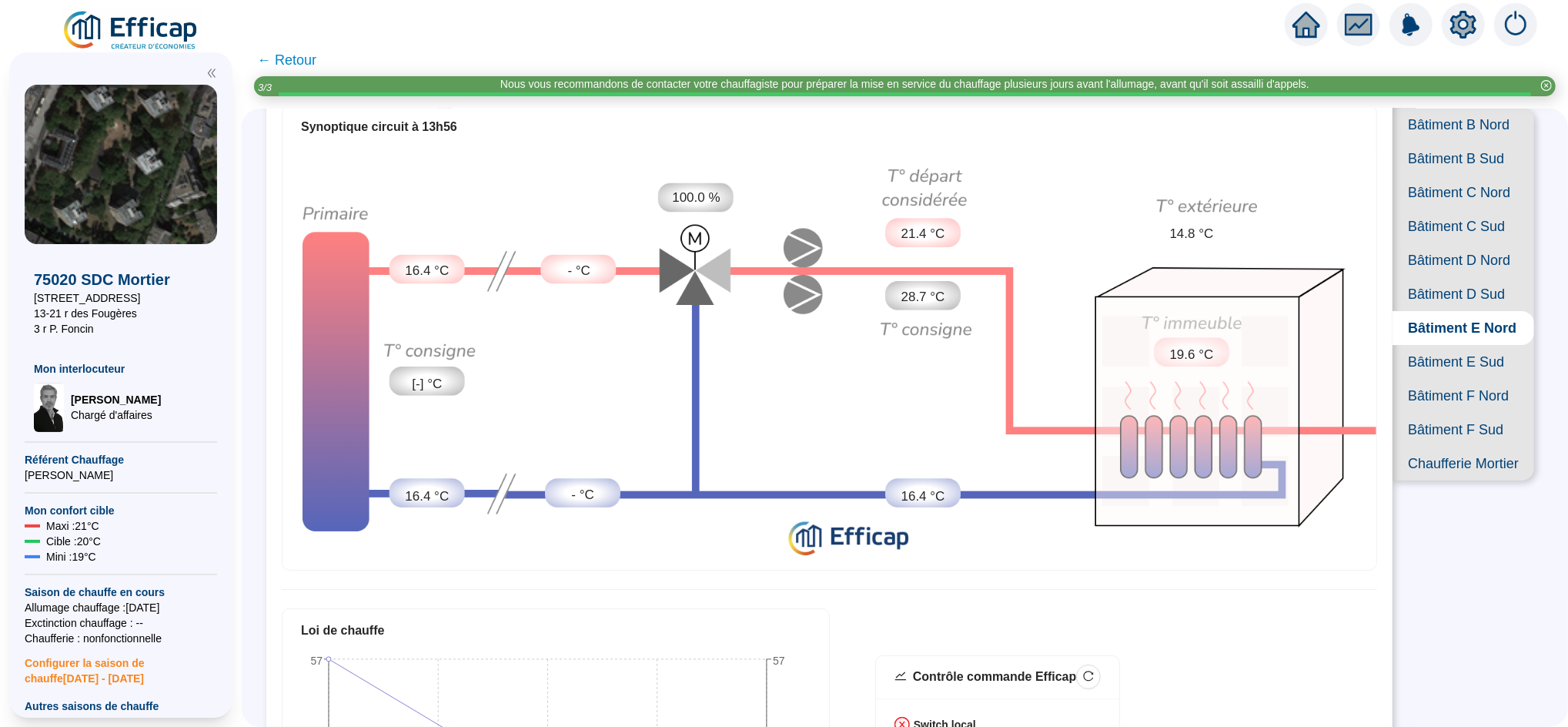
scroll to position [95, 0]
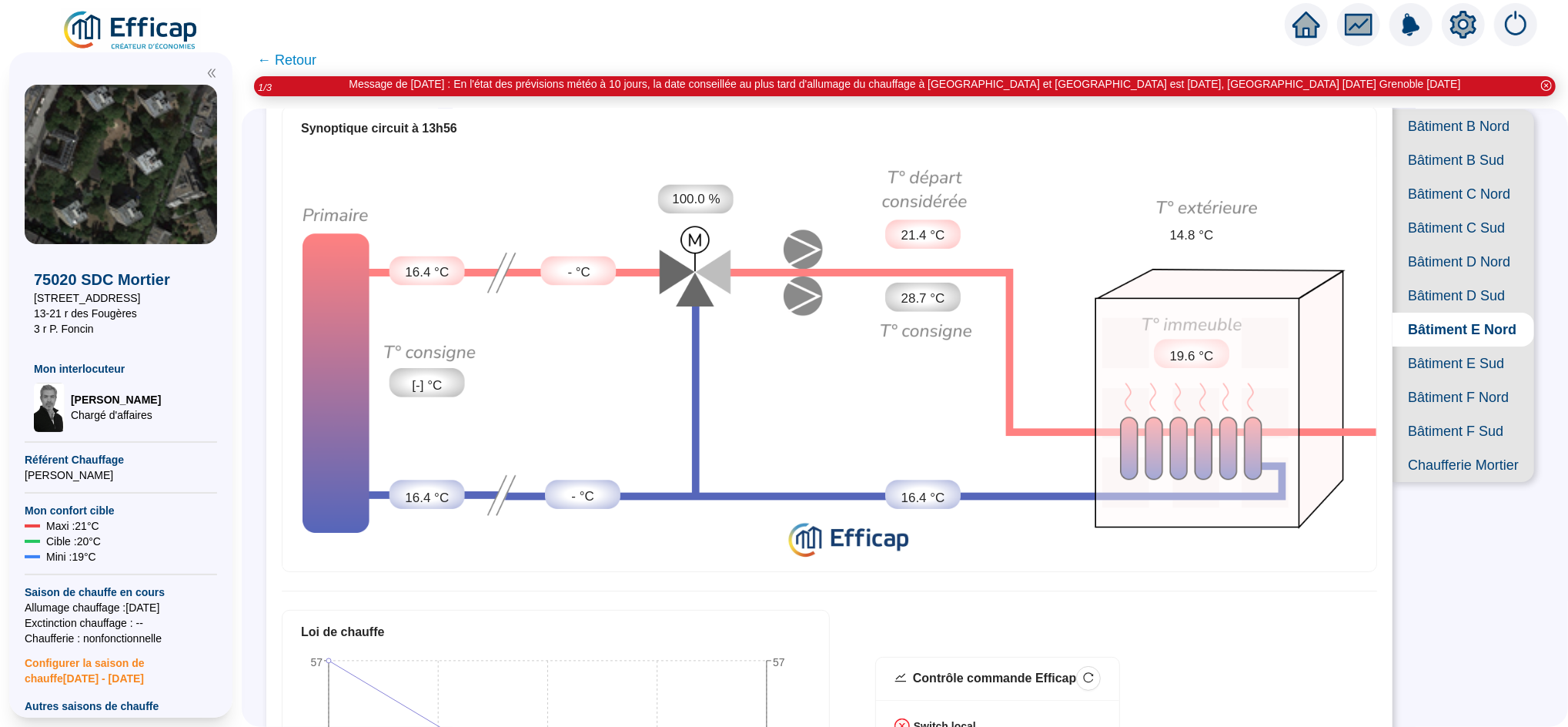
click at [1430, 278] on span "Bâtiment D Nord" at bounding box center [1463, 261] width 142 height 34
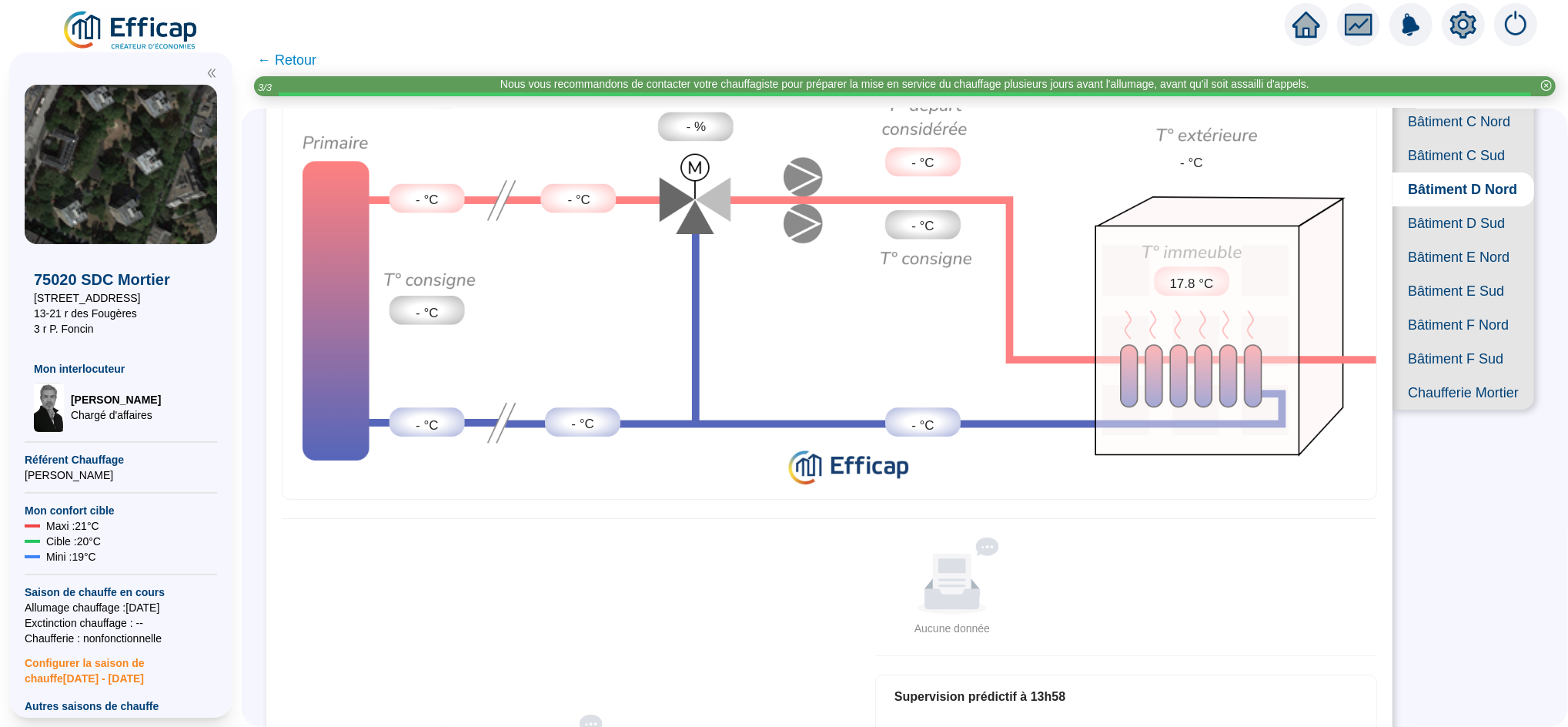
scroll to position [155, 0]
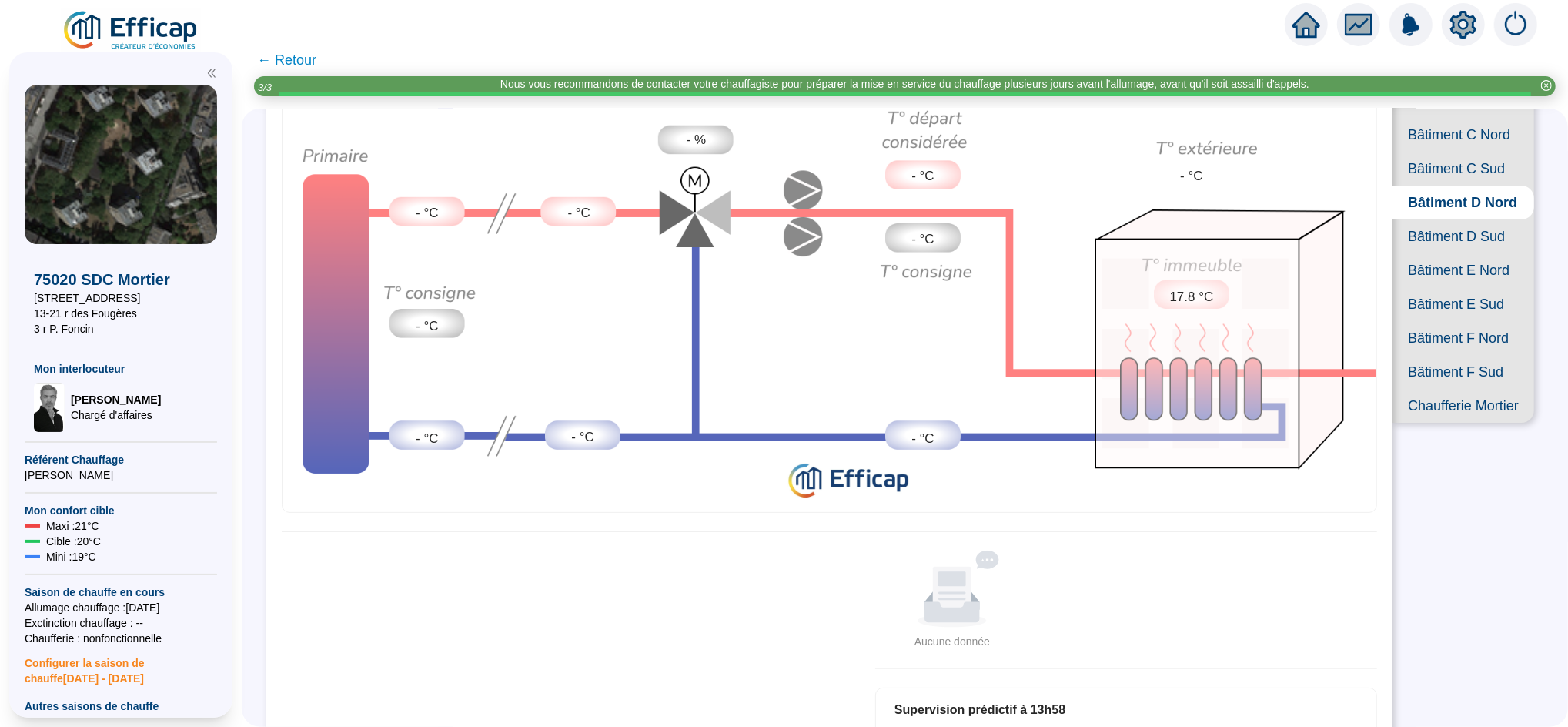
click at [1417, 111] on span "Bâtiment B Sud" at bounding box center [1463, 101] width 142 height 34
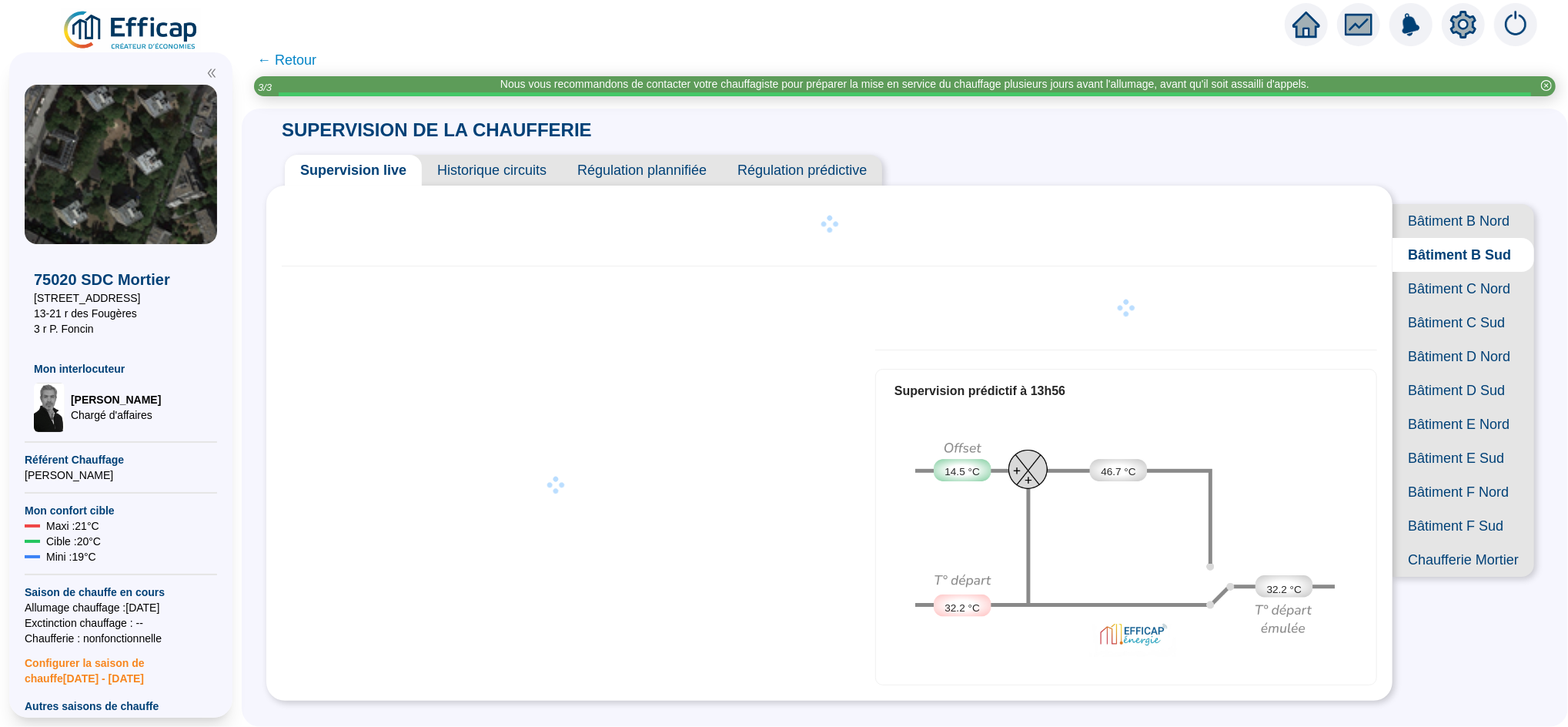
scroll to position [155, 0]
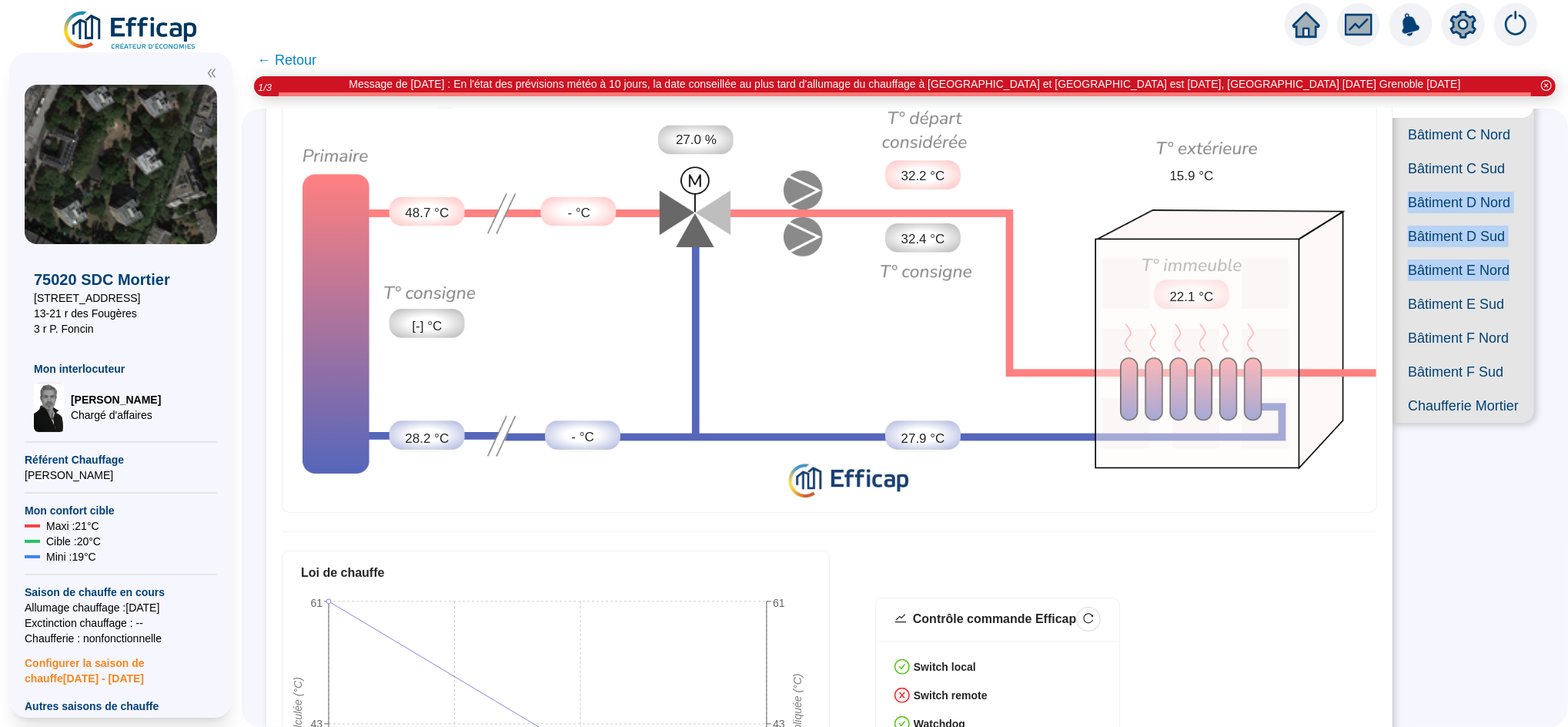
drag, startPoint x: 1550, startPoint y: 372, endPoint x: 1568, endPoint y: 230, distance: 143.1
click at [1567, 230] on html "X 75020 SDC Mortier 2-10 rue de Guébriant 13-21 r des Fougères 3 r P. Foncin Mo…" at bounding box center [784, 364] width 1568 height 727
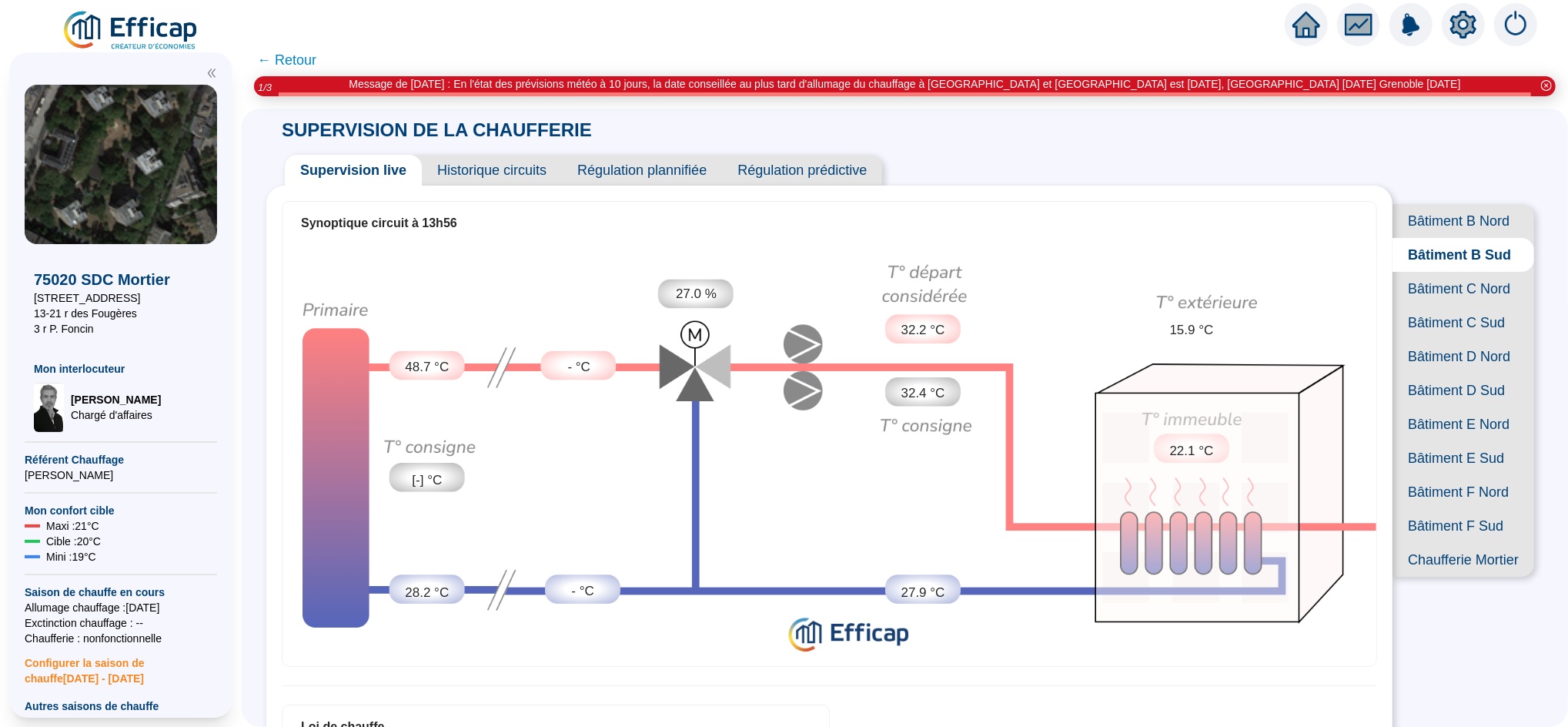
click at [491, 178] on span "Historique circuits" at bounding box center [492, 169] width 141 height 31
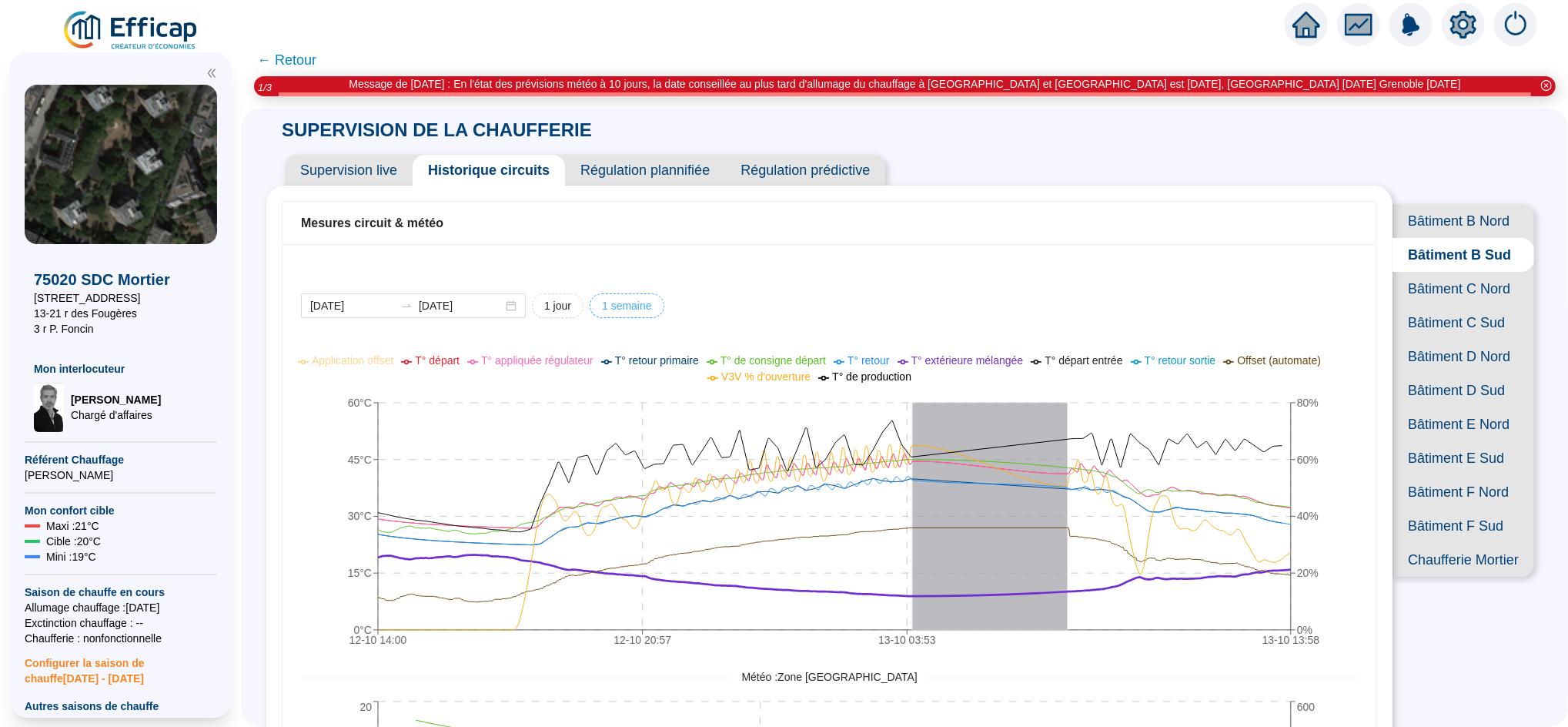
click at [625, 315] on button "1 semaine" at bounding box center [627, 305] width 74 height 25
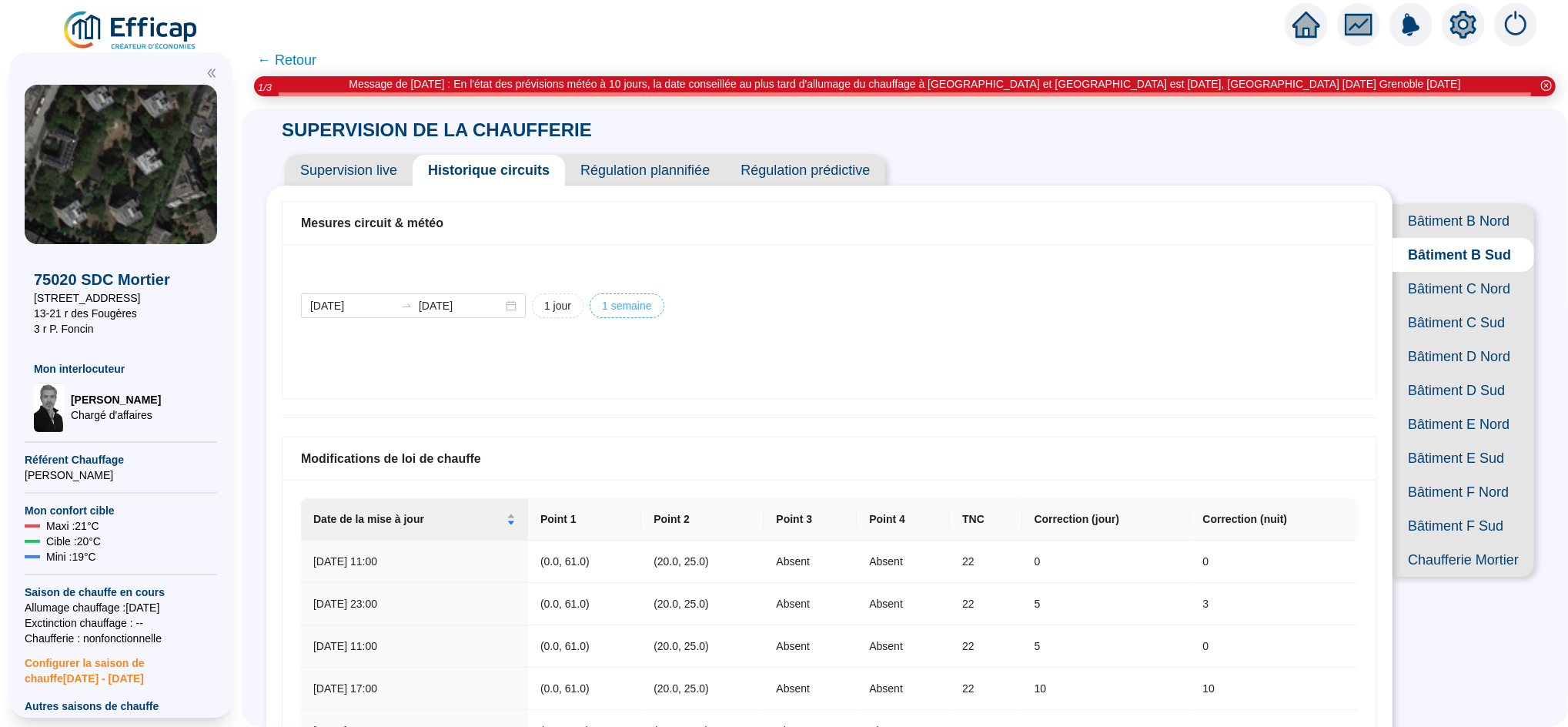
type input "[DATE]"
